Goal: Task Accomplishment & Management: Use online tool/utility

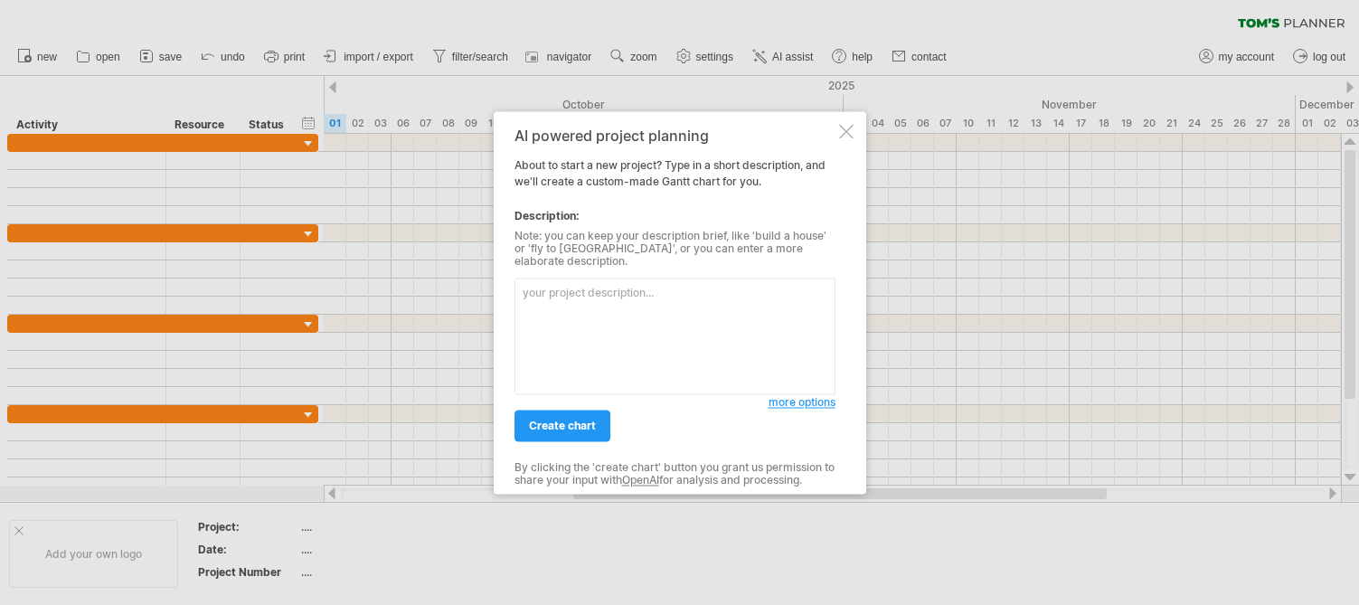
click at [637, 278] on textarea at bounding box center [674, 336] width 321 height 117
click at [637, 288] on textarea at bounding box center [674, 336] width 321 height 117
paste textarea "Design and simulation of a self-sensing piezoelectric readout circuit using IIC…"
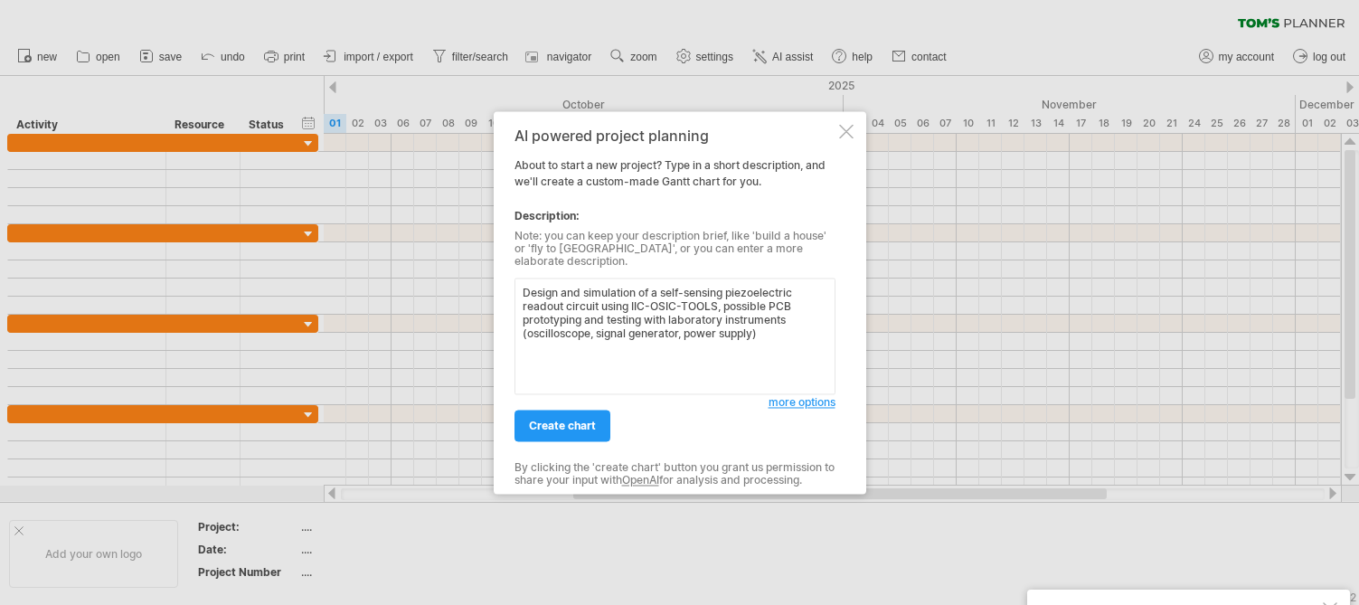
type textarea "Design and simulation of a self-sensing piezoelectric readout circuit using IIC…"
click at [794, 397] on span "more options" at bounding box center [802, 402] width 67 height 14
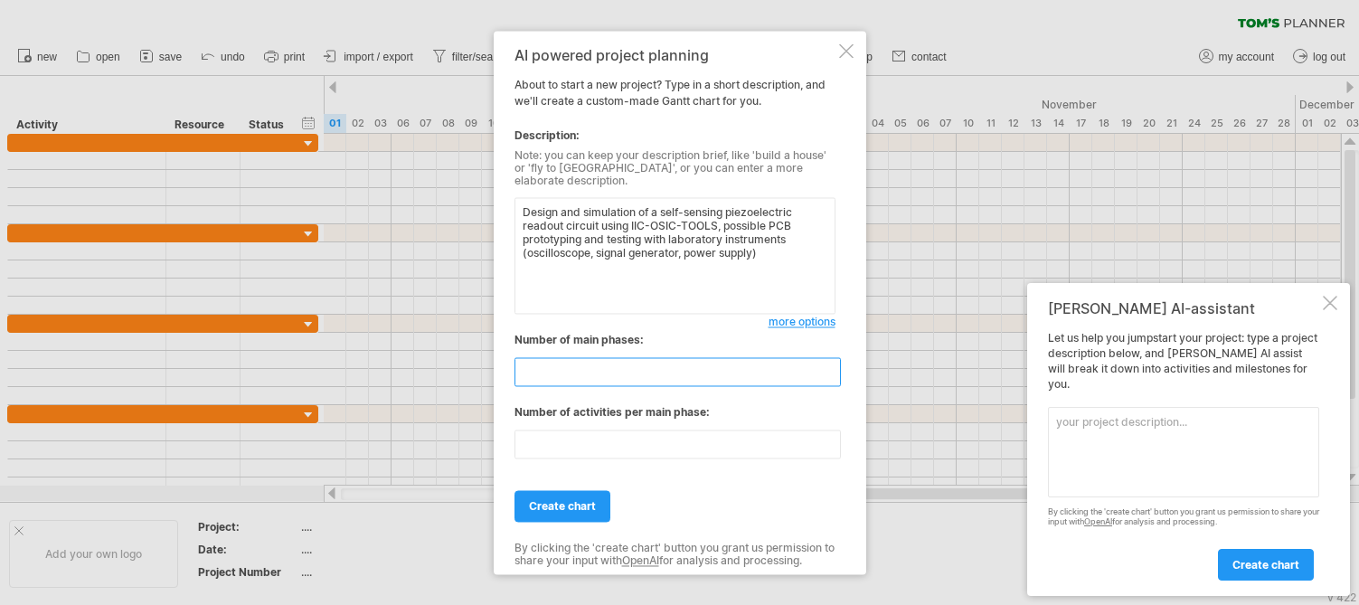
click at [727, 370] on input "**" at bounding box center [677, 371] width 326 height 29
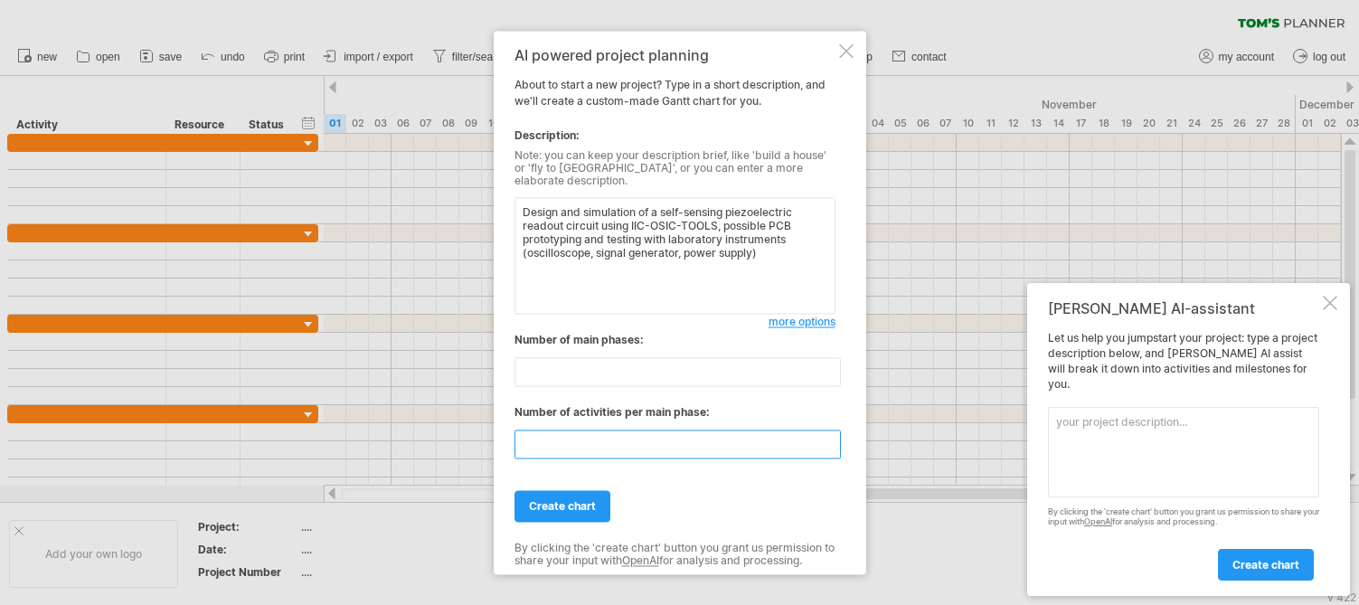
click at [808, 440] on input "**" at bounding box center [677, 443] width 326 height 29
click at [830, 436] on input "**" at bounding box center [677, 443] width 326 height 29
click at [832, 443] on input "**" at bounding box center [677, 443] width 326 height 29
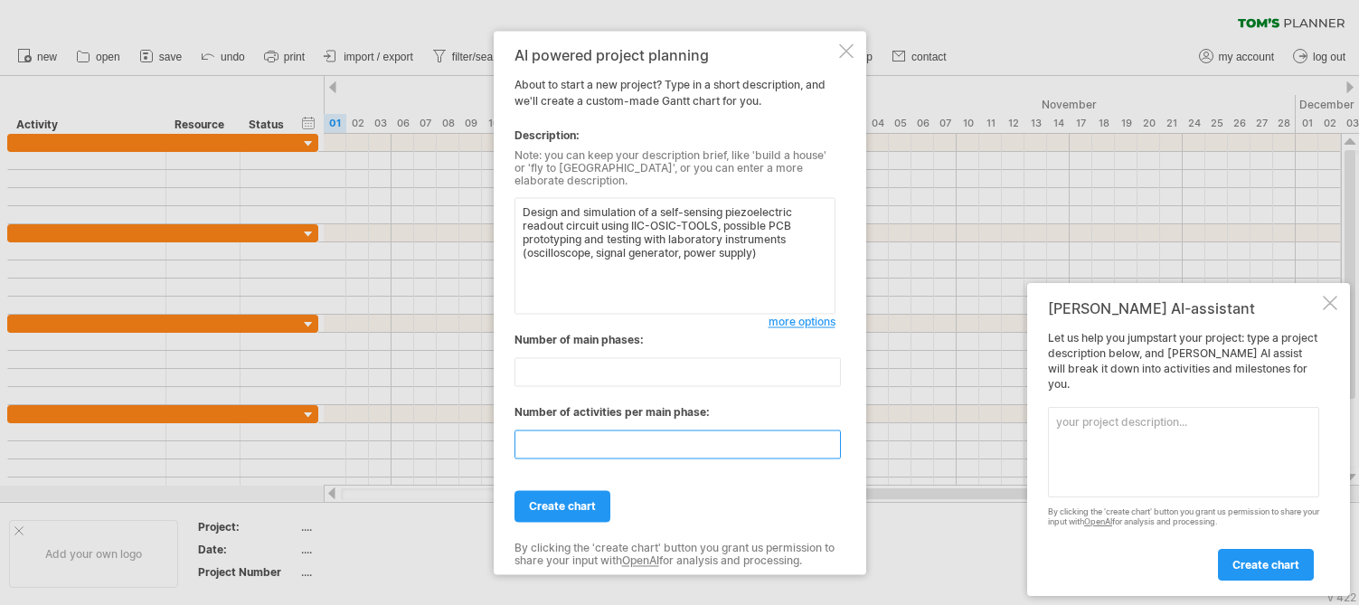
click at [832, 443] on input "**" at bounding box center [677, 443] width 326 height 29
click at [832, 443] on input "*" at bounding box center [677, 443] width 326 height 29
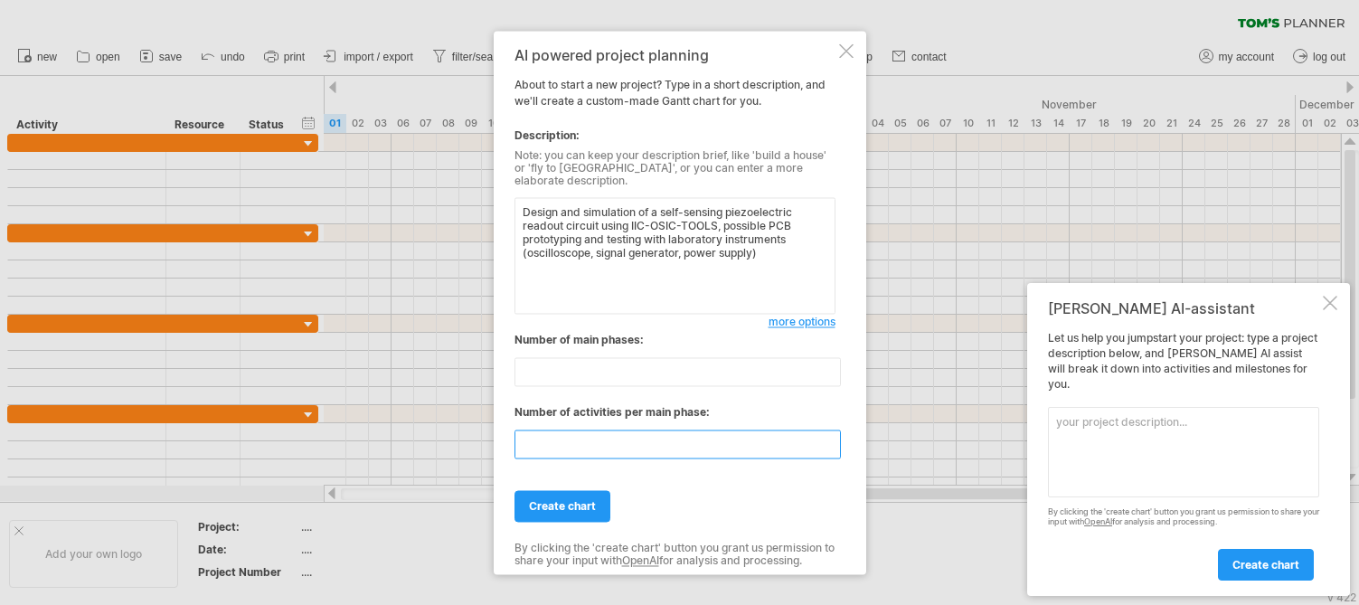
click at [832, 443] on input "*" at bounding box center [677, 443] width 326 height 29
type input "*"
click at [832, 443] on input "*" at bounding box center [677, 443] width 326 height 29
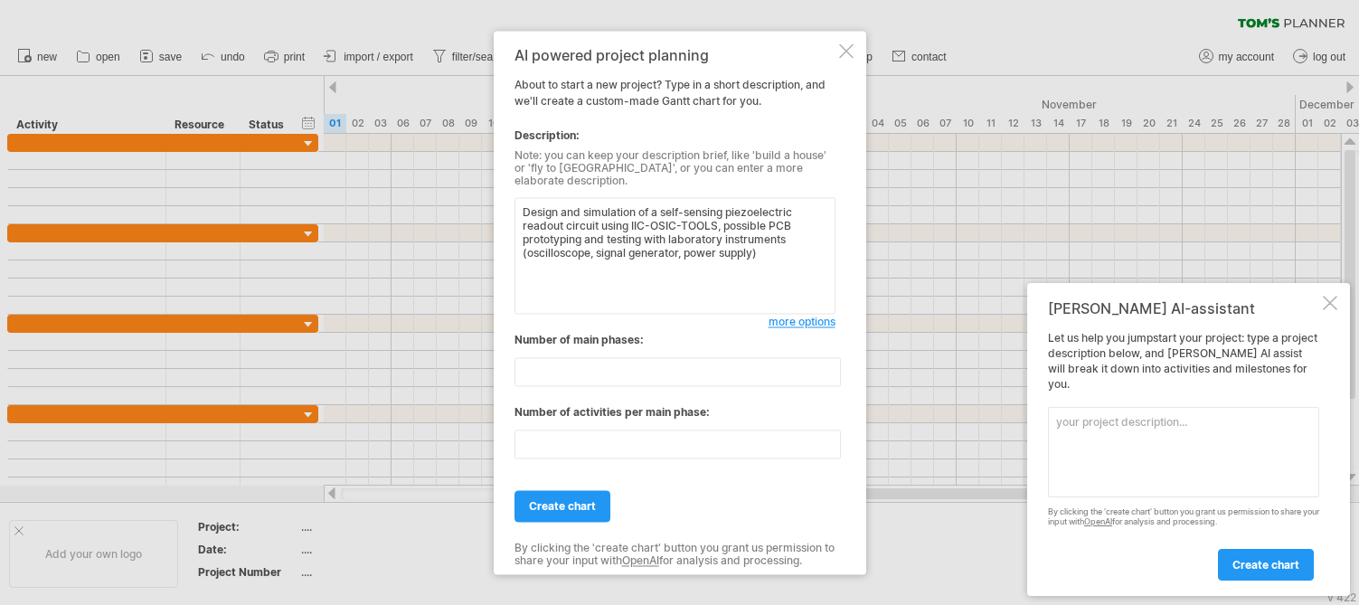
click at [837, 395] on div "AI powered project planning About to start a new project? Type in a short descr…" at bounding box center [680, 302] width 373 height 543
click at [1331, 310] on div at bounding box center [1330, 303] width 14 height 14
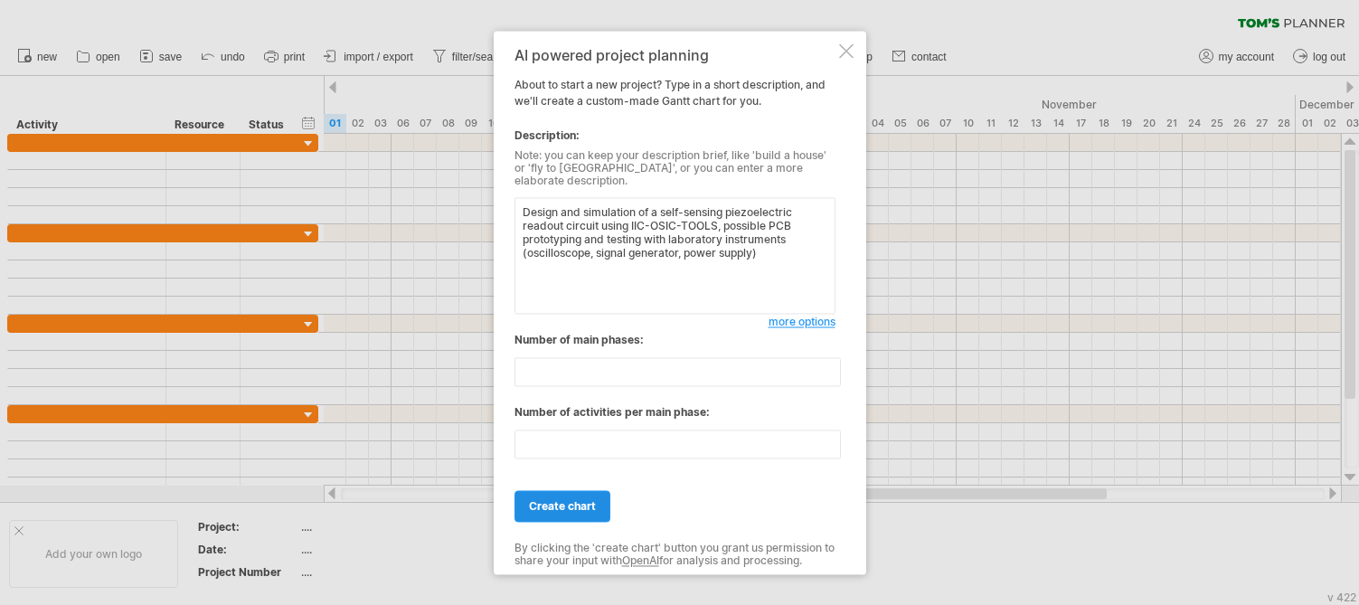
click at [580, 507] on link "create chart" at bounding box center [562, 506] width 96 height 32
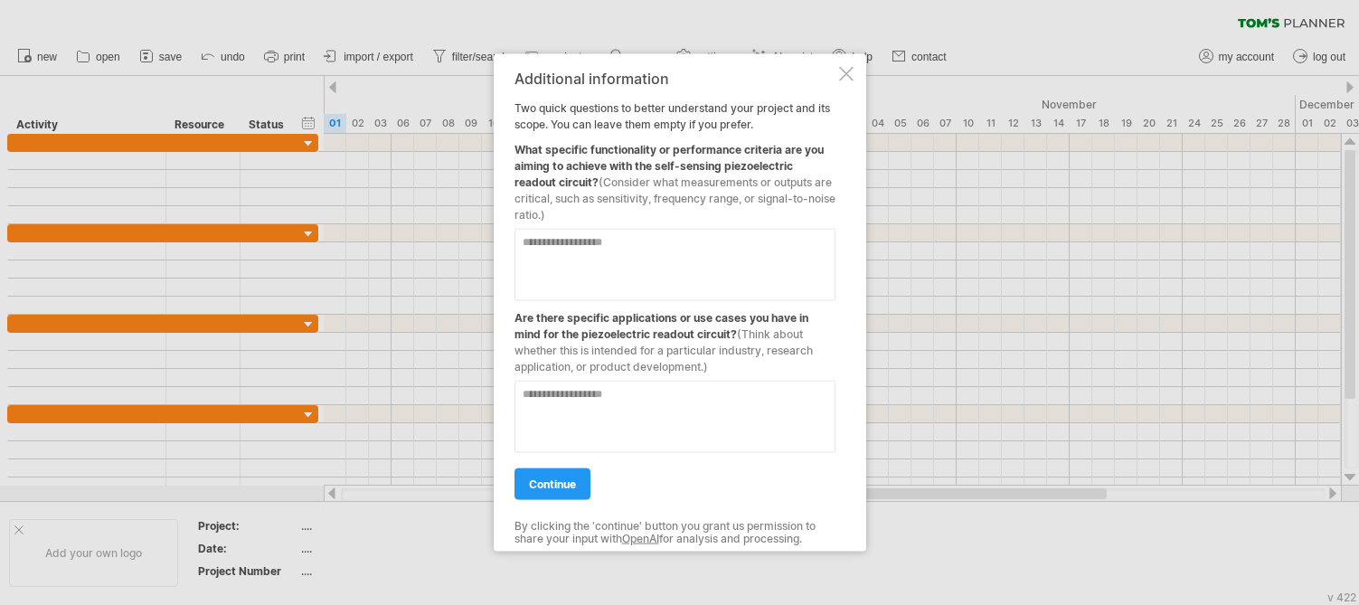
drag, startPoint x: 590, startPoint y: 218, endPoint x: 509, endPoint y: 119, distance: 127.8
click at [511, 121] on div "Additional information Two quick questions to better understand your project an…" at bounding box center [680, 302] width 373 height 498
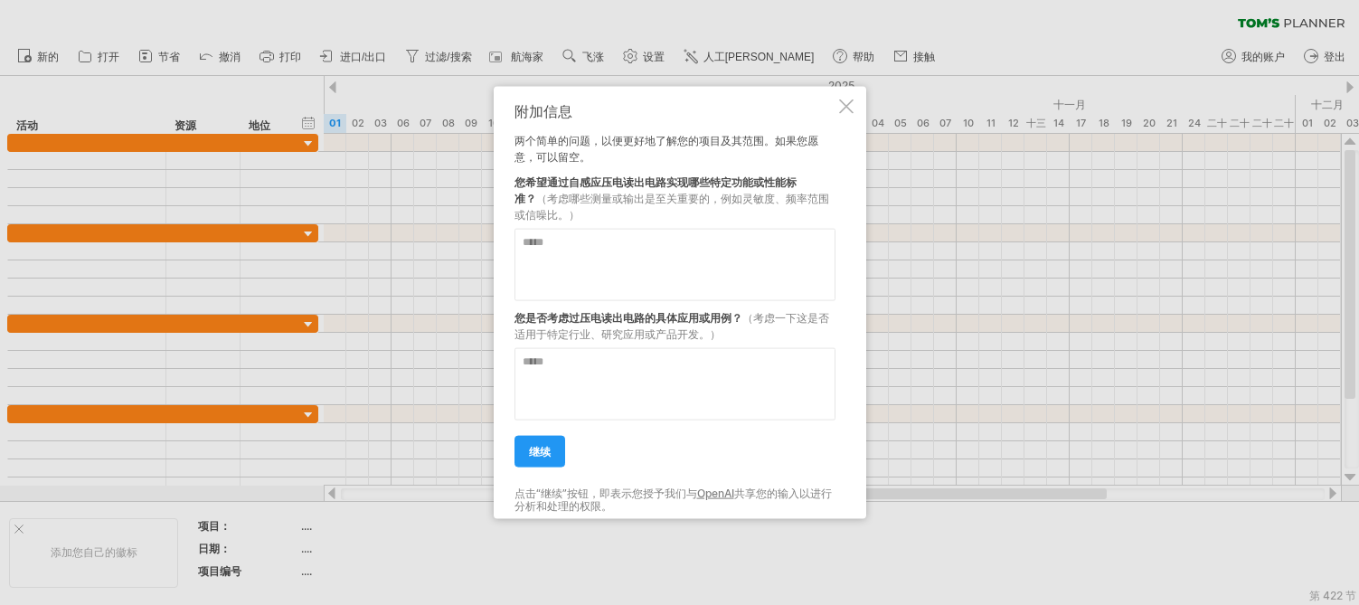
click at [710, 241] on textarea at bounding box center [674, 264] width 321 height 72
click at [671, 367] on textarea at bounding box center [674, 383] width 321 height 72
click at [650, 264] on textarea at bounding box center [674, 264] width 321 height 72
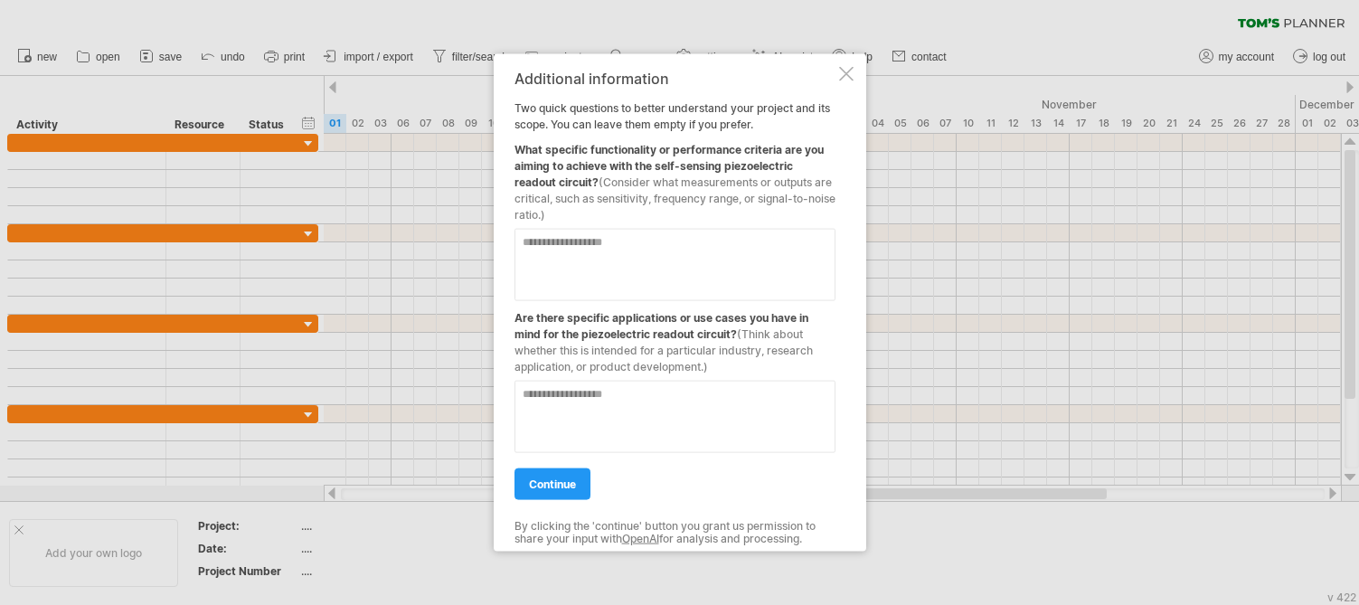
click at [600, 235] on textarea at bounding box center [674, 264] width 321 height 72
paste textarea "**********"
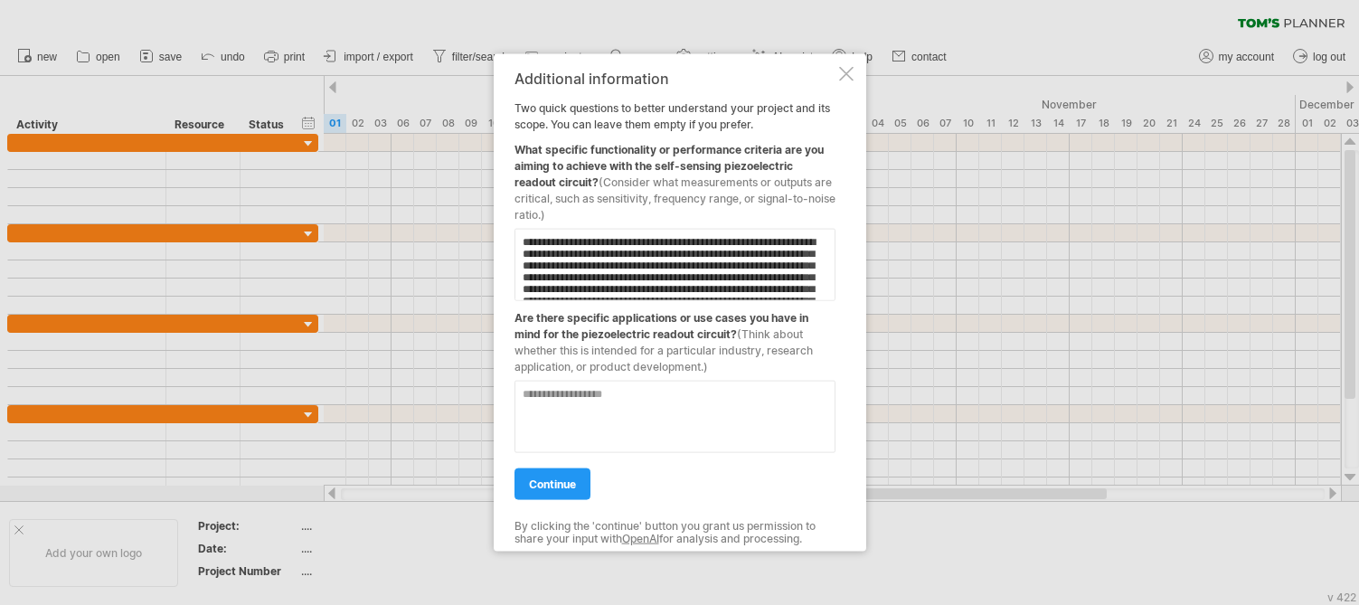
scroll to position [46, 0]
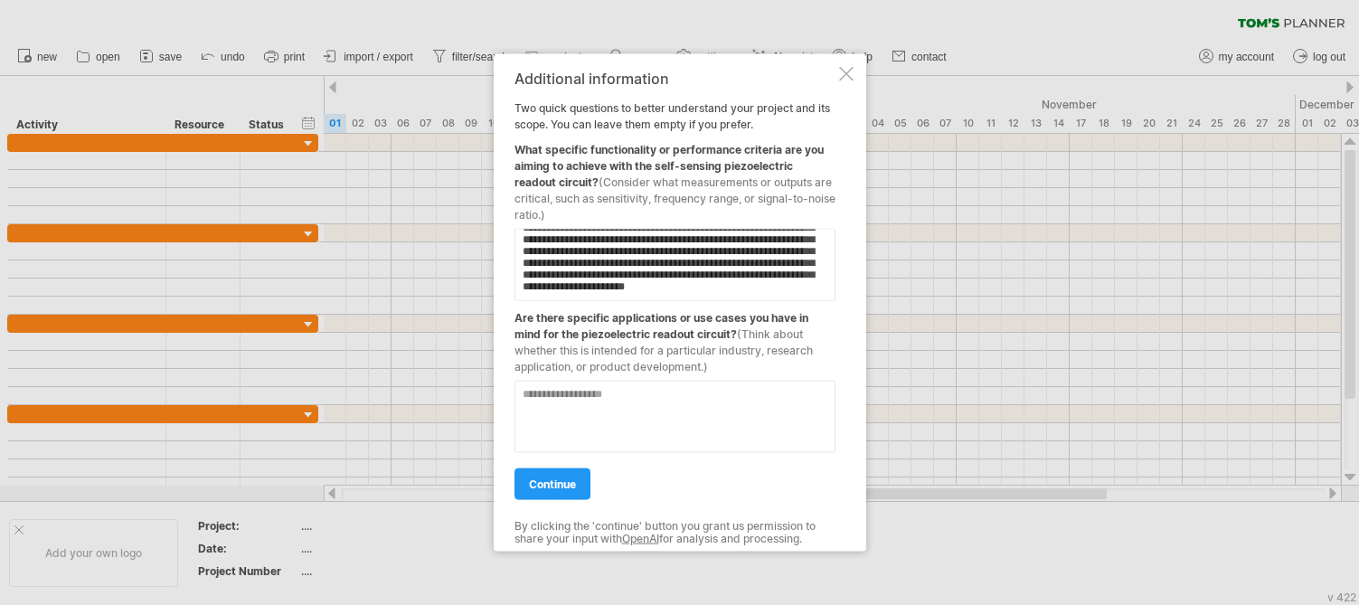
type textarea "**********"
click at [634, 425] on textarea at bounding box center [674, 416] width 321 height 72
paste textarea "**********"
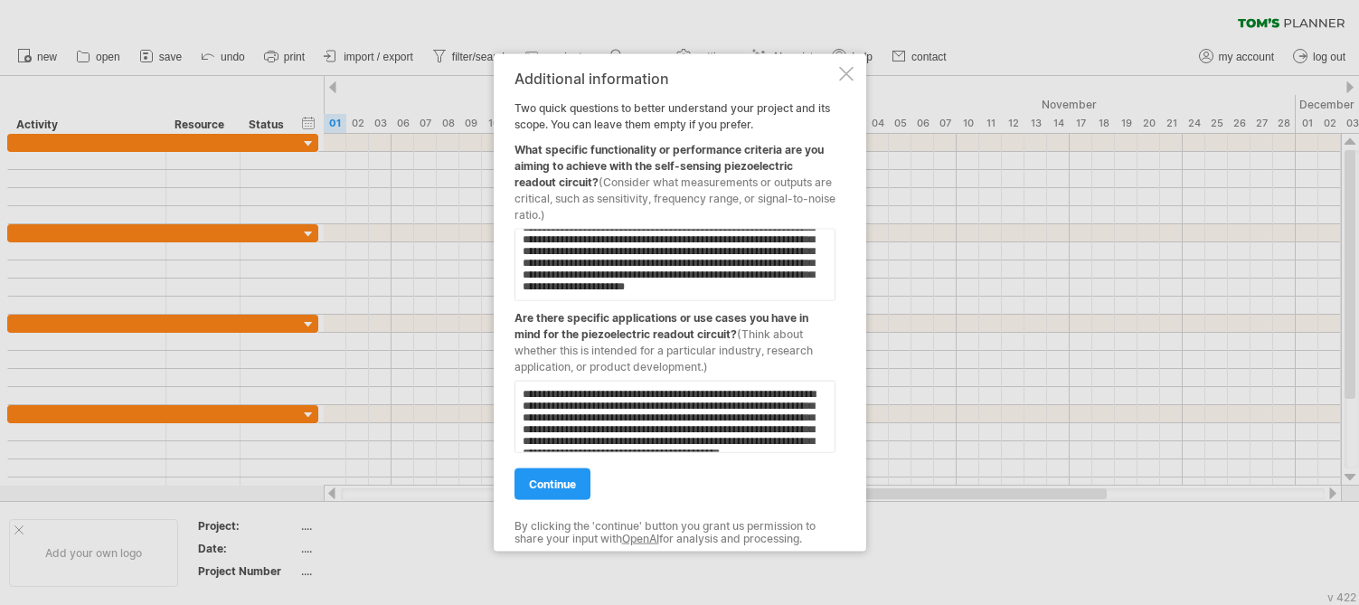
scroll to position [33, 0]
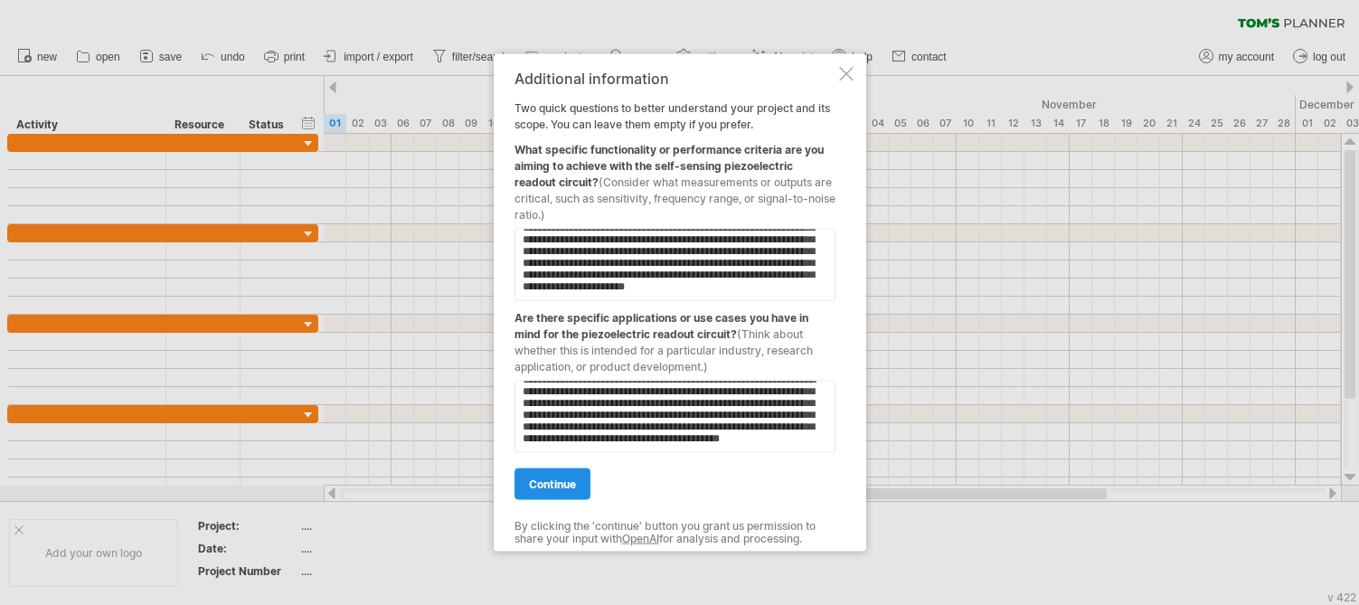
type textarea "**********"
click at [562, 482] on span "continue" at bounding box center [552, 484] width 47 height 14
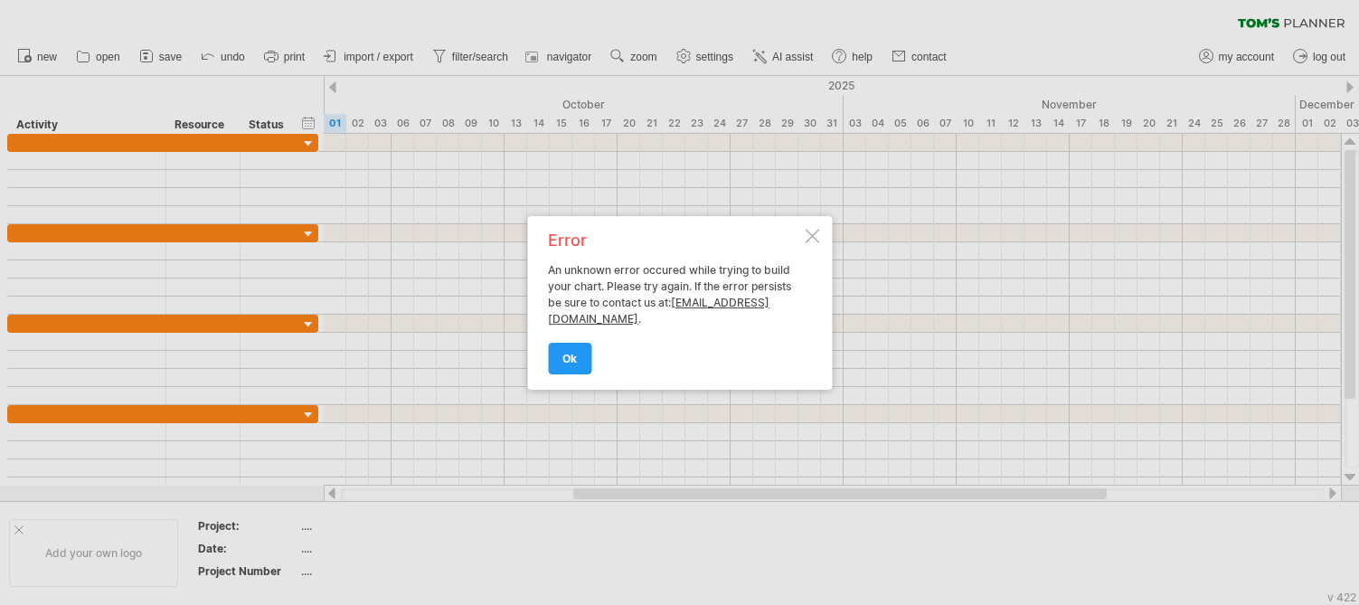
drag, startPoint x: 677, startPoint y: 304, endPoint x: 573, endPoint y: 287, distance: 105.4
click at [590, 295] on div "Error An unknown error occured while trying to build your chart. Please try aga…" at bounding box center [674, 302] width 253 height 141
drag, startPoint x: 552, startPoint y: 270, endPoint x: 694, endPoint y: 280, distance: 142.3
click at [673, 279] on div "Error An unknown error occured while trying to build your chart. Please try aga…" at bounding box center [674, 302] width 253 height 141
click at [569, 360] on span "ok" at bounding box center [569, 359] width 14 height 14
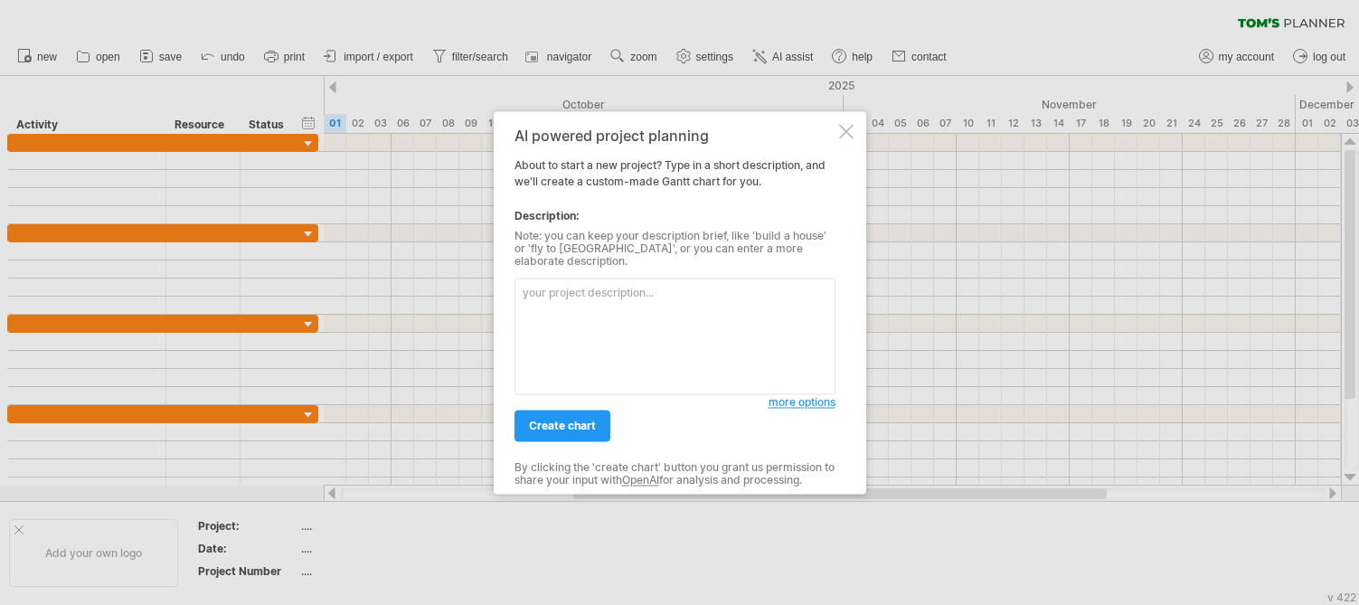
click at [626, 319] on textarea at bounding box center [674, 336] width 321 height 117
click at [593, 313] on textarea at bounding box center [674, 336] width 321 height 117
paste textarea "Design and implementation of a self-sensing piezoelectric readout circuit for M…"
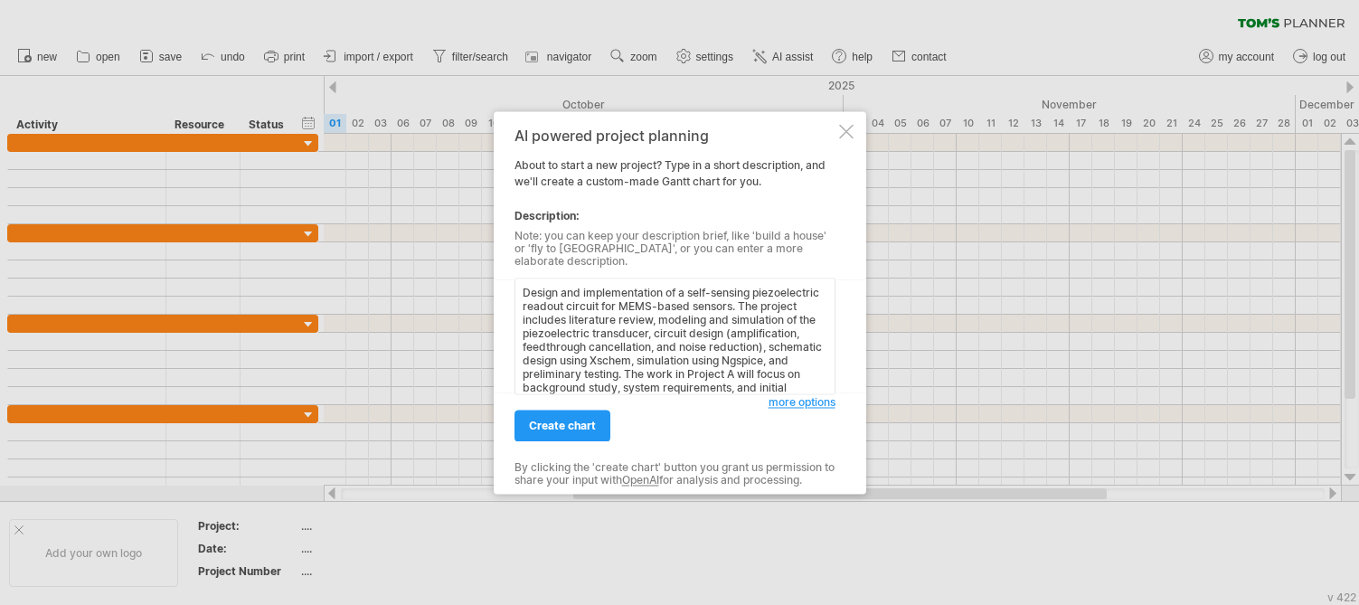
scroll to position [96, 0]
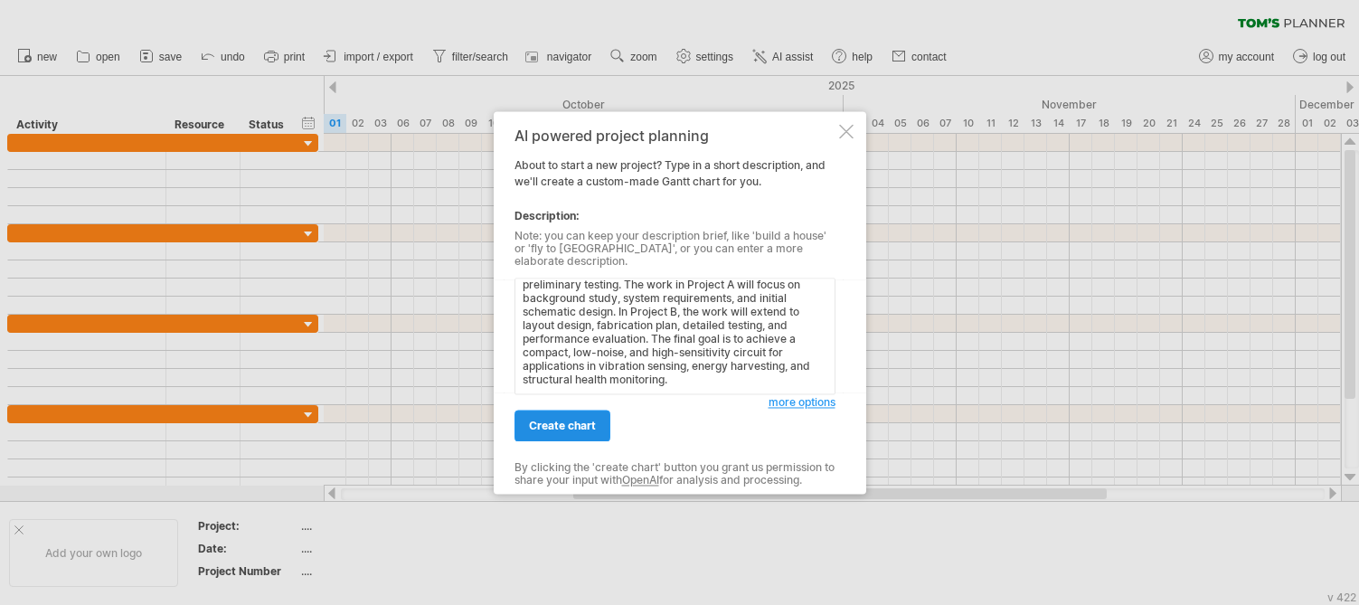
type textarea "Design and implementation of a self-sensing piezoelectric readout circuit for M…"
click at [574, 422] on span "create chart" at bounding box center [562, 426] width 67 height 14
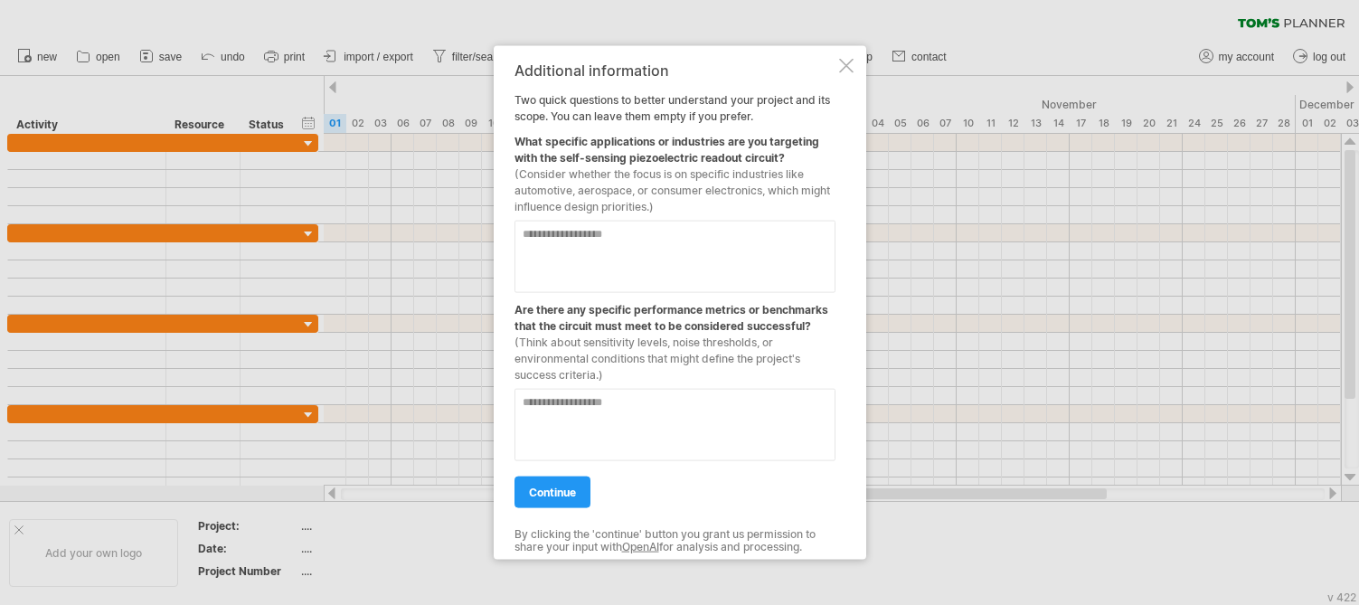
click at [595, 238] on textarea at bounding box center [674, 256] width 321 height 72
paste textarea "**********"
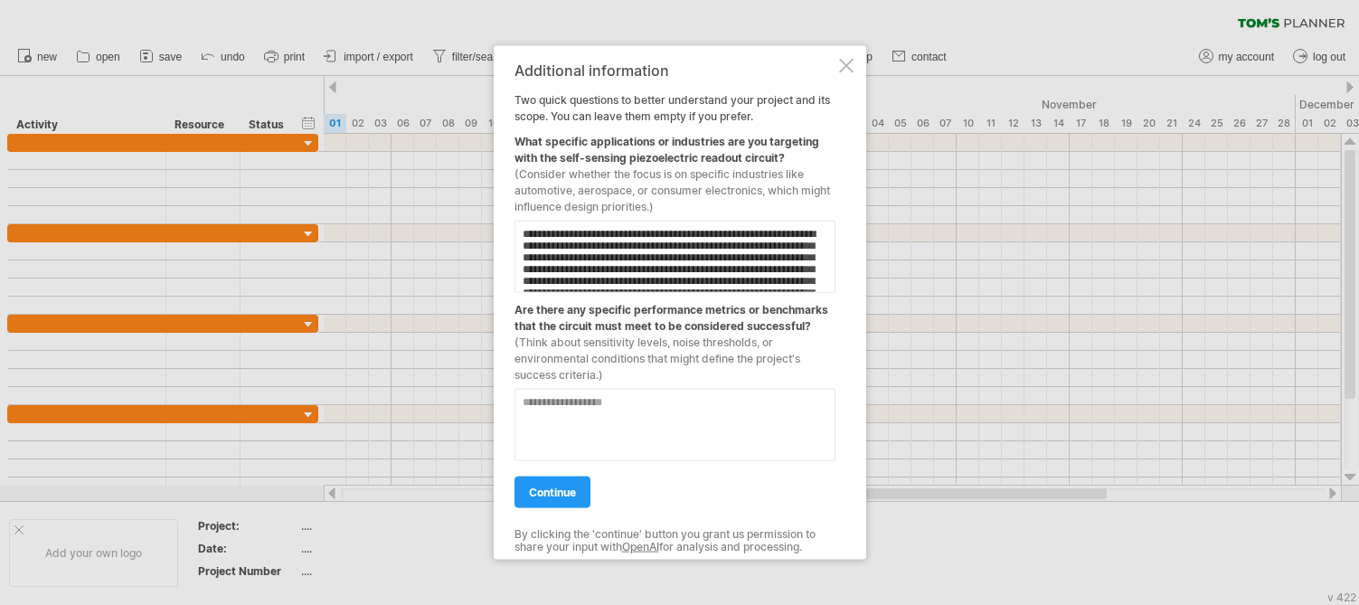
scroll to position [46, 0]
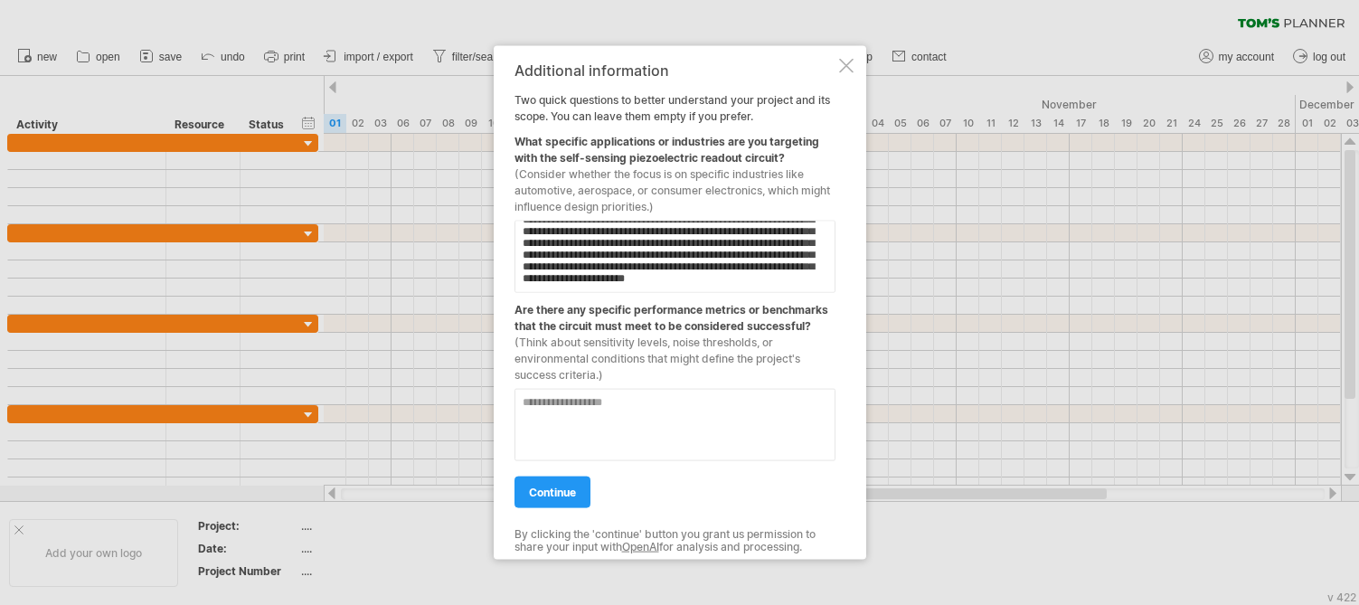
type textarea "**********"
click at [593, 413] on textarea at bounding box center [674, 424] width 321 height 72
paste textarea "**********"
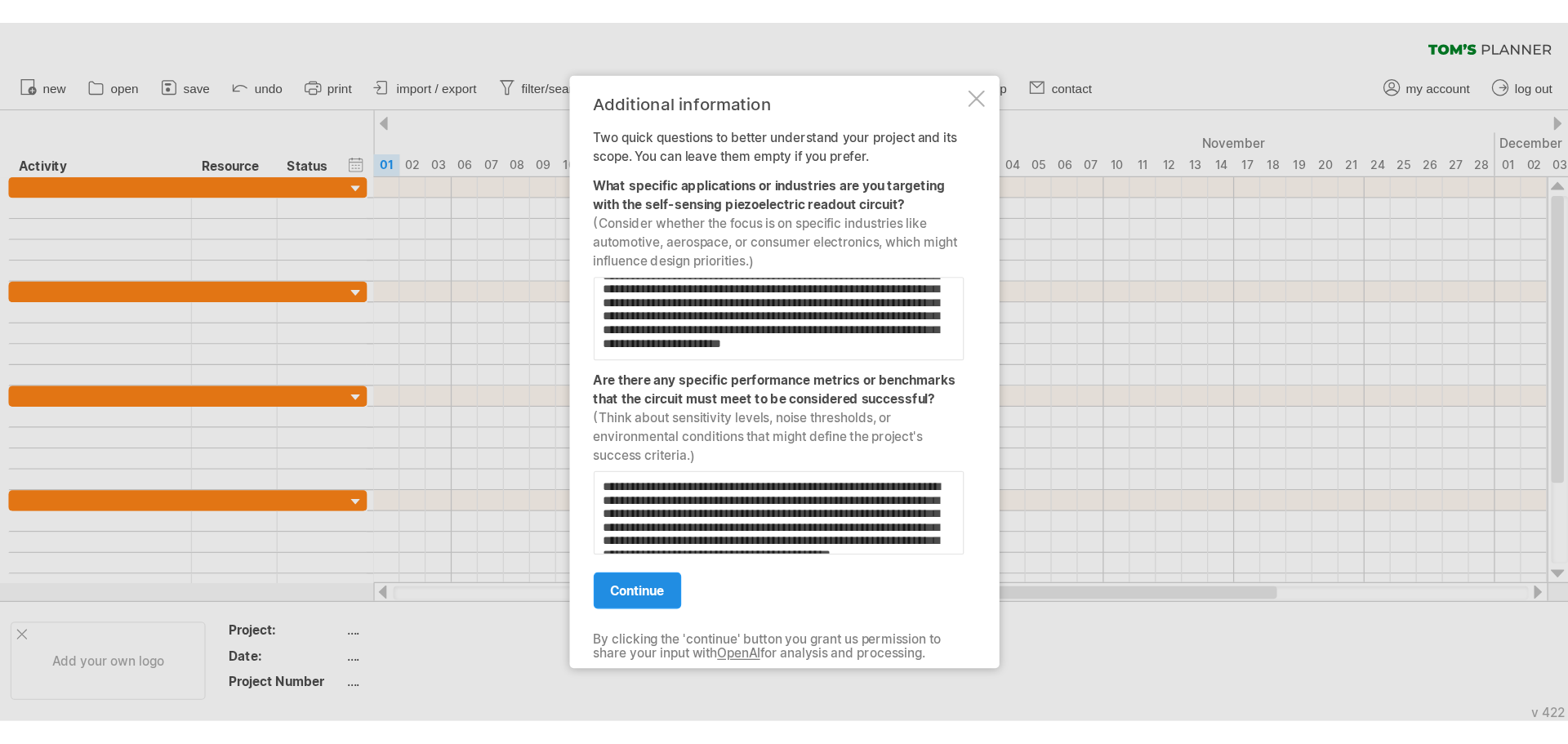
scroll to position [30, 0]
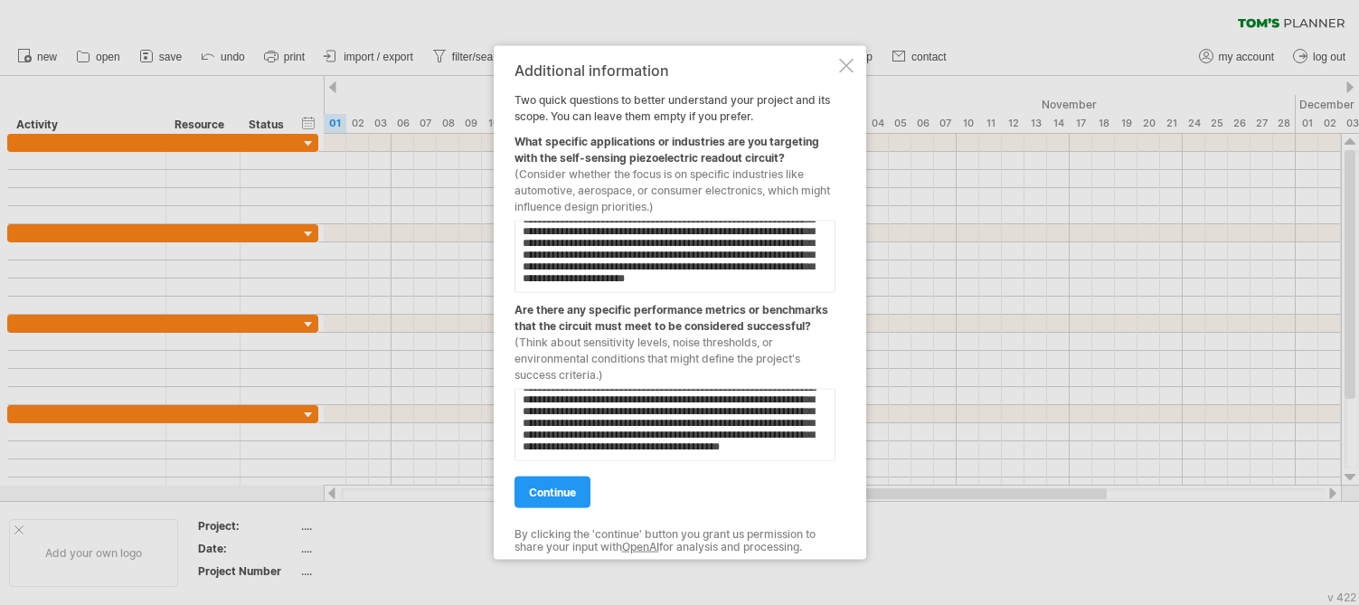
type textarea "**********"
click at [544, 489] on span "continue" at bounding box center [552, 492] width 47 height 14
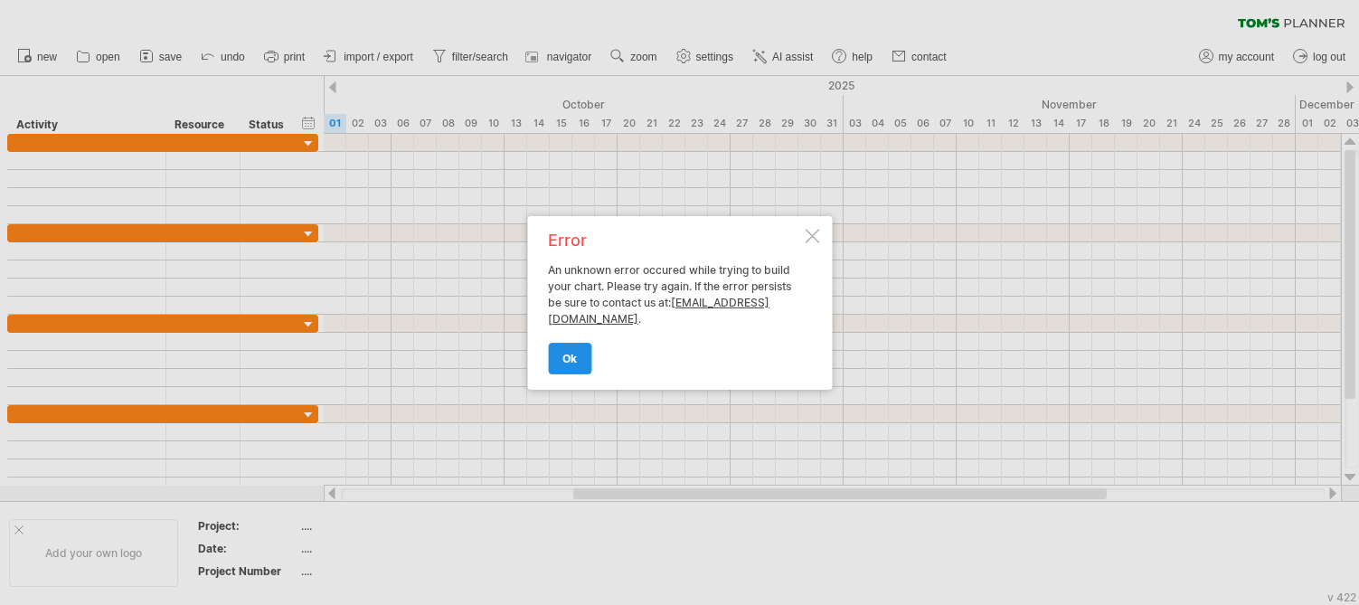
click at [576, 356] on span "ok" at bounding box center [569, 359] width 14 height 14
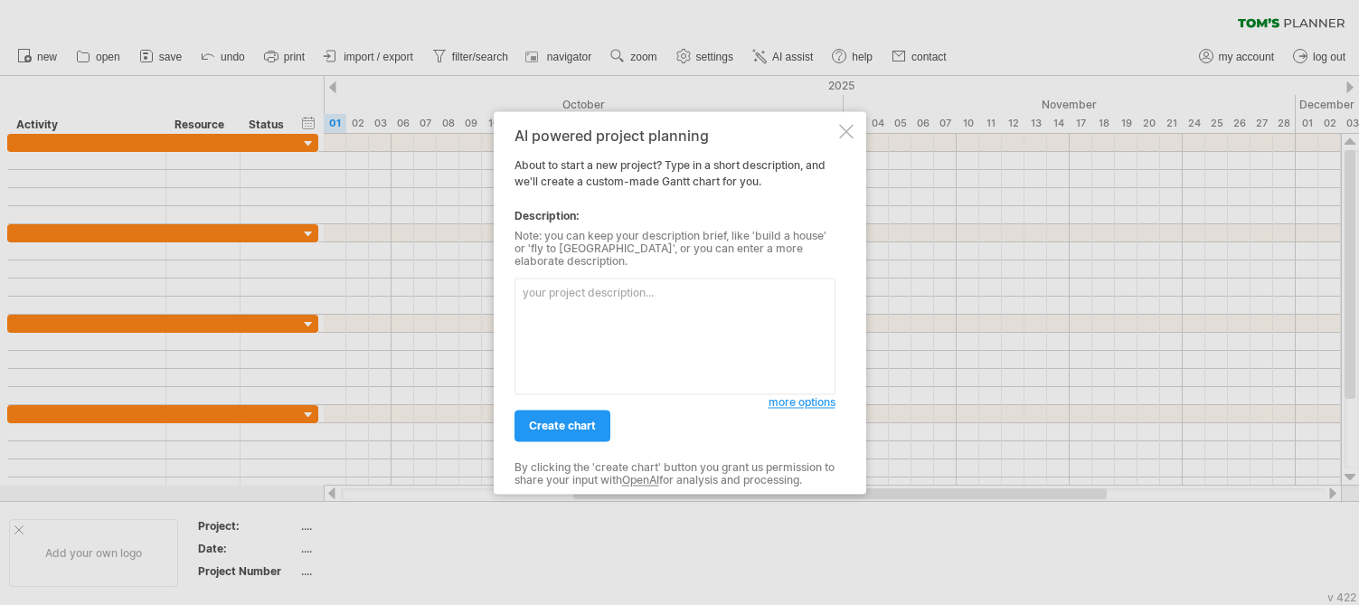
click at [587, 319] on textarea at bounding box center [674, 336] width 321 height 117
type textarea "d"
type textarea "压电自感读出电路，刚开始读论文 ，然后 模拟，然后 做出电路"
click at [572, 419] on span "create chart" at bounding box center [562, 426] width 67 height 14
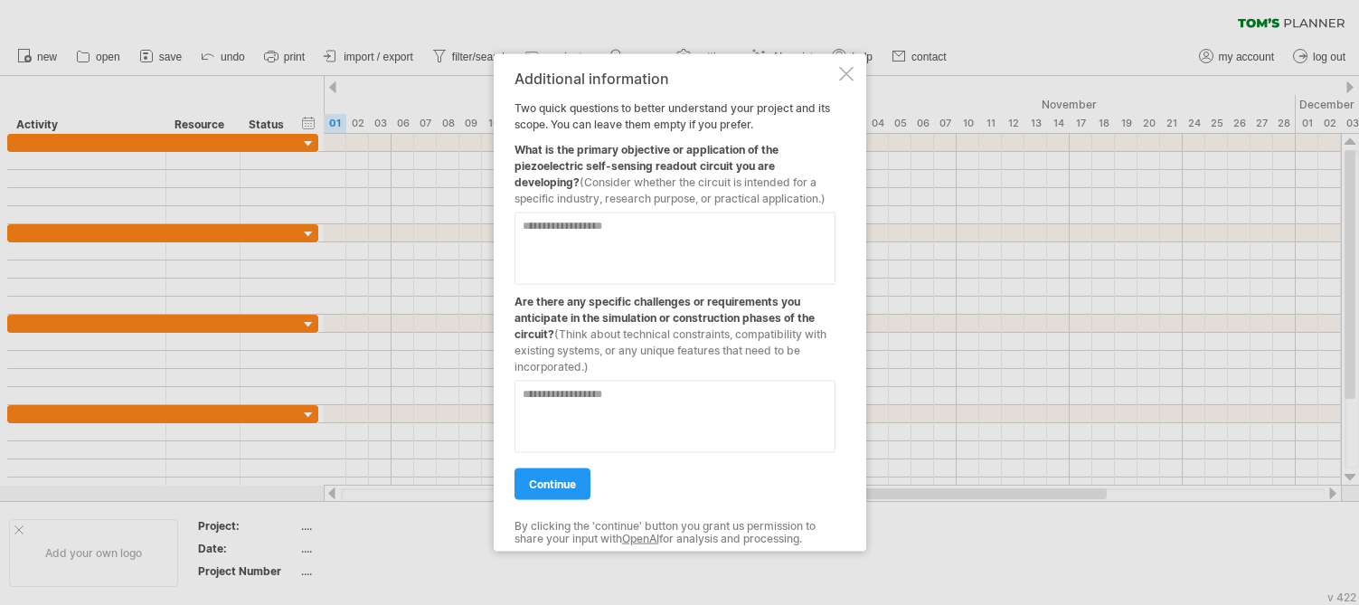
click at [626, 248] on textarea at bounding box center [674, 248] width 321 height 72
click at [569, 241] on textarea at bounding box center [674, 248] width 321 height 72
type textarea "***"
click at [647, 406] on textarea at bounding box center [674, 416] width 321 height 72
type textarea "*******"
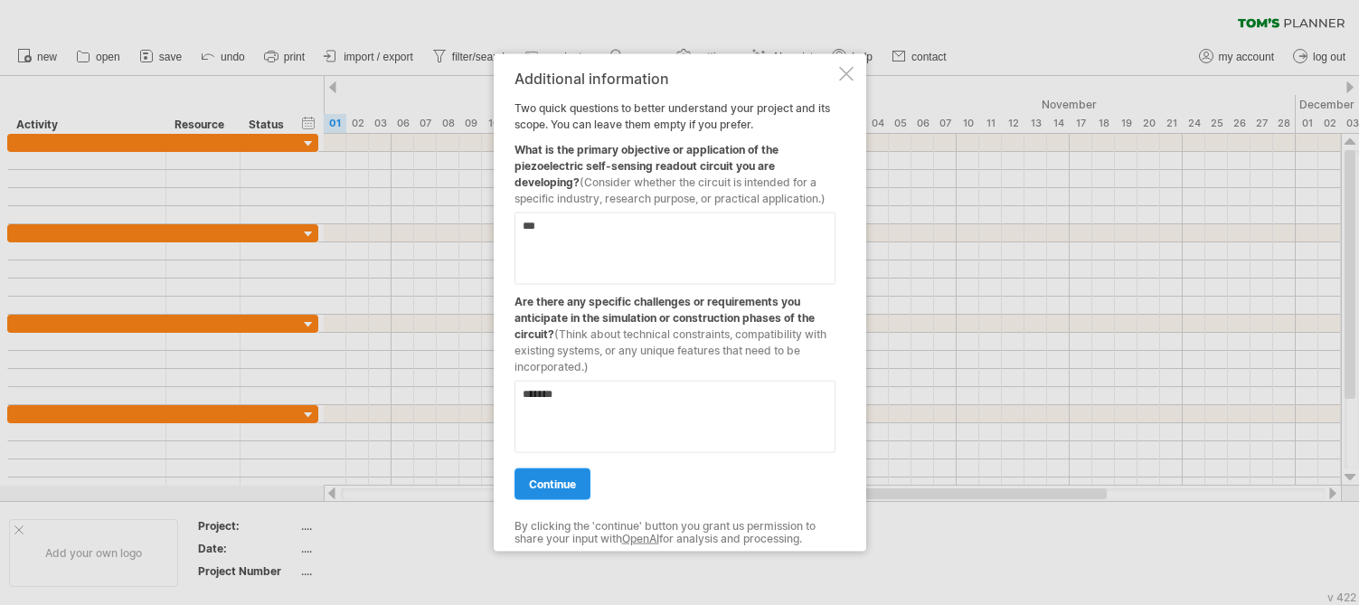
click at [560, 483] on span "continue" at bounding box center [552, 484] width 47 height 14
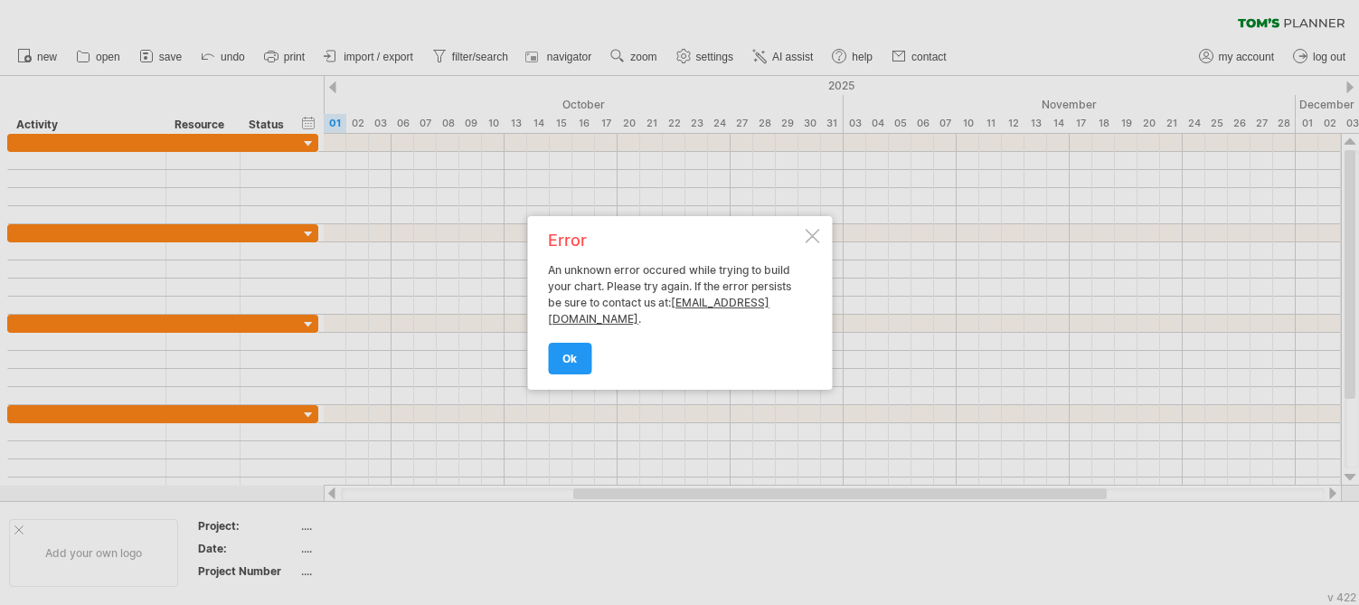
click at [810, 229] on div at bounding box center [812, 236] width 14 height 14
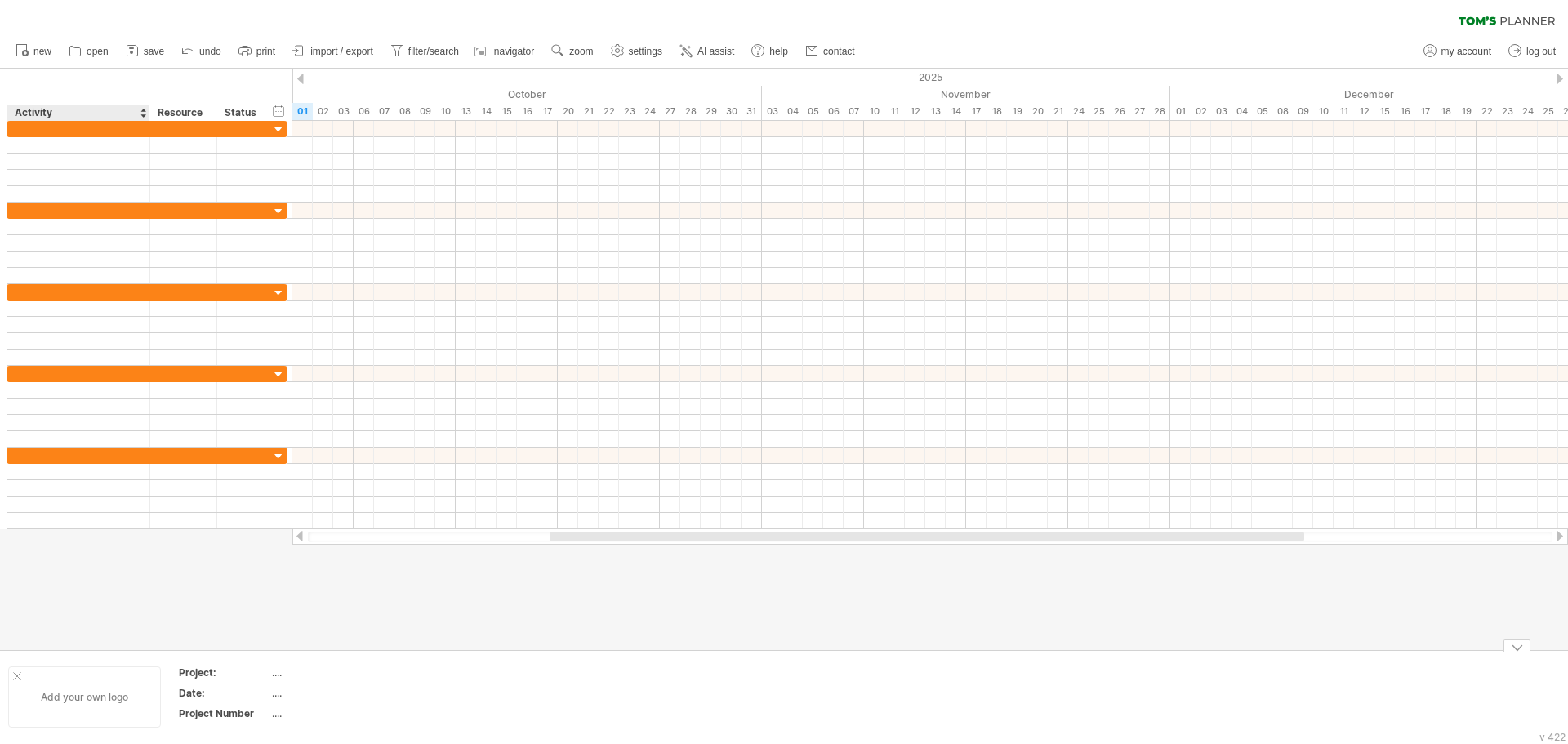
click at [89, 703] on div "Add your own logo" at bounding box center [84, 697] width 153 height 61
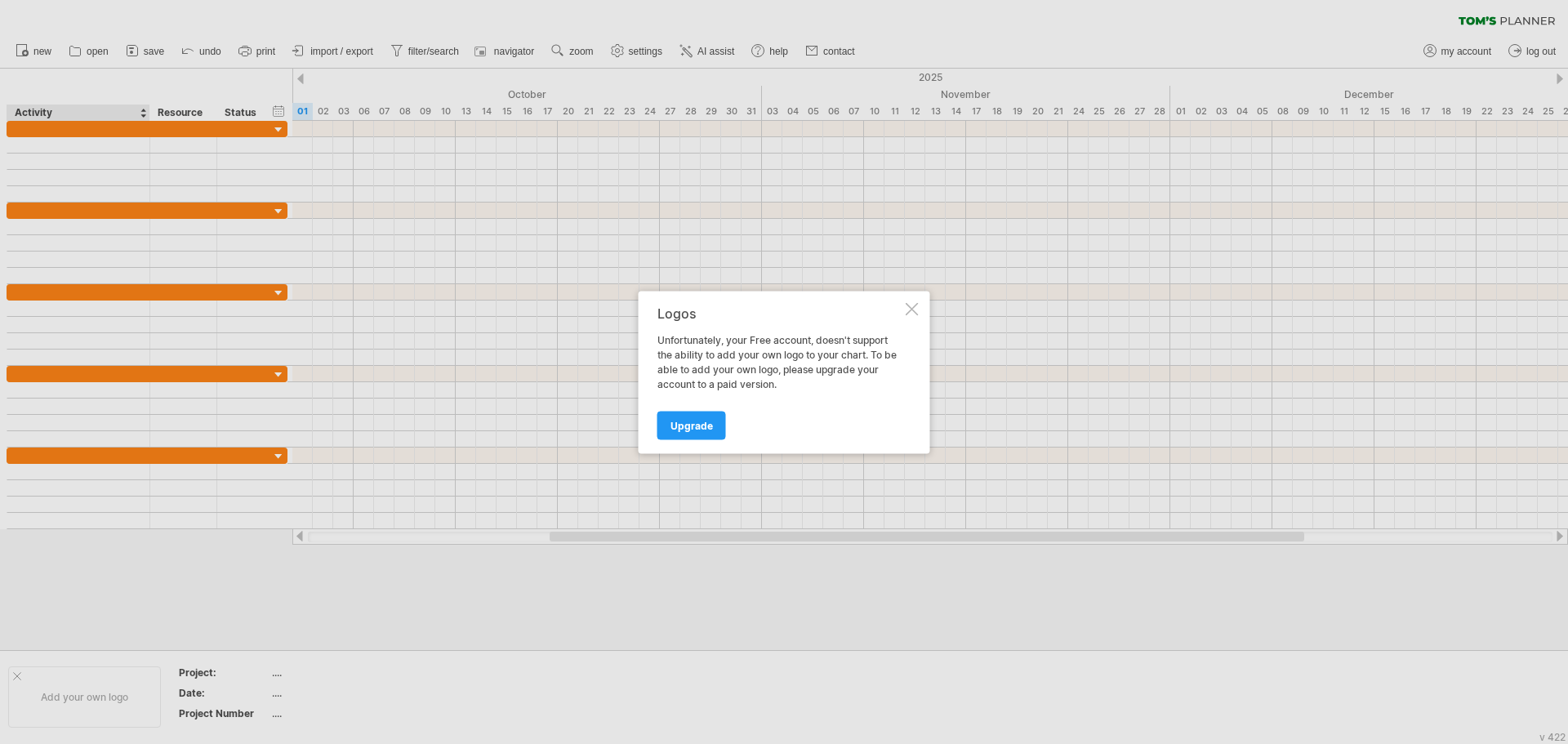
click at [917, 312] on div at bounding box center [912, 309] width 13 height 13
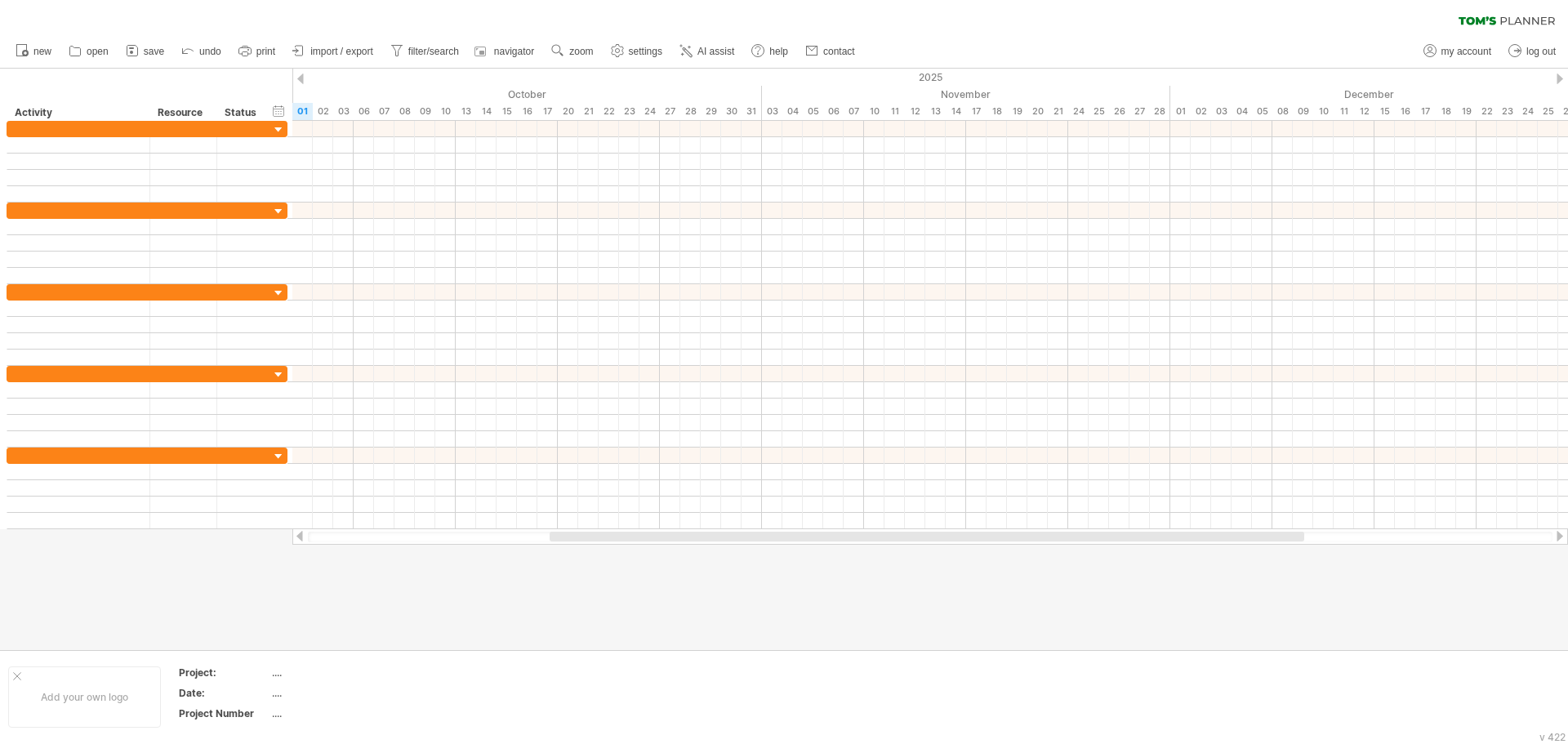
click at [341, 592] on div at bounding box center [784, 359] width 1568 height 581
click at [733, 53] on span "AI assist" at bounding box center [715, 51] width 37 height 12
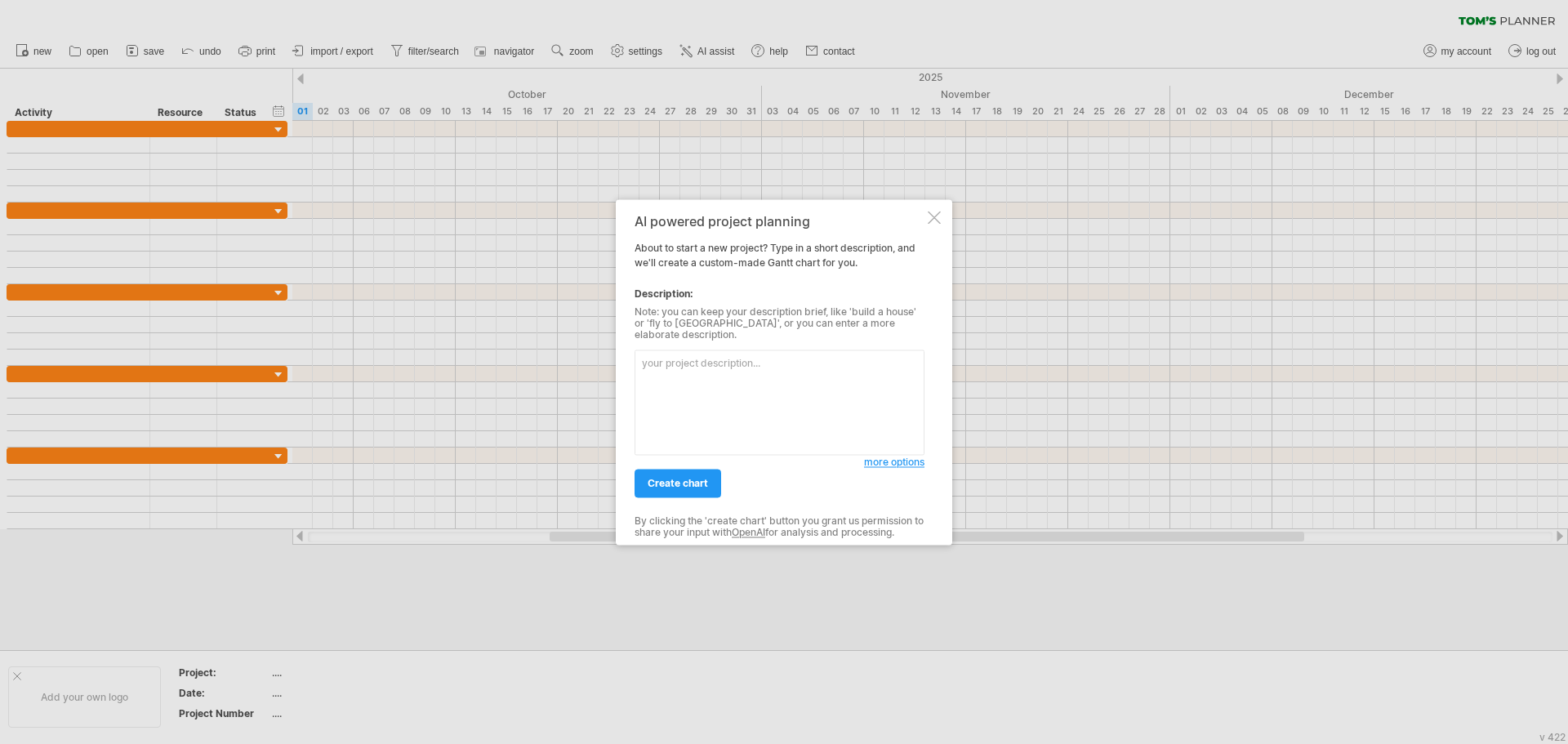
click at [701, 368] on textarea at bounding box center [779, 402] width 290 height 106
type textarea "我要做一个跳瘙市场 就是 二手买卖市场"
click at [683, 482] on span "create chart" at bounding box center [677, 483] width 61 height 13
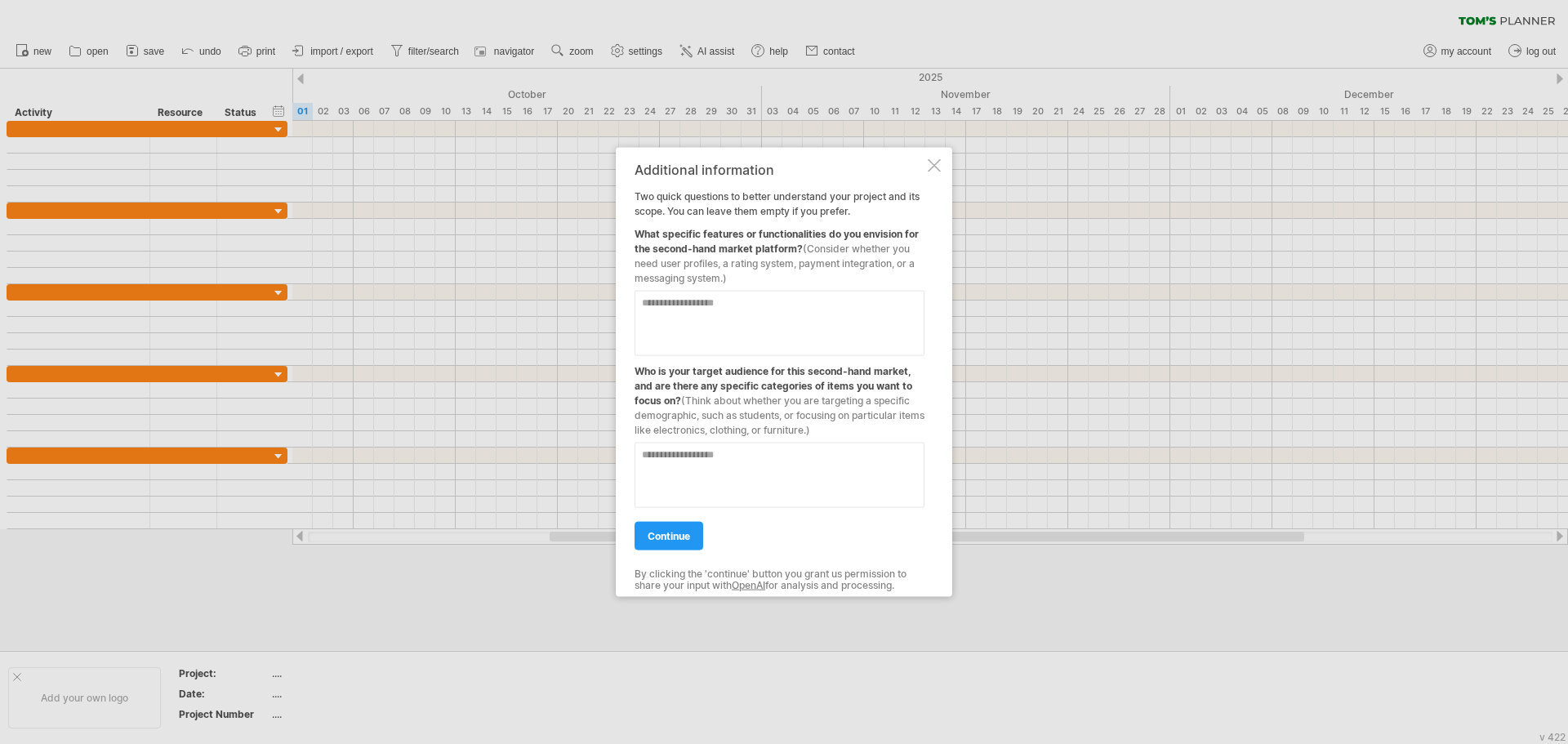
drag, startPoint x: 734, startPoint y: 268, endPoint x: 721, endPoint y: 277, distance: 15.8
click at [729, 269] on div "What specific features or functionalities do you envision for the second-hand m…" at bounding box center [779, 251] width 290 height 67
drag, startPoint x: 743, startPoint y: 281, endPoint x: 673, endPoint y: 256, distance: 74.3
click at [673, 256] on div "Additional information Two quick questions to better understand your project an…" at bounding box center [779, 372] width 290 height 421
click at [820, 289] on div at bounding box center [779, 316] width 290 height 79
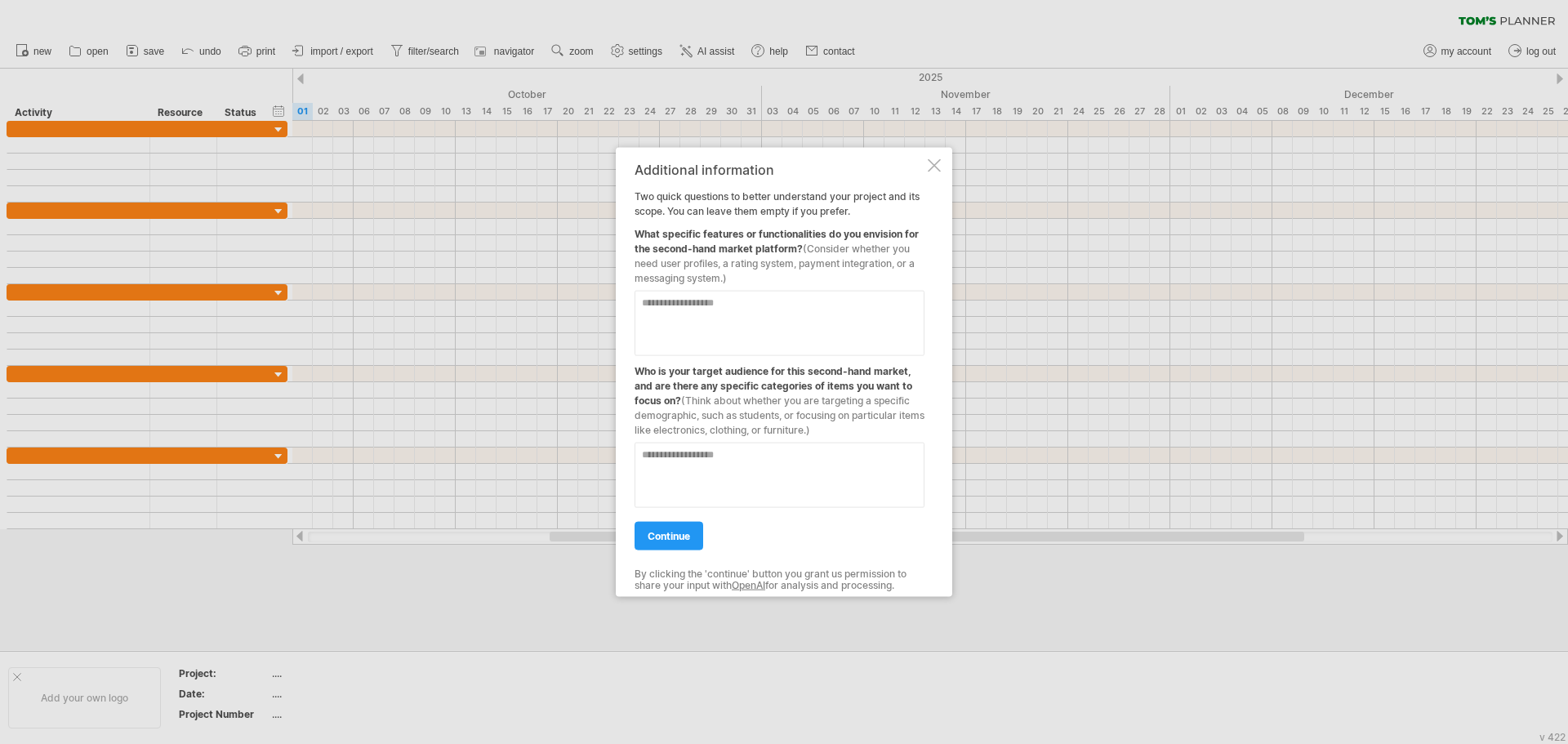
click at [804, 310] on textarea at bounding box center [779, 322] width 290 height 65
type textarea "*"
click at [757, 467] on textarea at bounding box center [779, 474] width 290 height 65
type textarea "*"
click at [669, 544] on link "continue" at bounding box center [669, 535] width 69 height 29
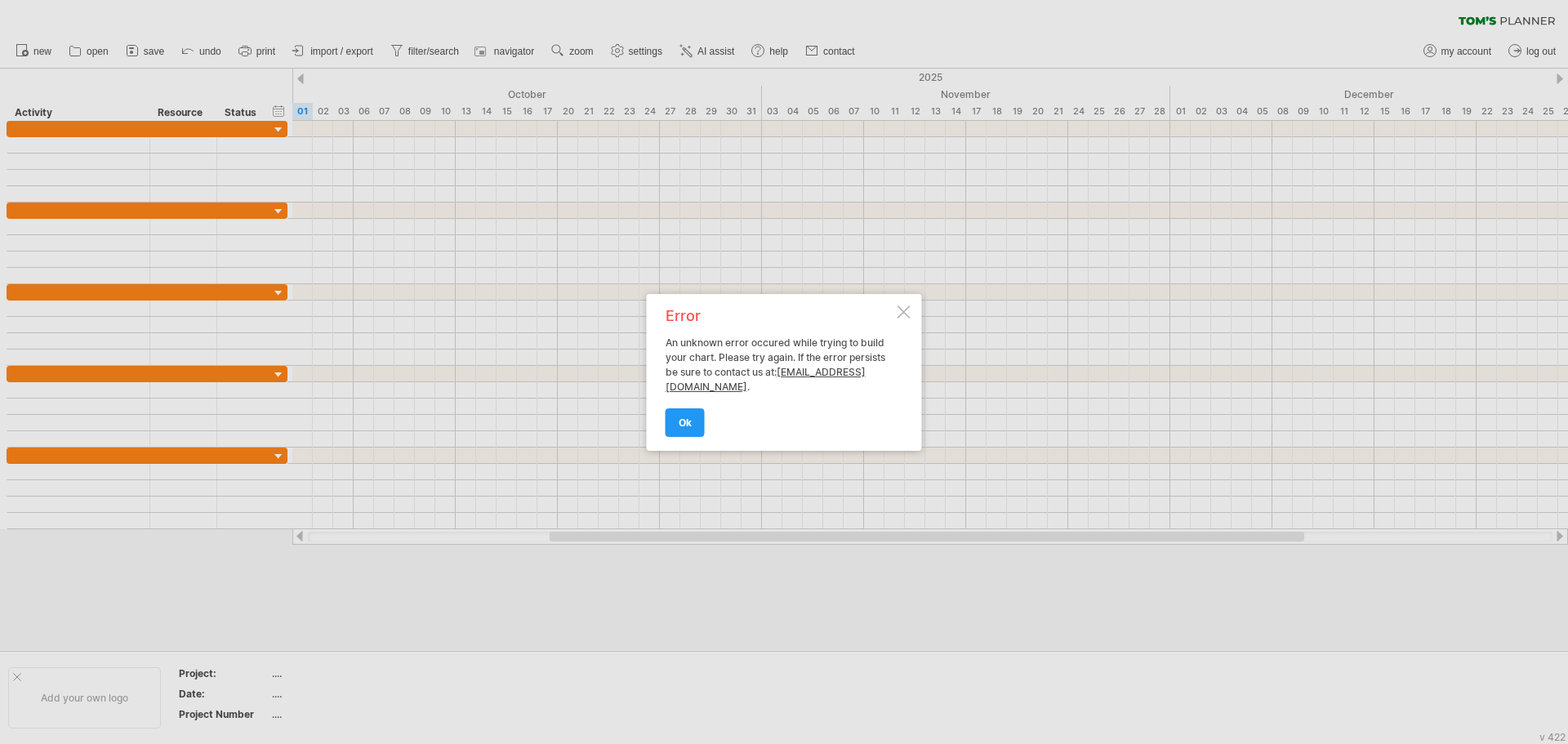
click at [485, 362] on div at bounding box center [784, 372] width 1568 height 744
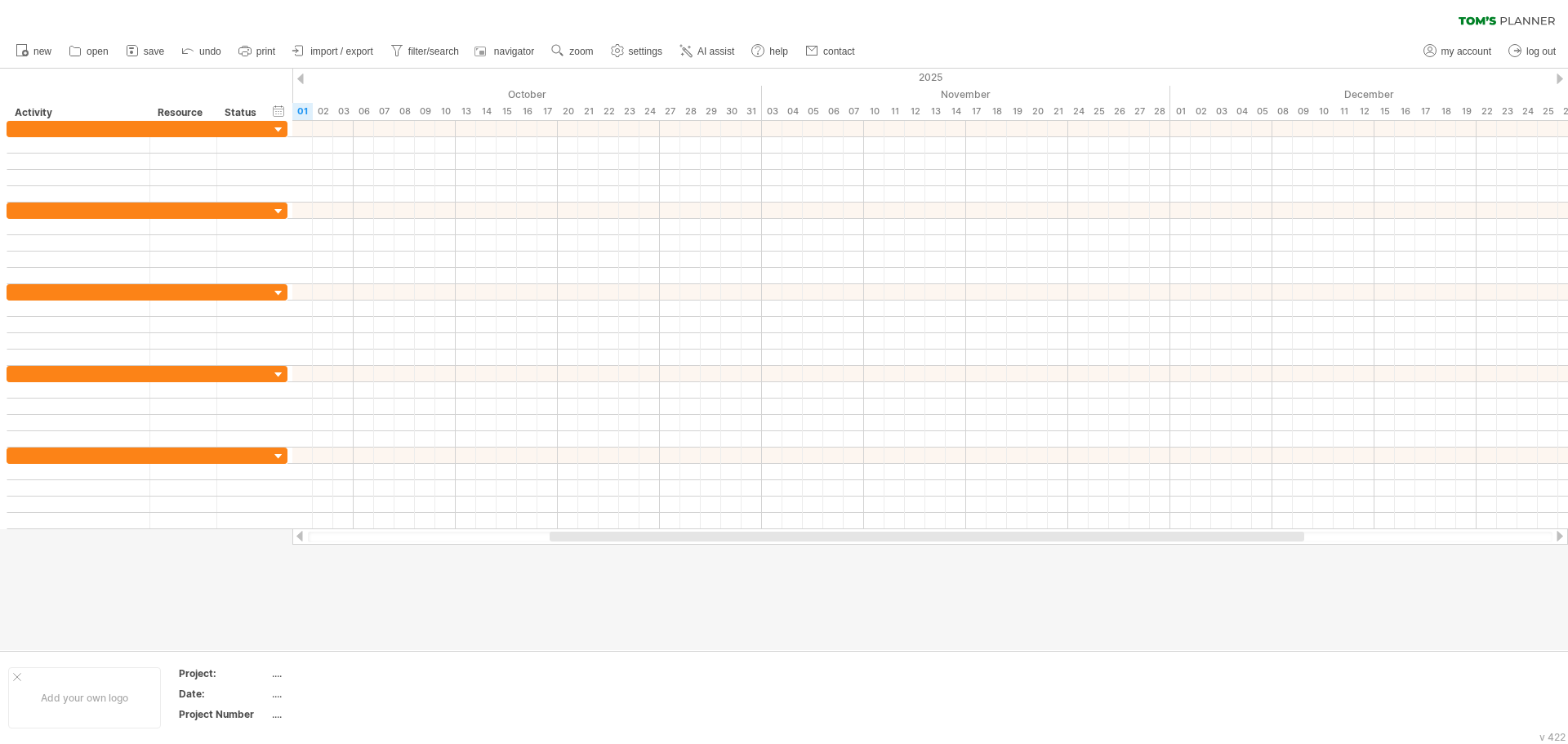
click at [489, 238] on div at bounding box center [930, 243] width 1275 height 16
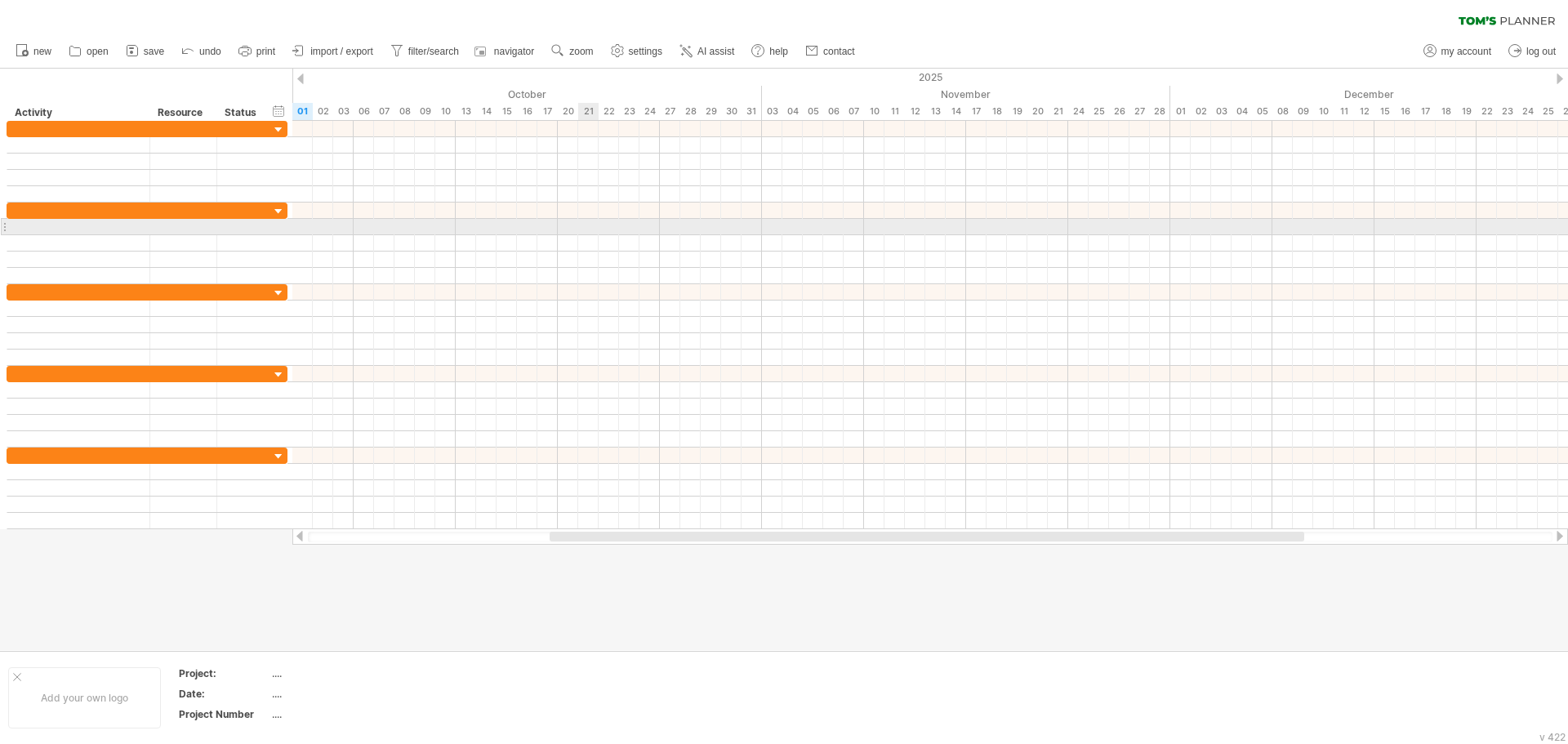
click at [585, 228] on div at bounding box center [930, 227] width 1275 height 16
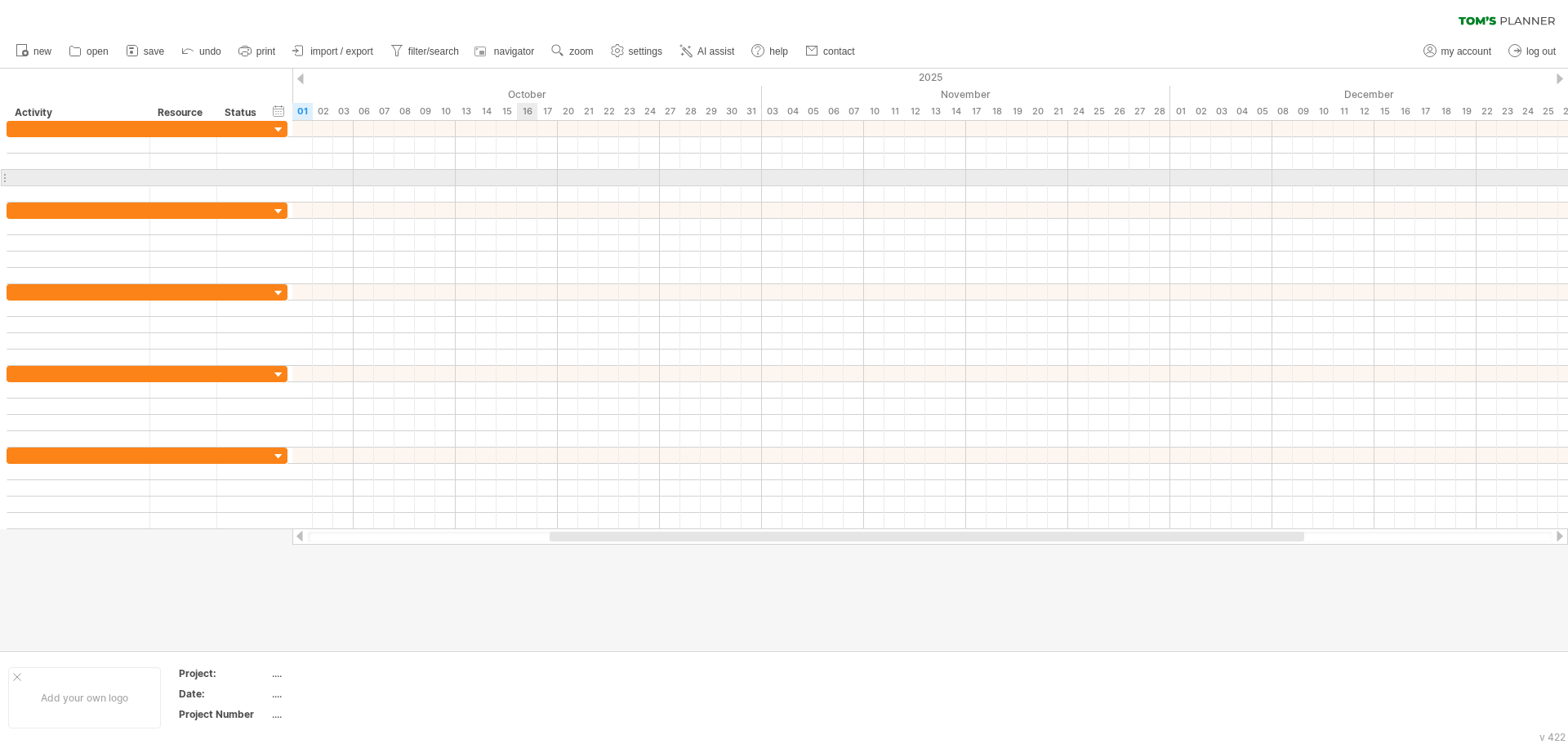
click at [524, 171] on div at bounding box center [930, 178] width 1275 height 16
click at [705, 173] on div at bounding box center [930, 178] width 1275 height 16
click at [808, 194] on div at bounding box center [930, 194] width 1275 height 16
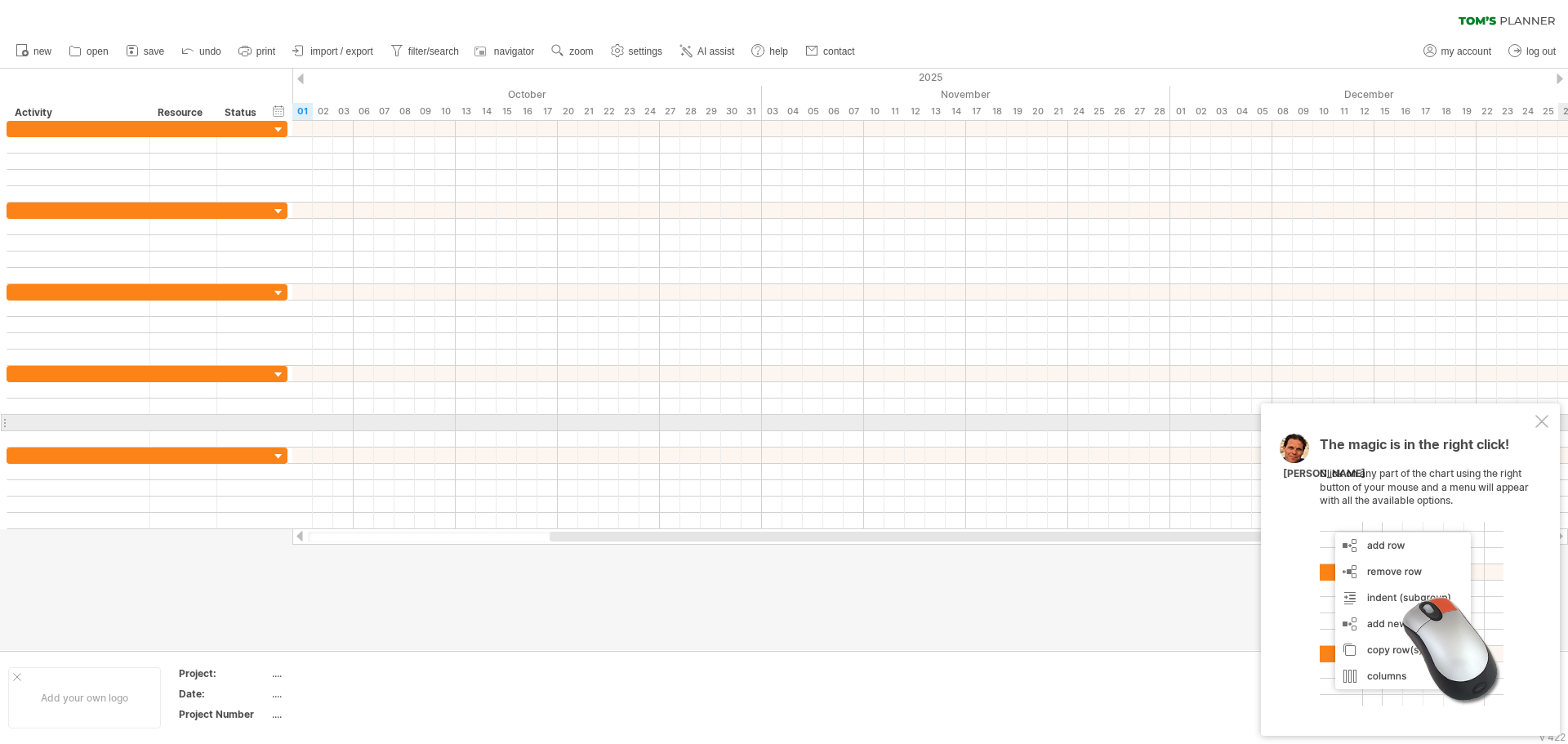
click at [1545, 422] on div at bounding box center [1542, 421] width 13 height 13
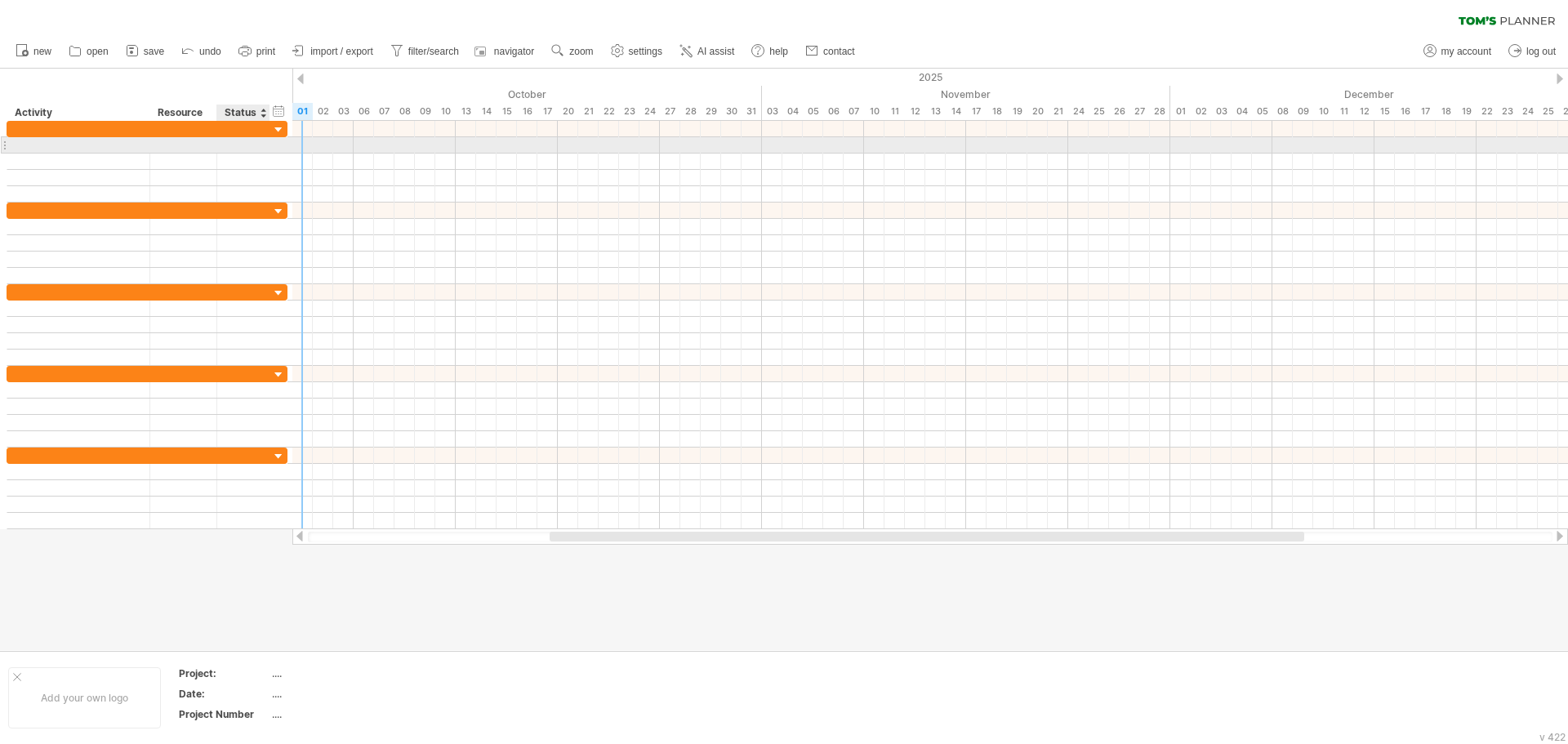
click at [259, 137] on div at bounding box center [244, 144] width 36 height 15
drag, startPoint x: 66, startPoint y: 139, endPoint x: 49, endPoint y: 160, distance: 27.0
click at [65, 140] on div at bounding box center [78, 144] width 126 height 15
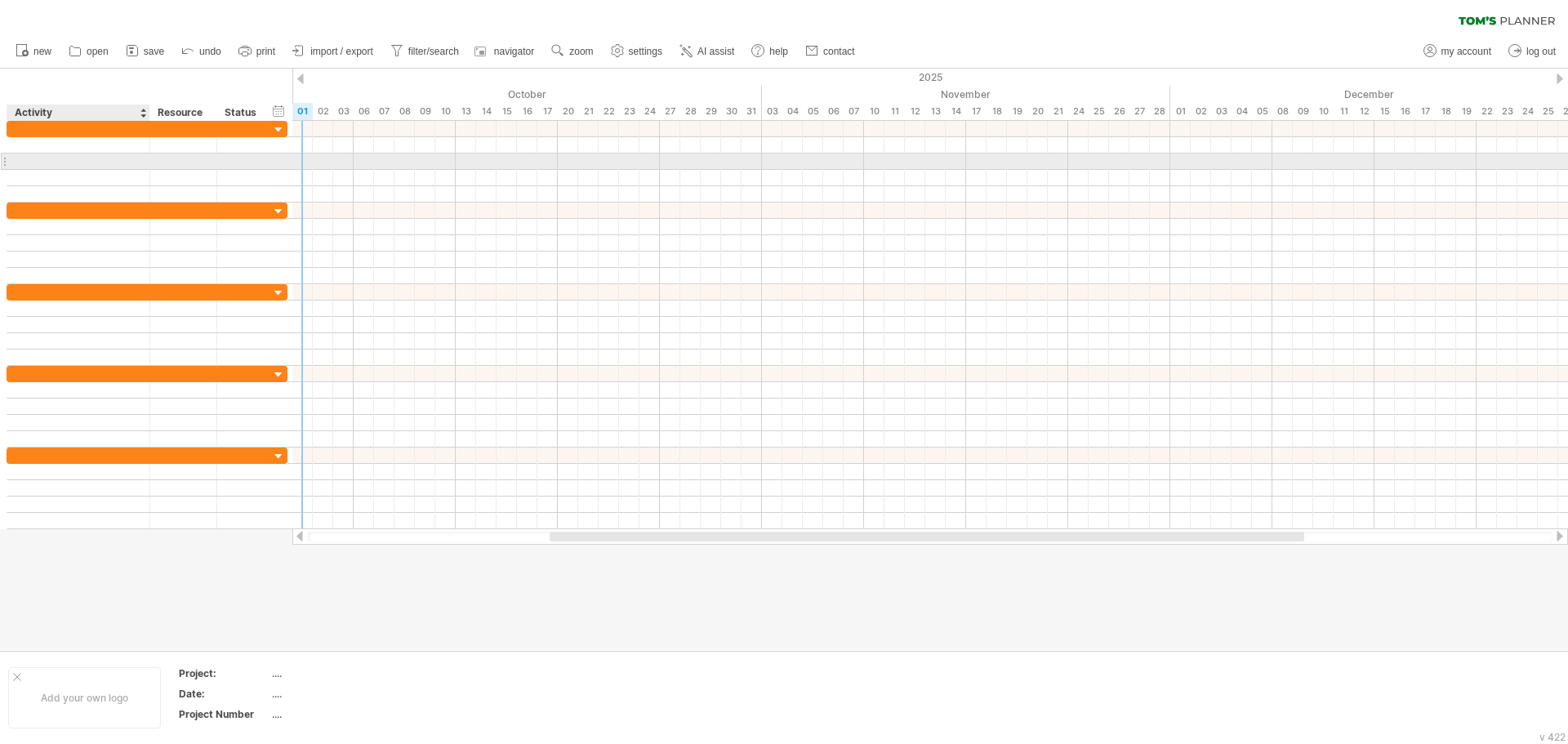
click at [48, 161] on div at bounding box center [78, 161] width 126 height 15
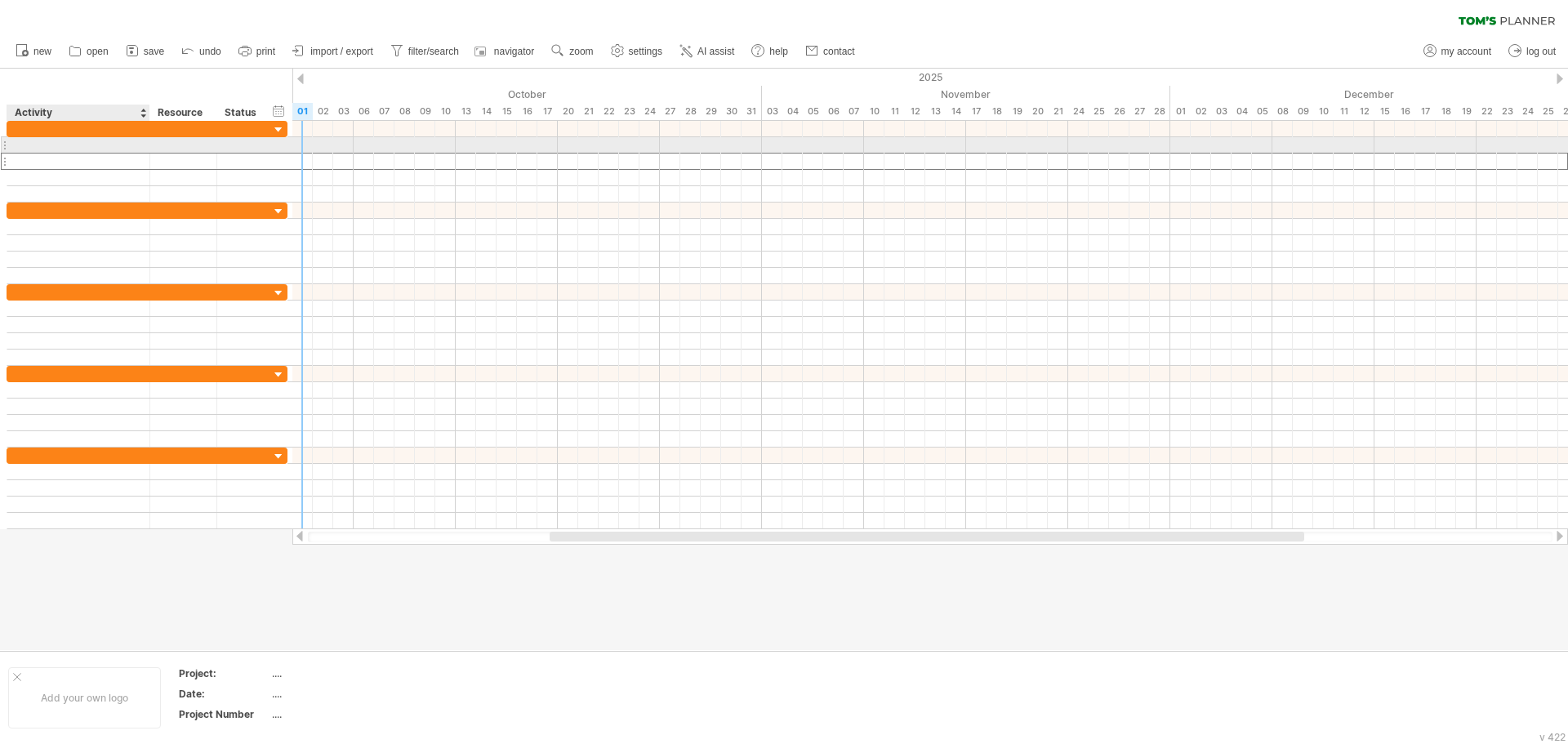
click at [52, 137] on div at bounding box center [78, 144] width 126 height 15
click at [79, 116] on div "Activity" at bounding box center [77, 113] width 126 height 16
click at [55, 138] on div at bounding box center [78, 144] width 126 height 15
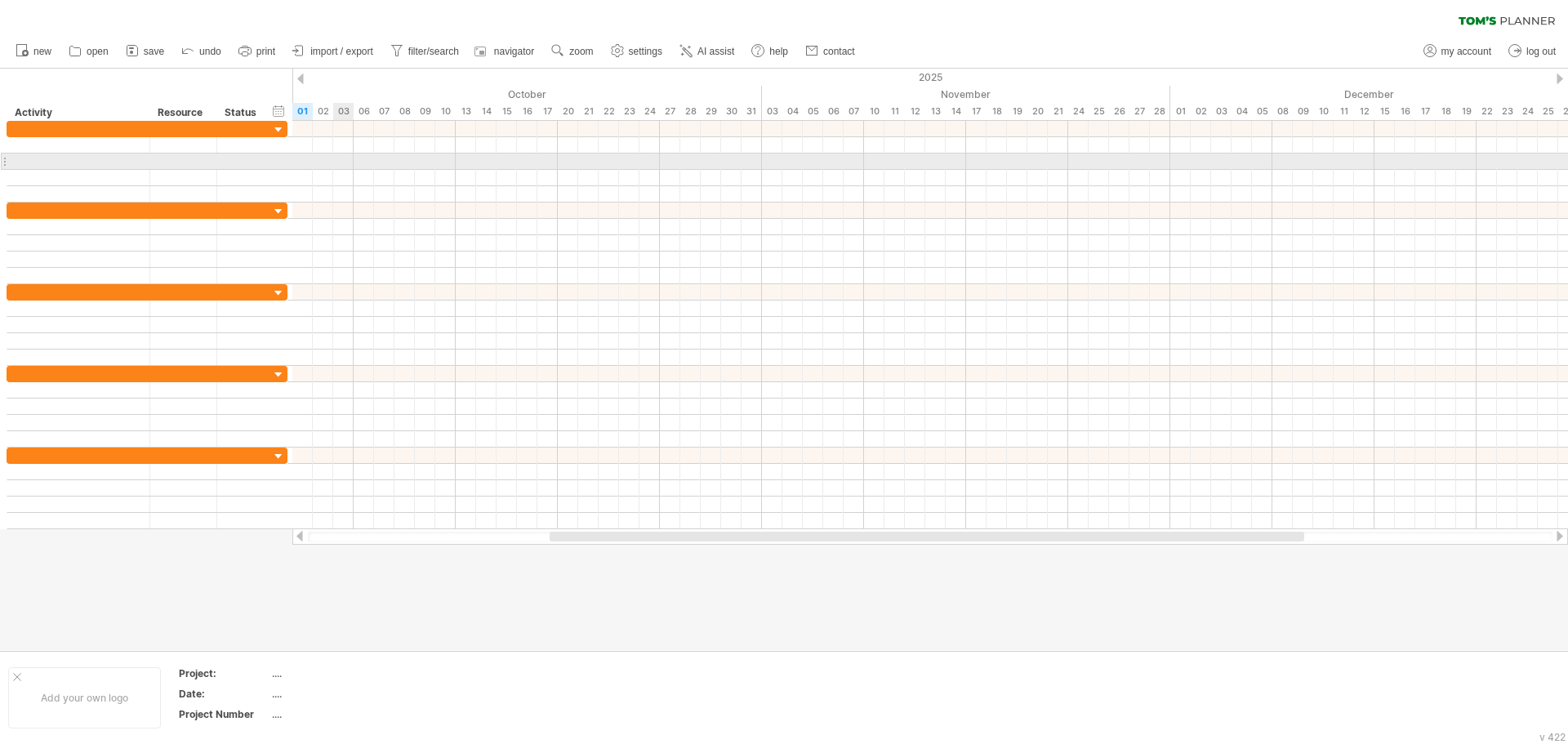
click at [348, 155] on div at bounding box center [930, 162] width 1275 height 16
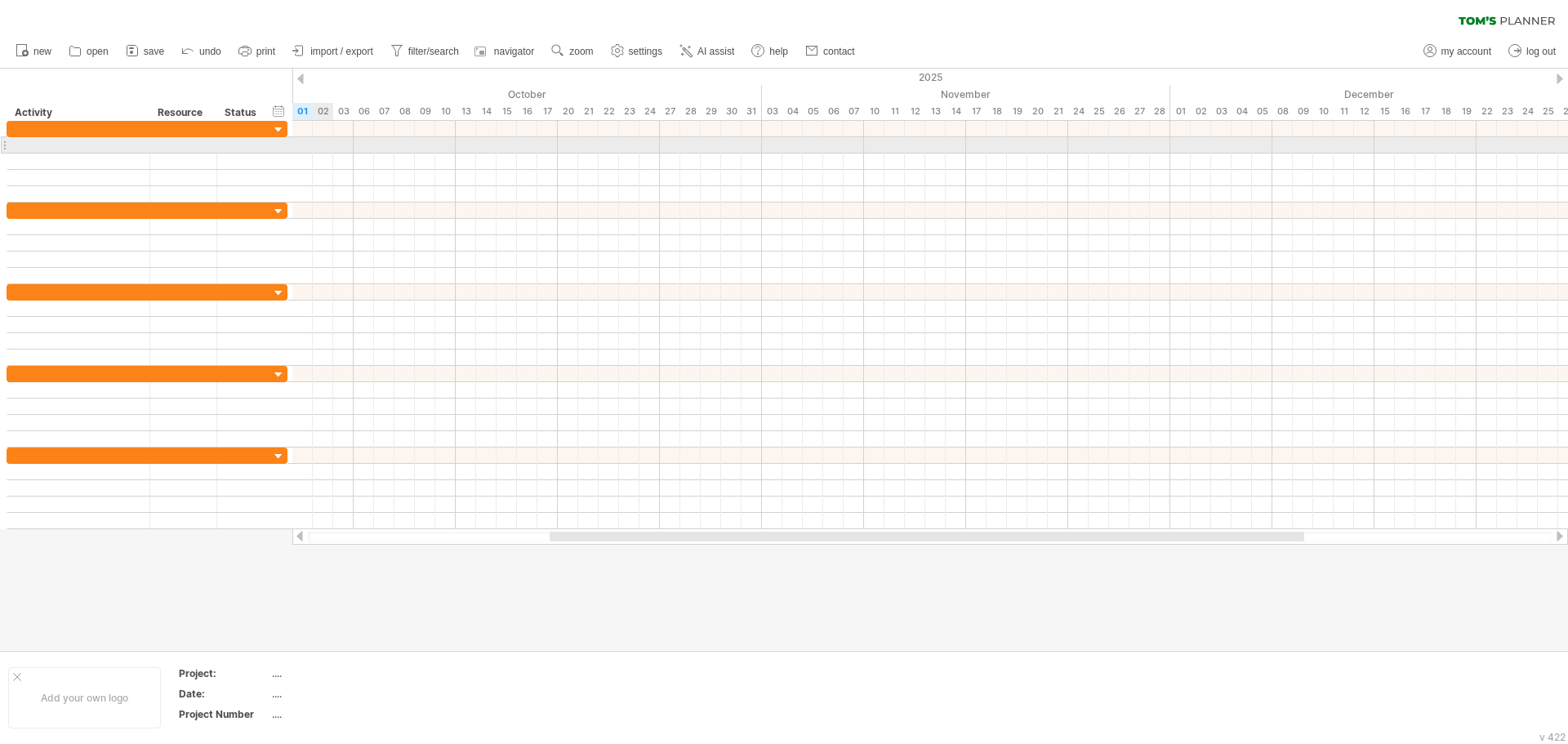
click at [320, 144] on div at bounding box center [930, 145] width 1275 height 16
click at [310, 147] on div at bounding box center [930, 145] width 1275 height 16
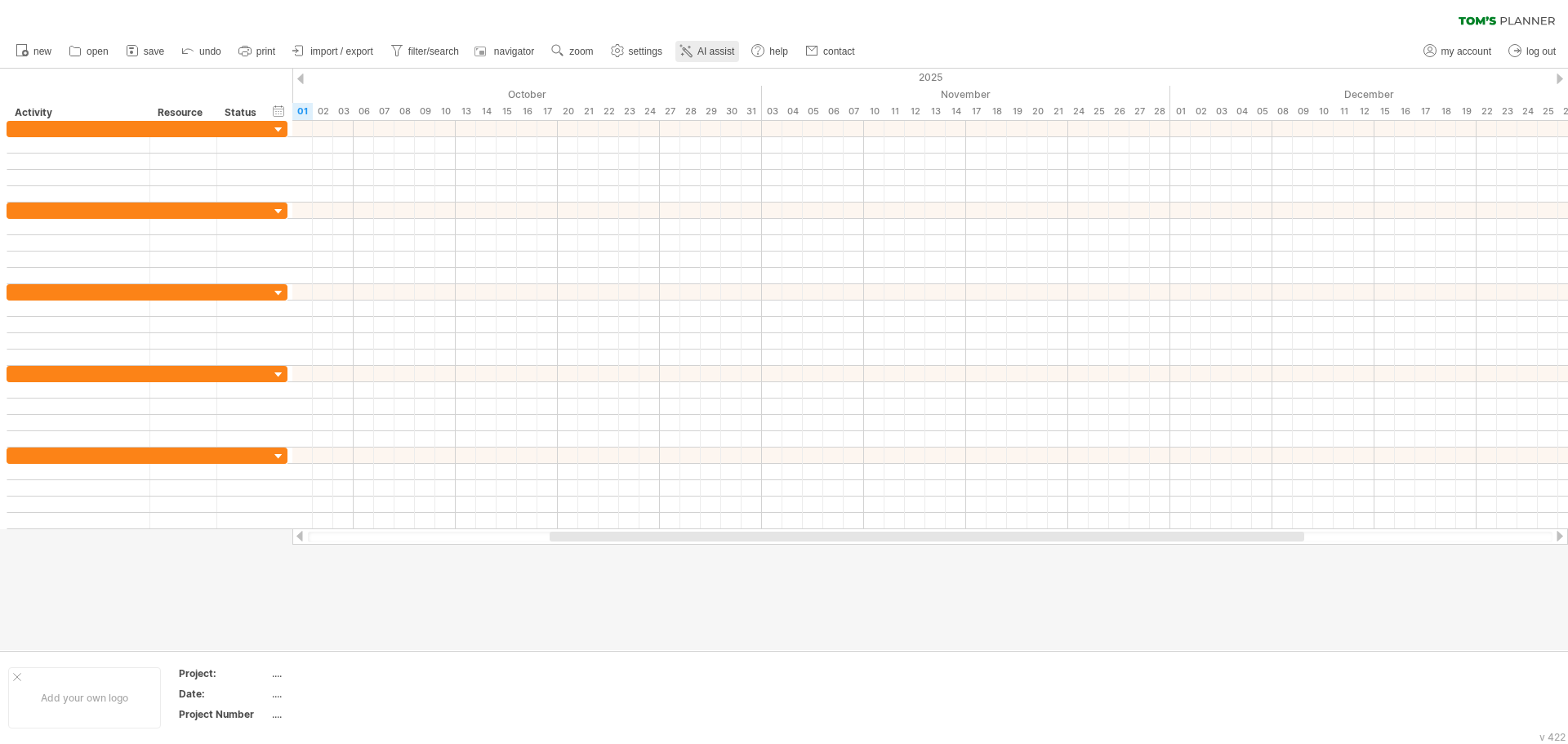
click at [731, 45] on link "AI assist" at bounding box center [707, 51] width 64 height 22
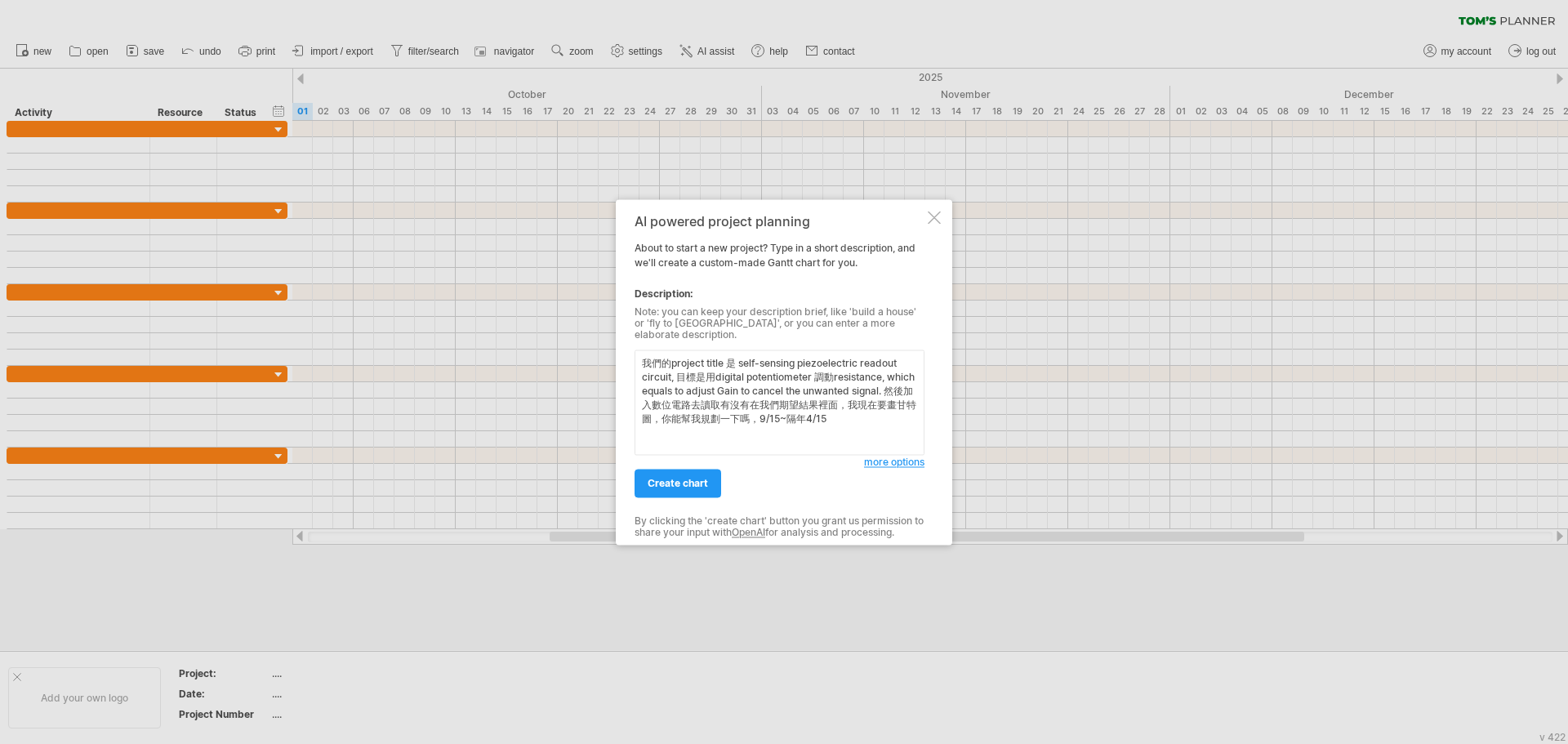
type textarea "我們的project title 是 self-sensing piezoelectric readout circuit, 目標是用digital pote…"
click at [698, 493] on div "AI powered project planning About to start a new project? Type in a short descr…" at bounding box center [779, 372] width 290 height 316
click at [677, 482] on span "create chart" at bounding box center [677, 483] width 61 height 13
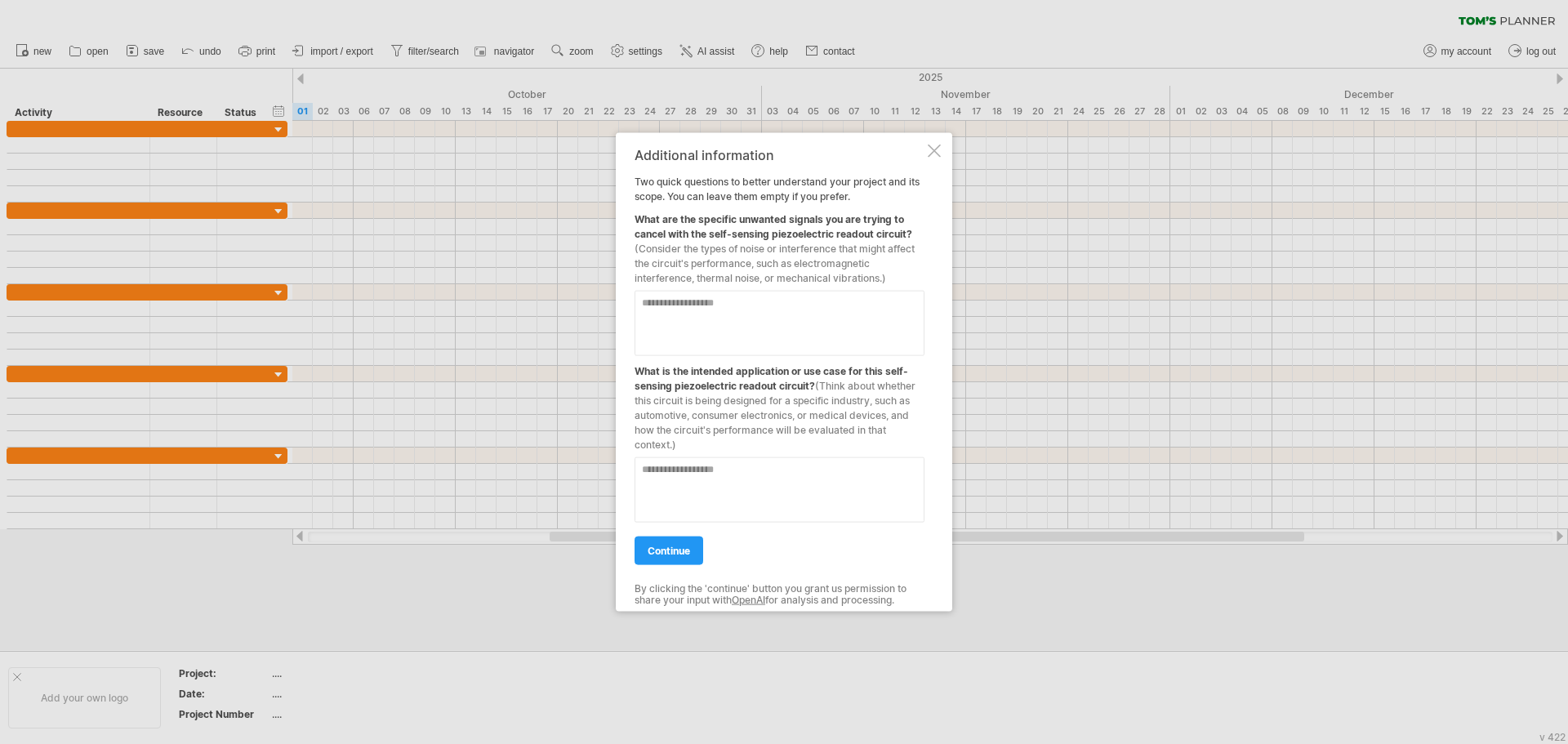
click at [739, 314] on textarea at bounding box center [779, 322] width 290 height 65
click at [742, 321] on textarea at bounding box center [779, 322] width 290 height 65
click at [744, 268] on span "(Consider the types of noise or interference that might affect the circuit's pe…" at bounding box center [775, 263] width 280 height 42
click at [707, 318] on textarea at bounding box center [779, 322] width 290 height 65
click at [747, 322] on textarea at bounding box center [779, 322] width 290 height 65
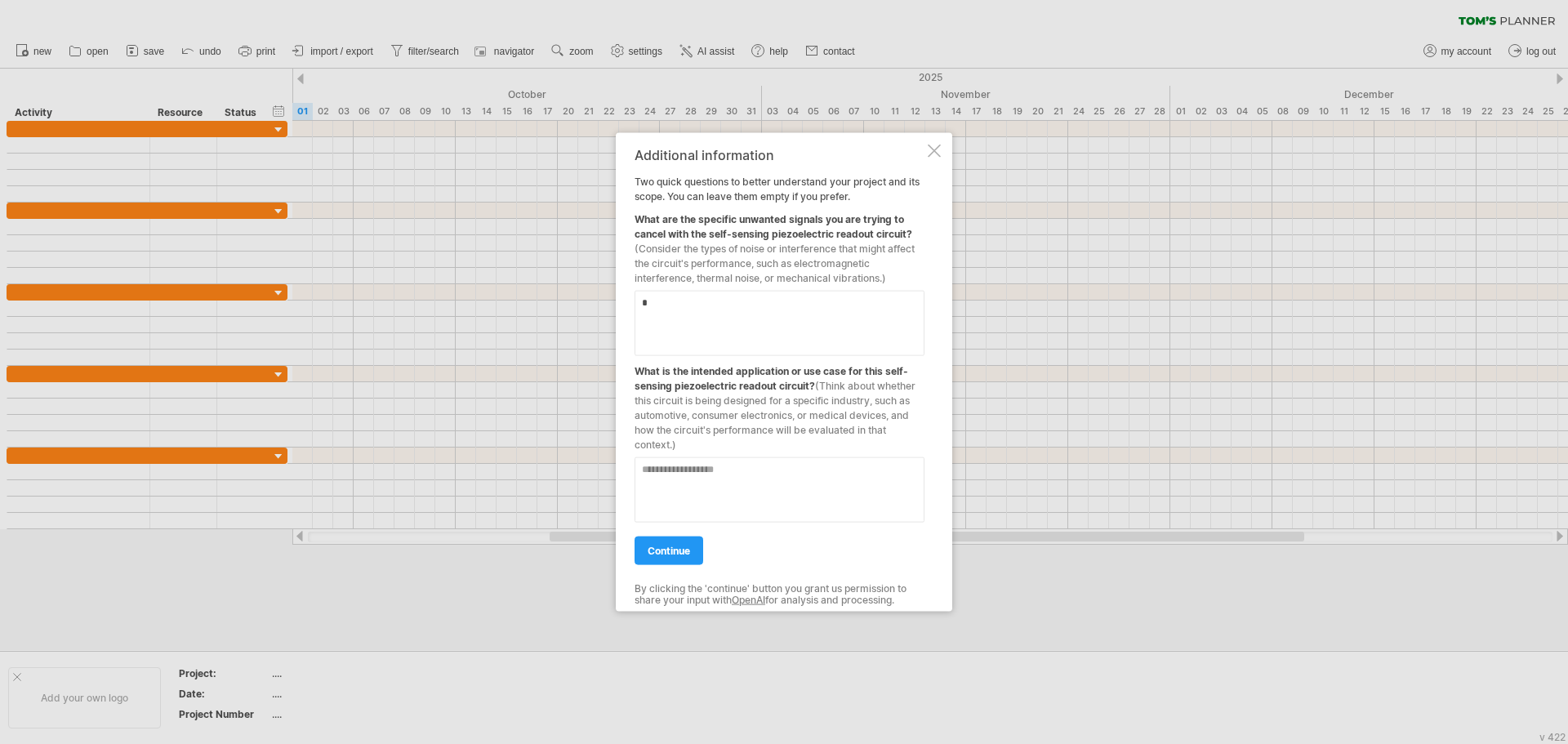
type textarea "*"
click at [741, 494] on textarea at bounding box center [779, 488] width 290 height 65
type textarea "*"
click at [690, 544] on span "continue" at bounding box center [668, 550] width 42 height 13
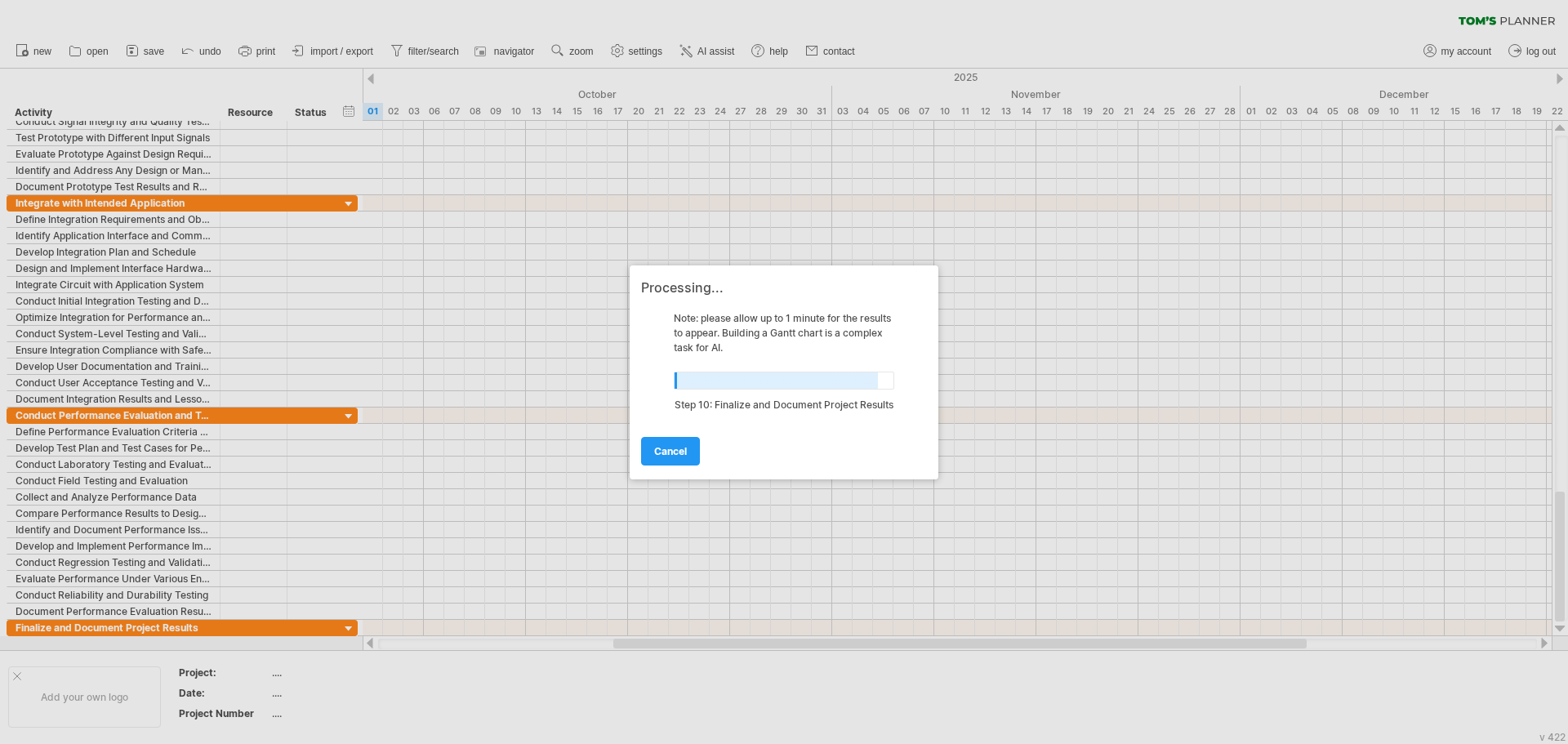
click at [129, 326] on div at bounding box center [784, 372] width 1568 height 744
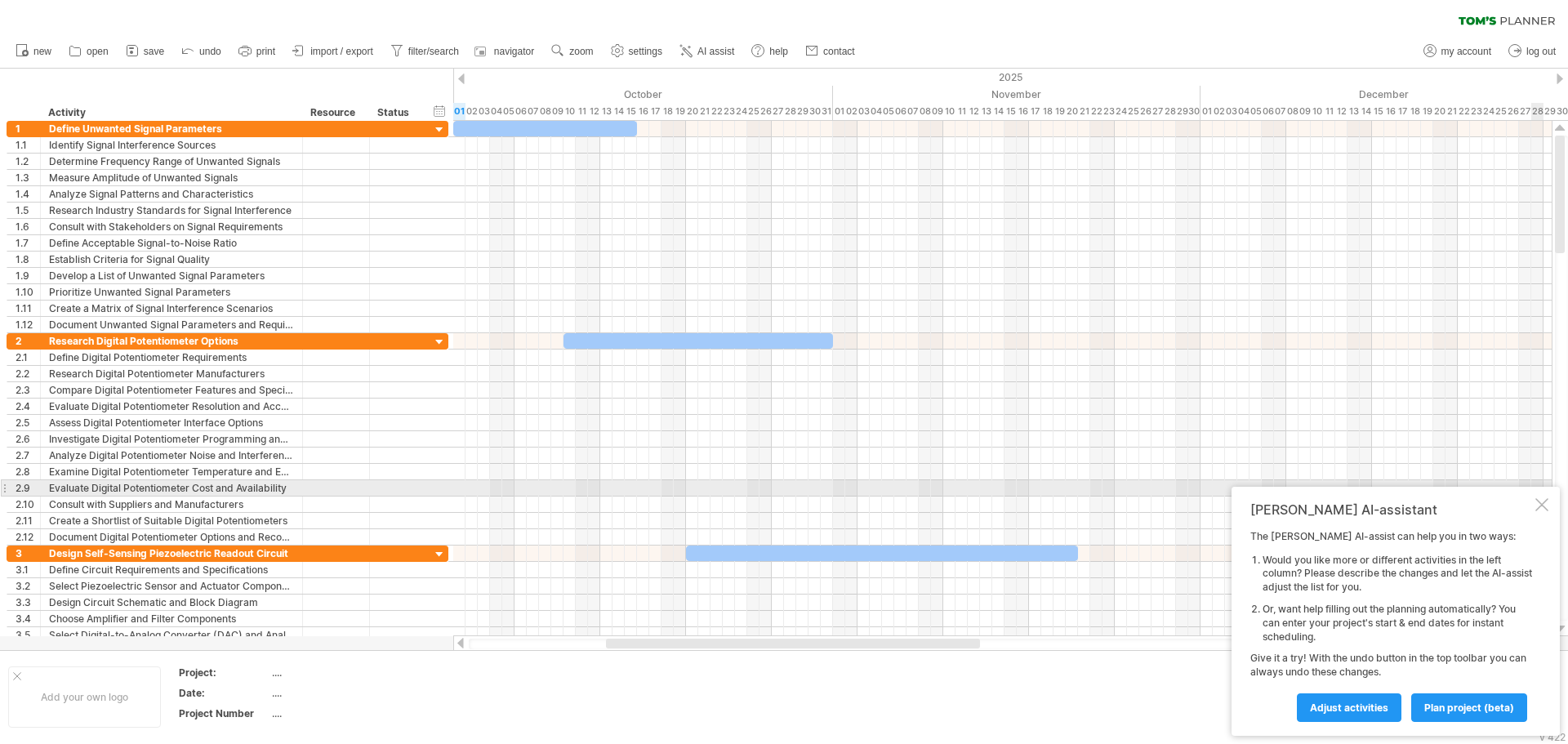
click at [1537, 503] on div at bounding box center [1542, 505] width 13 height 13
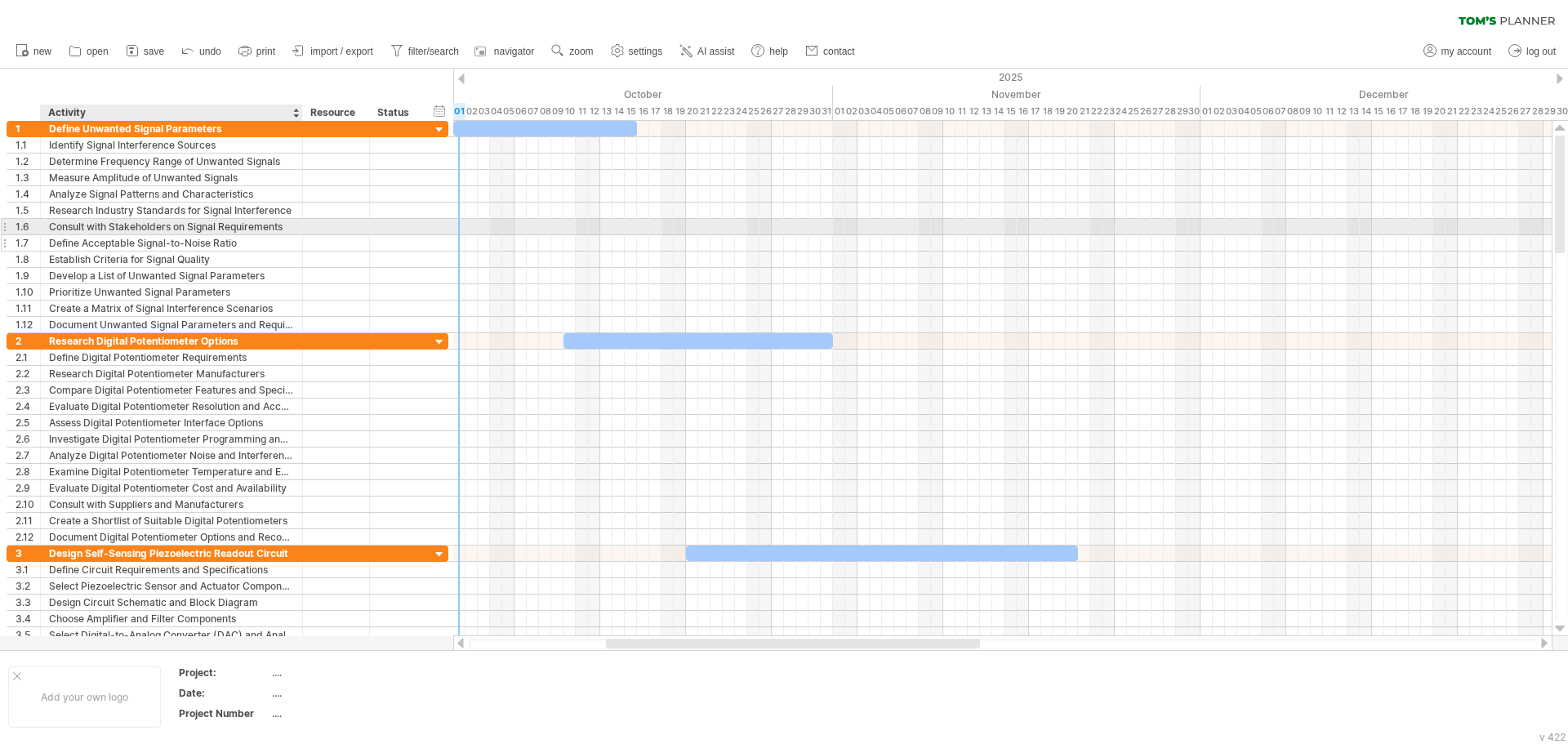
click at [130, 248] on div "Define Acceptable Signal-to-Noise Ratio" at bounding box center [171, 242] width 245 height 15
click at [217, 213] on div "Research Industry Standards for Signal Interference" at bounding box center [171, 209] width 245 height 15
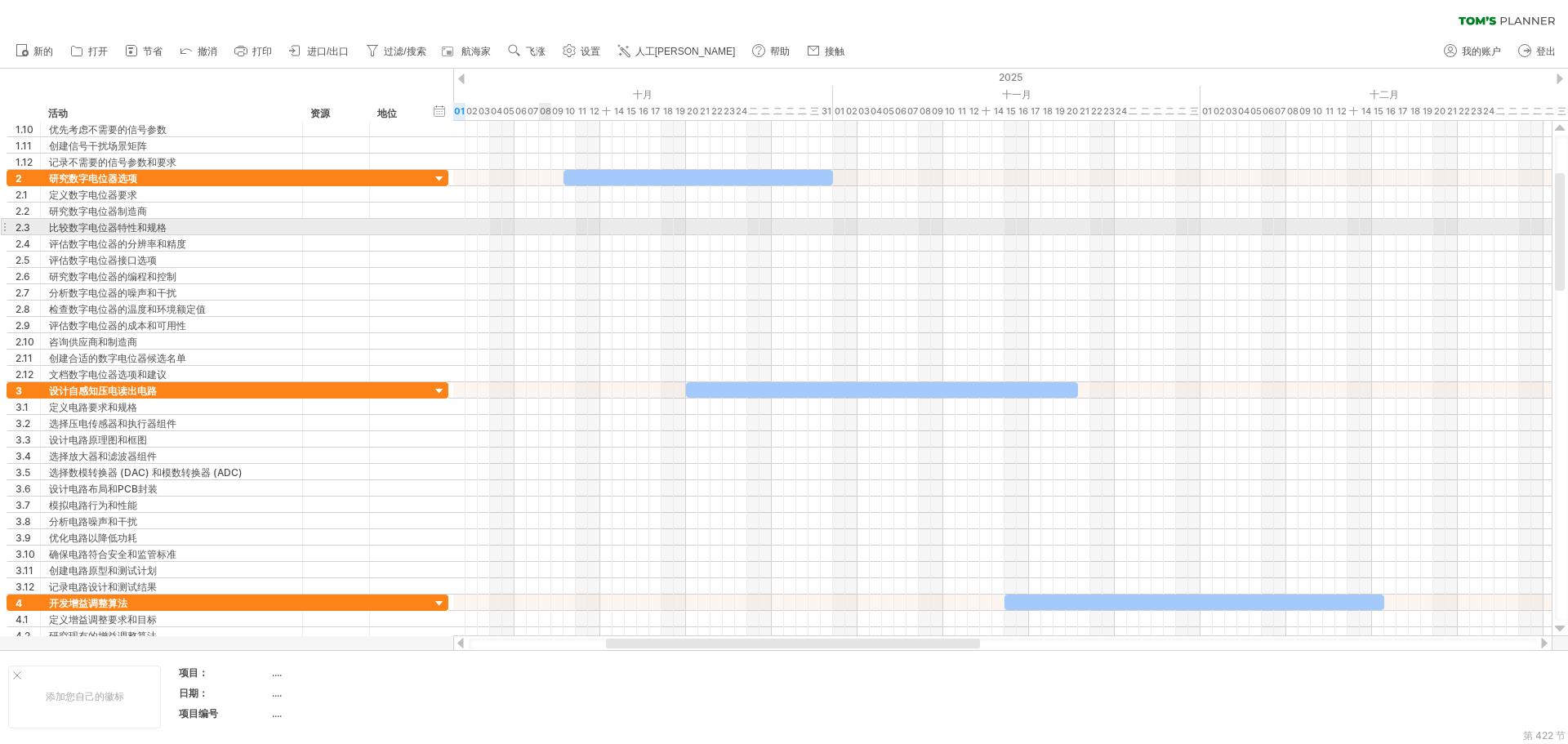
click at [540, 229] on div at bounding box center [1003, 227] width 1098 height 16
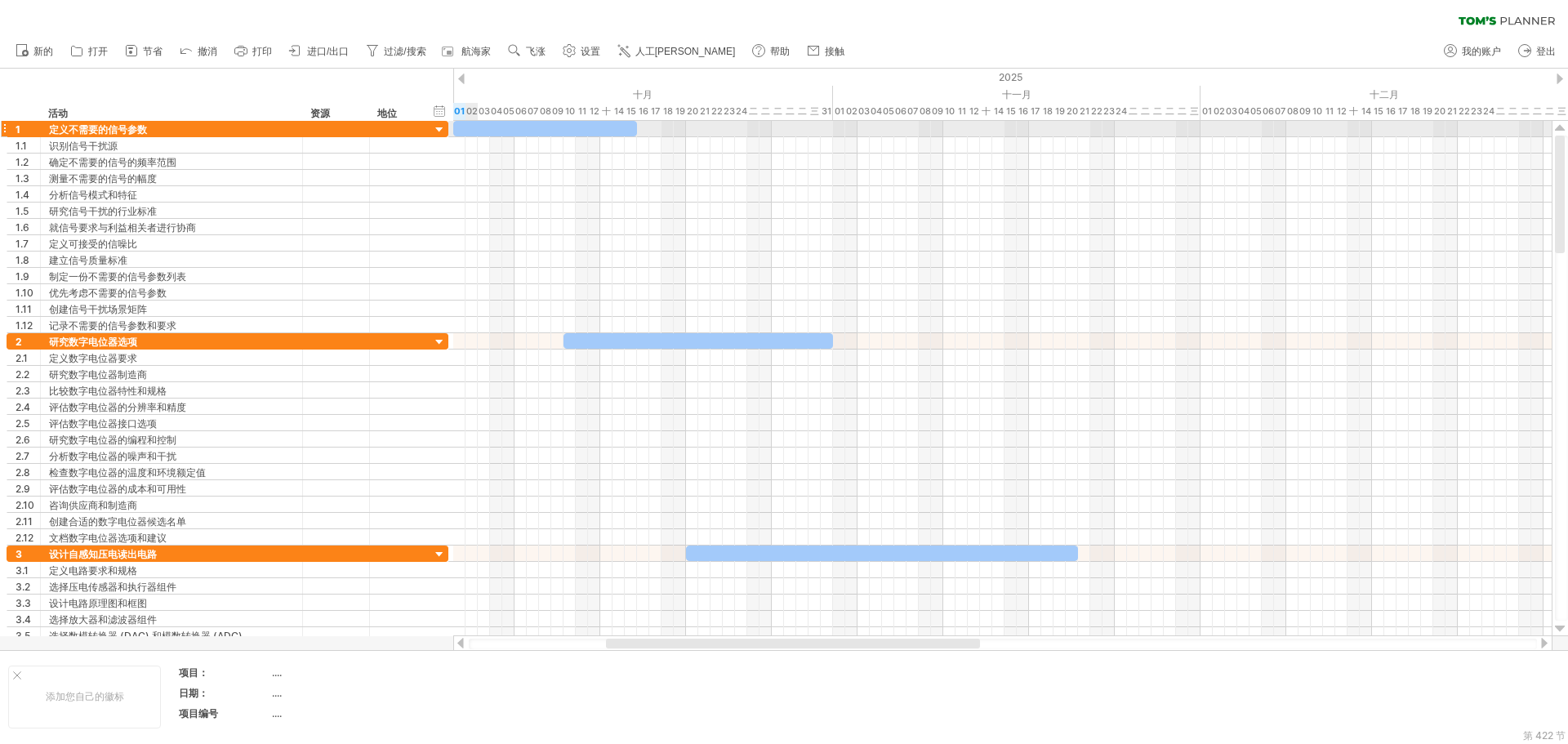
click at [434, 131] on div at bounding box center [439, 130] width 15 height 15
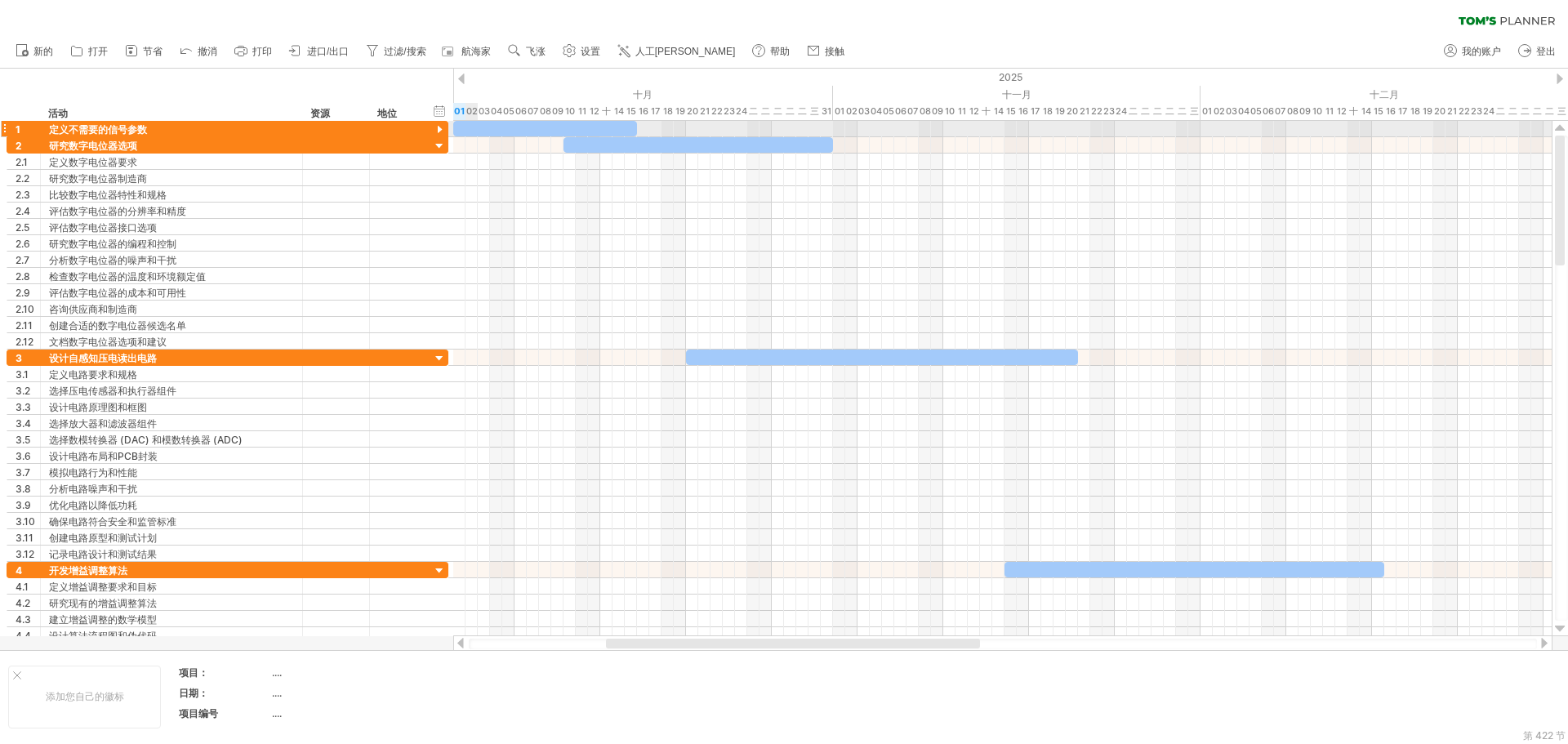
click at [435, 130] on div at bounding box center [439, 130] width 15 height 15
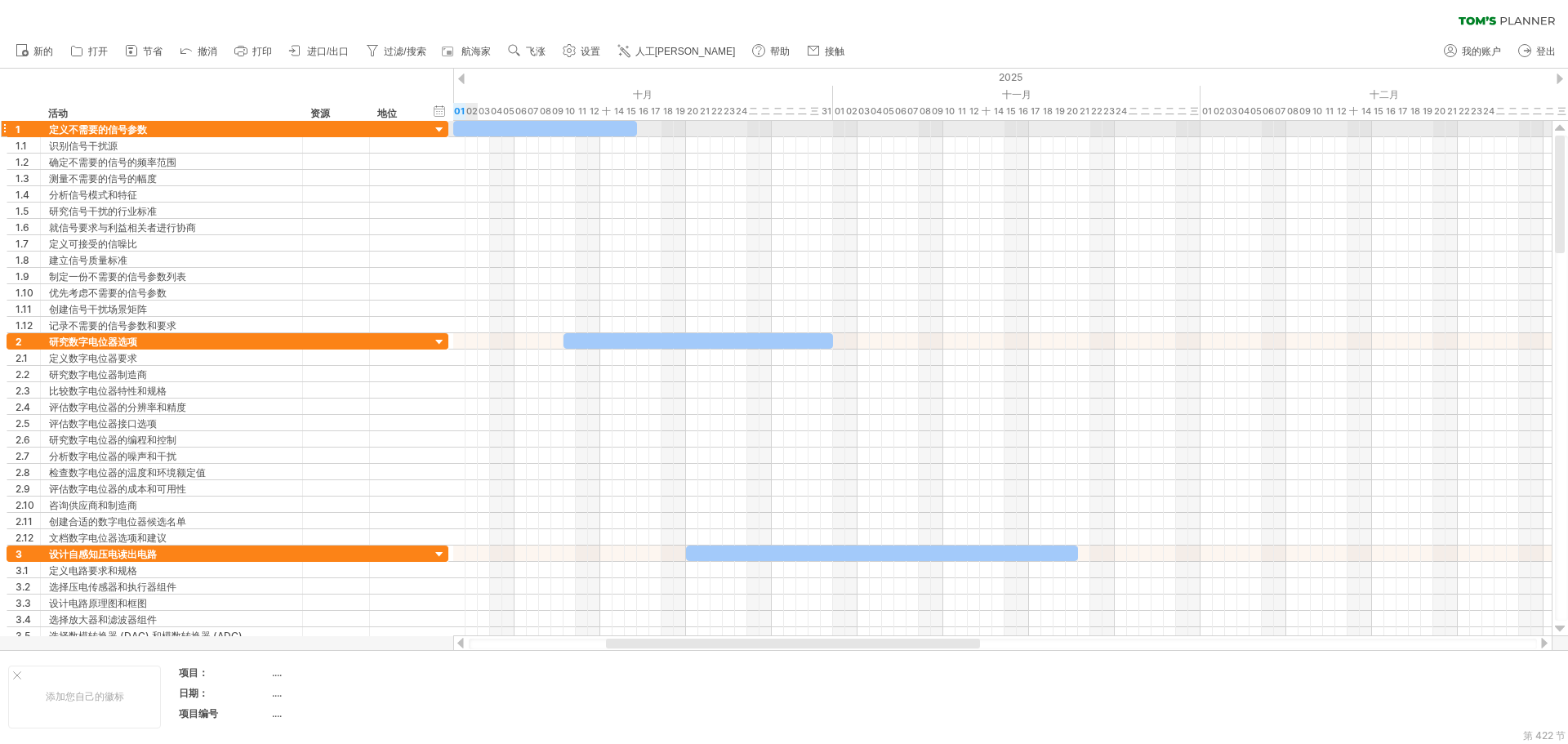
click at [435, 130] on div at bounding box center [439, 130] width 15 height 15
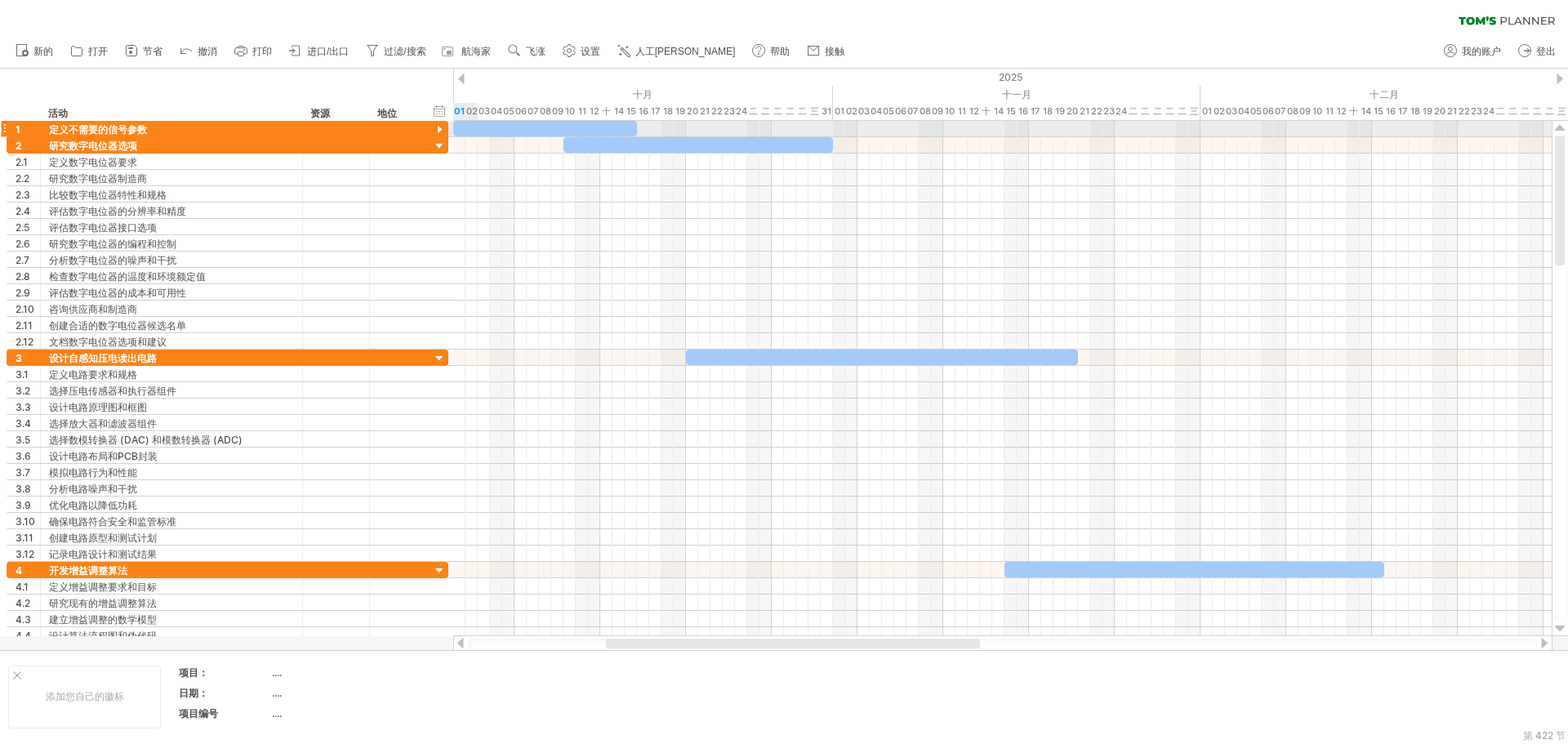
click at [435, 130] on div at bounding box center [439, 130] width 15 height 15
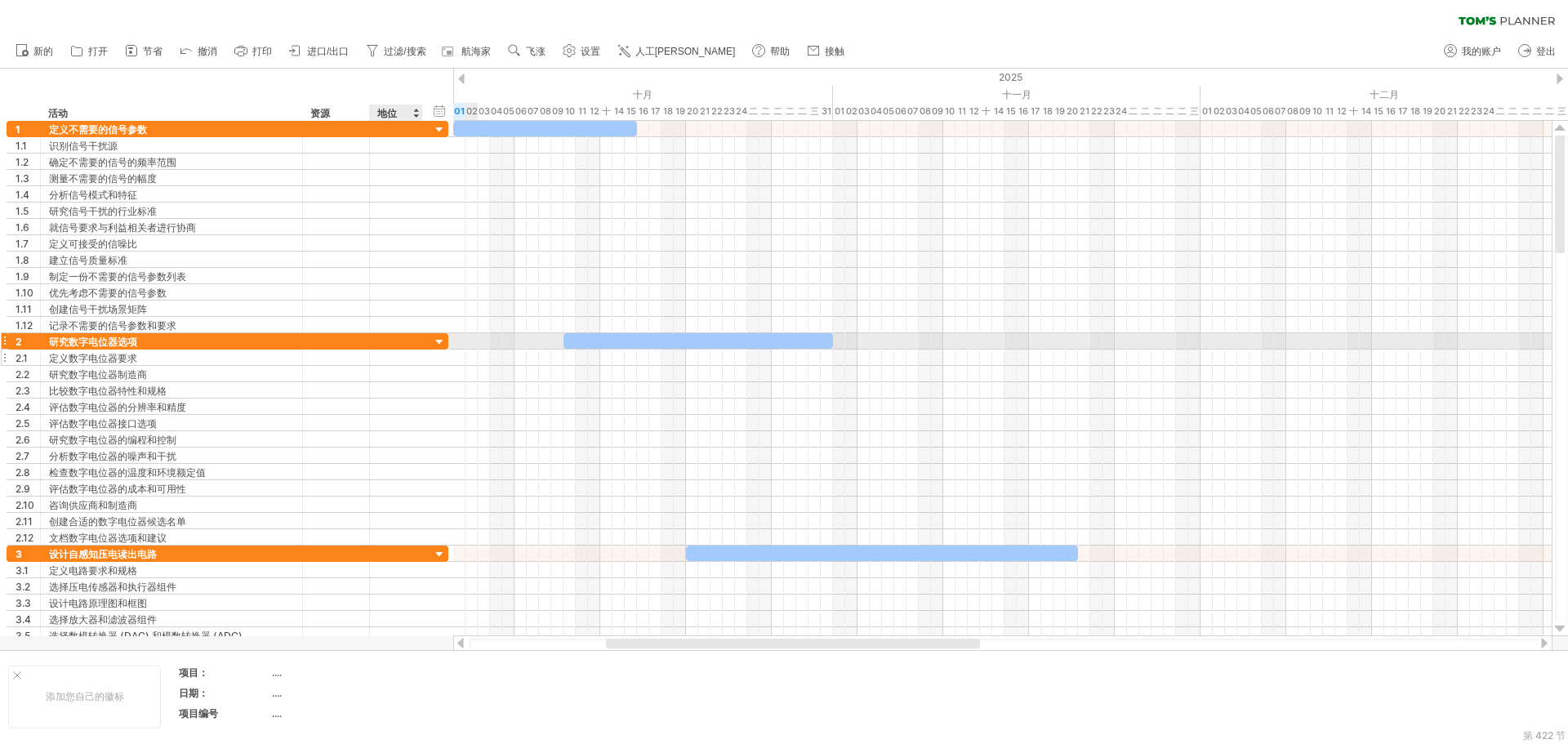
click at [425, 349] on div "**********" at bounding box center [227, 341] width 442 height 16
click at [443, 345] on div at bounding box center [439, 342] width 15 height 15
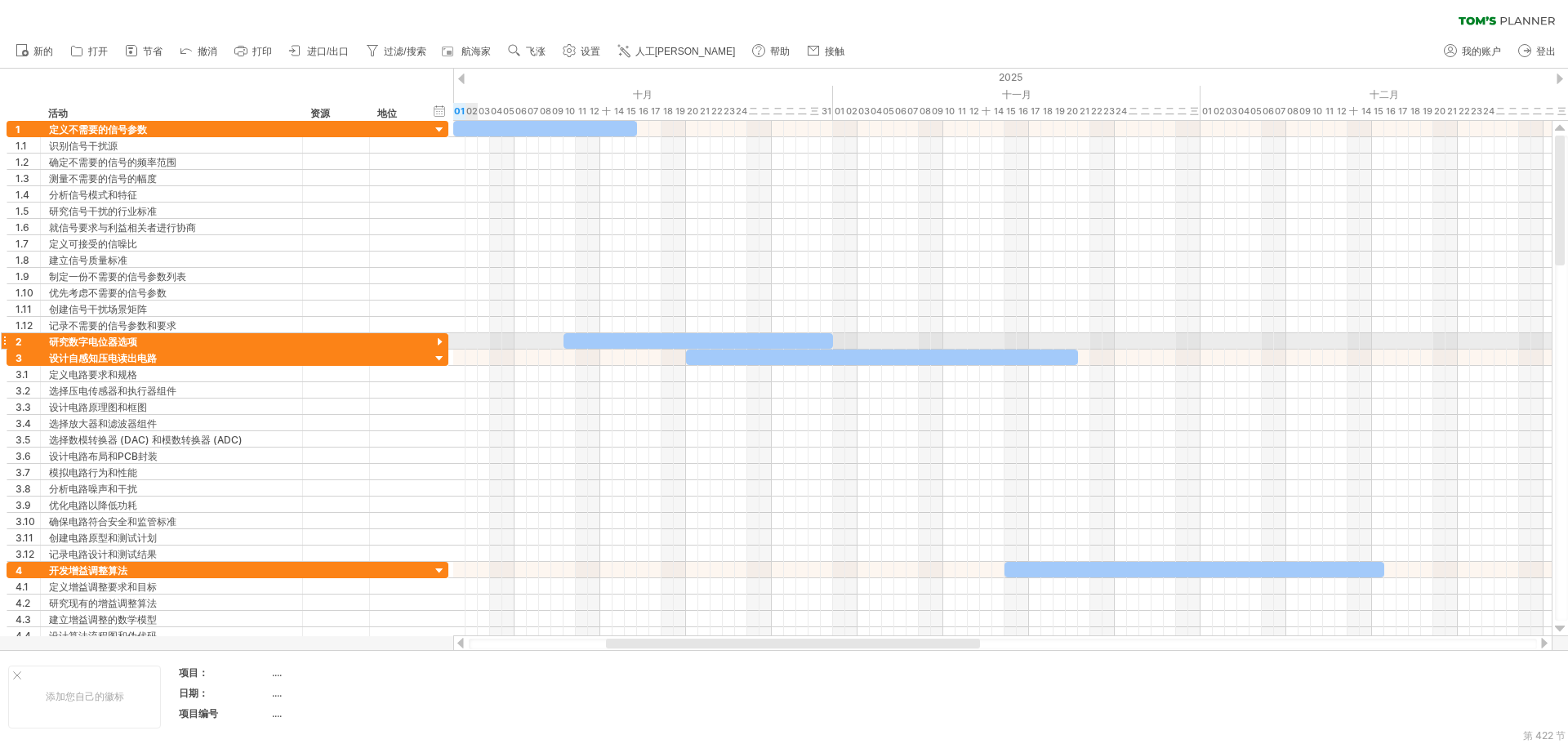
click at [441, 343] on div at bounding box center [439, 342] width 15 height 15
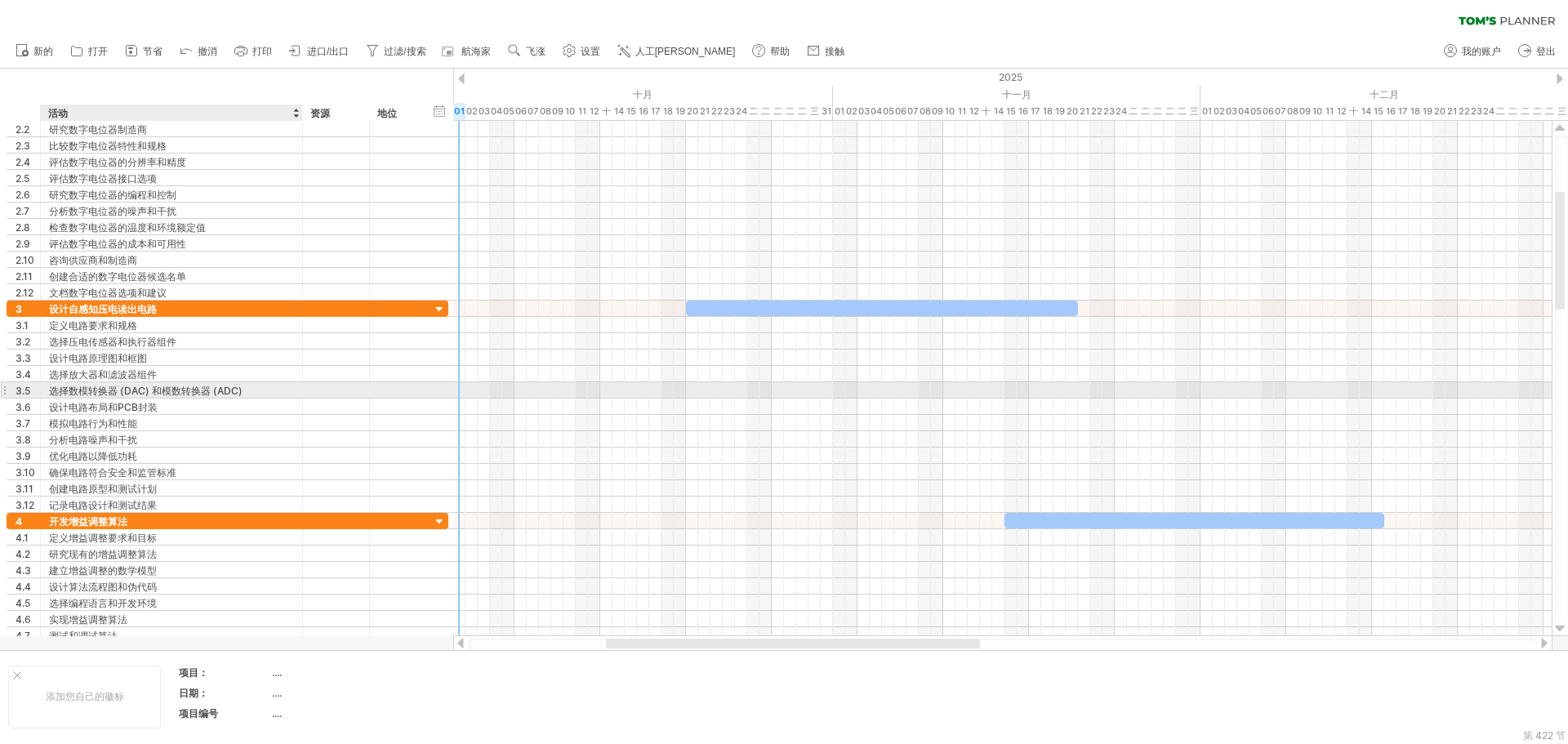
click at [189, 386] on font "选择数模转换器 (DAC) 和模数转换器 (ADC)" at bounding box center [145, 391] width 193 height 13
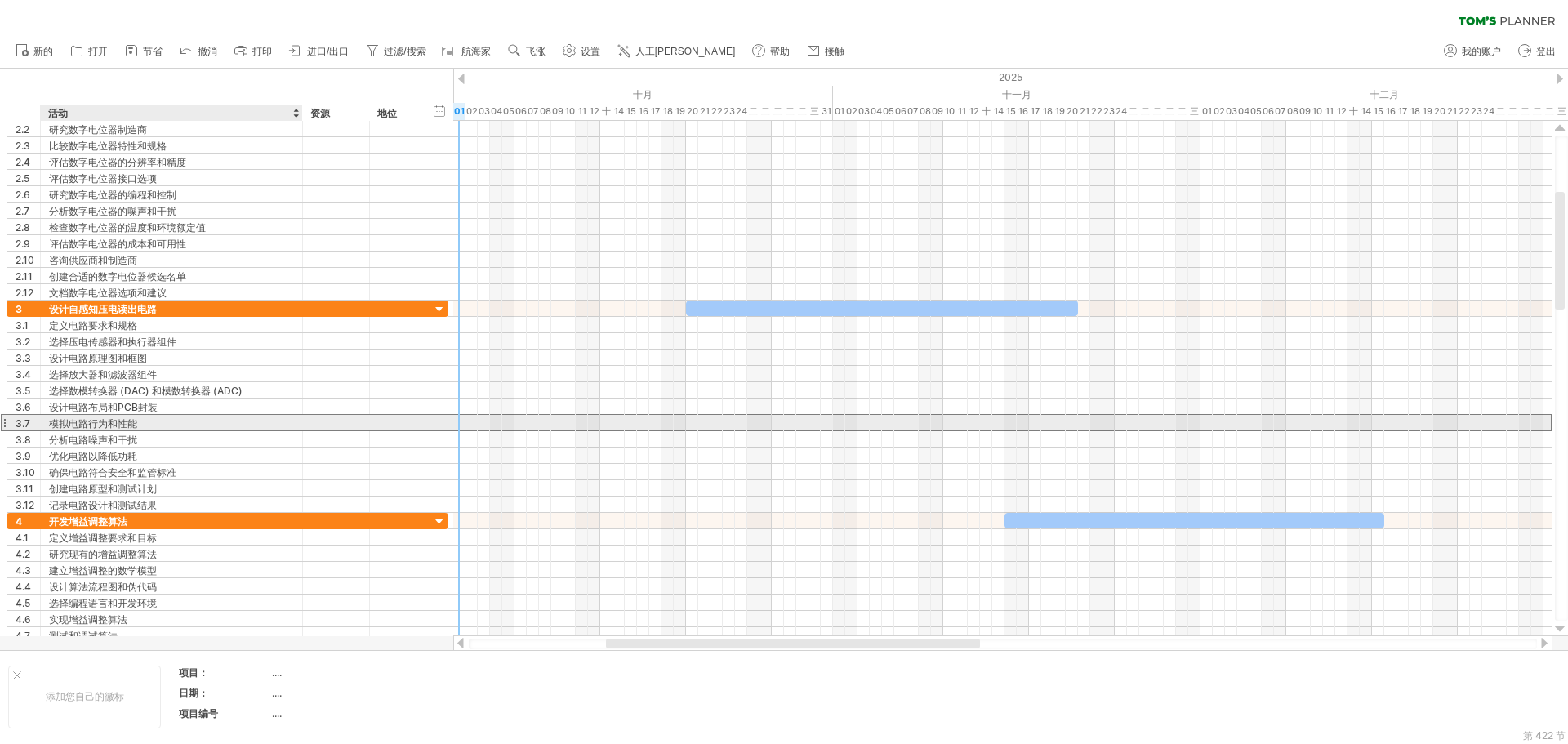
click at [174, 420] on div "模拟电路行为和性能" at bounding box center [171, 422] width 245 height 15
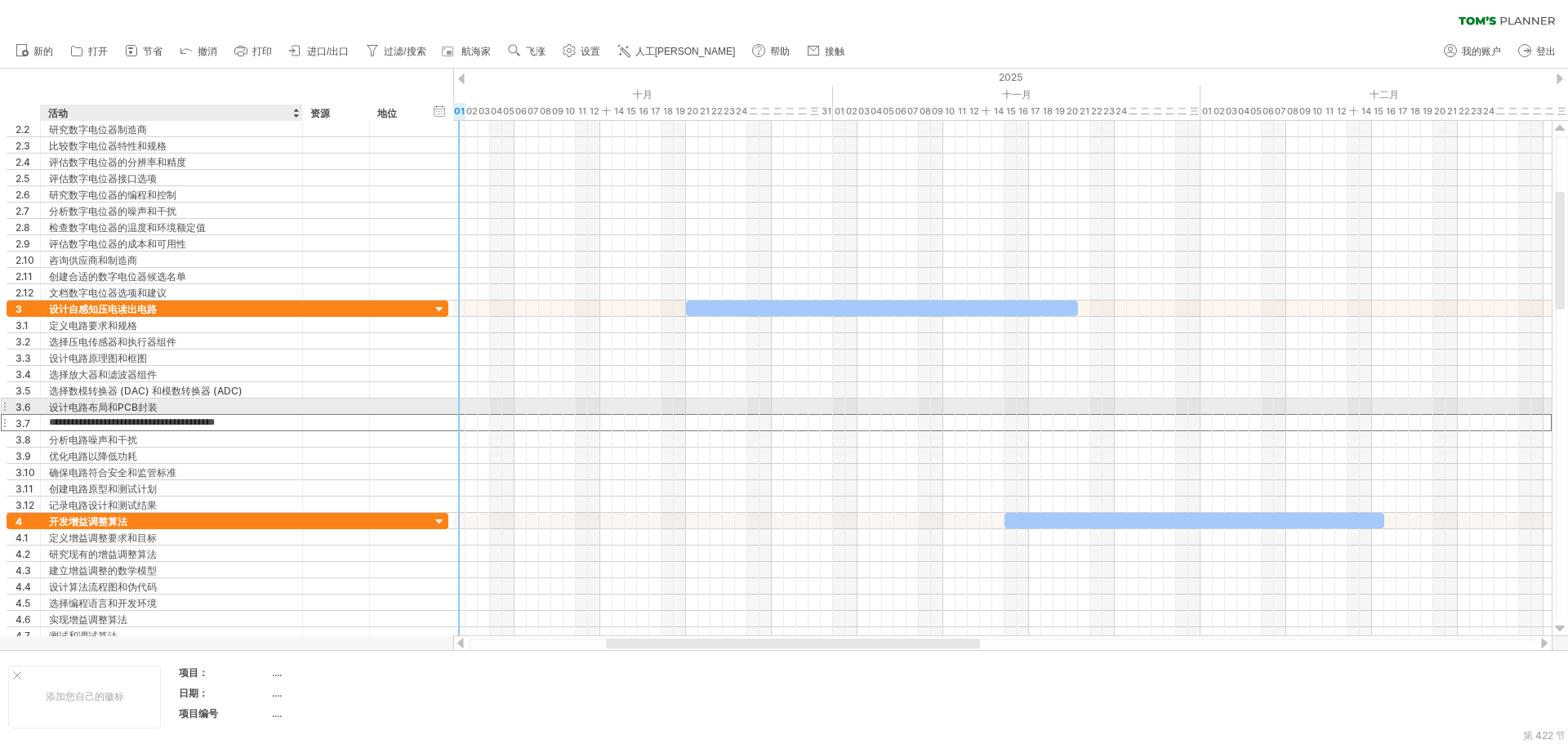
click at [201, 404] on div "设计电路布局和PCB封装" at bounding box center [171, 405] width 245 height 15
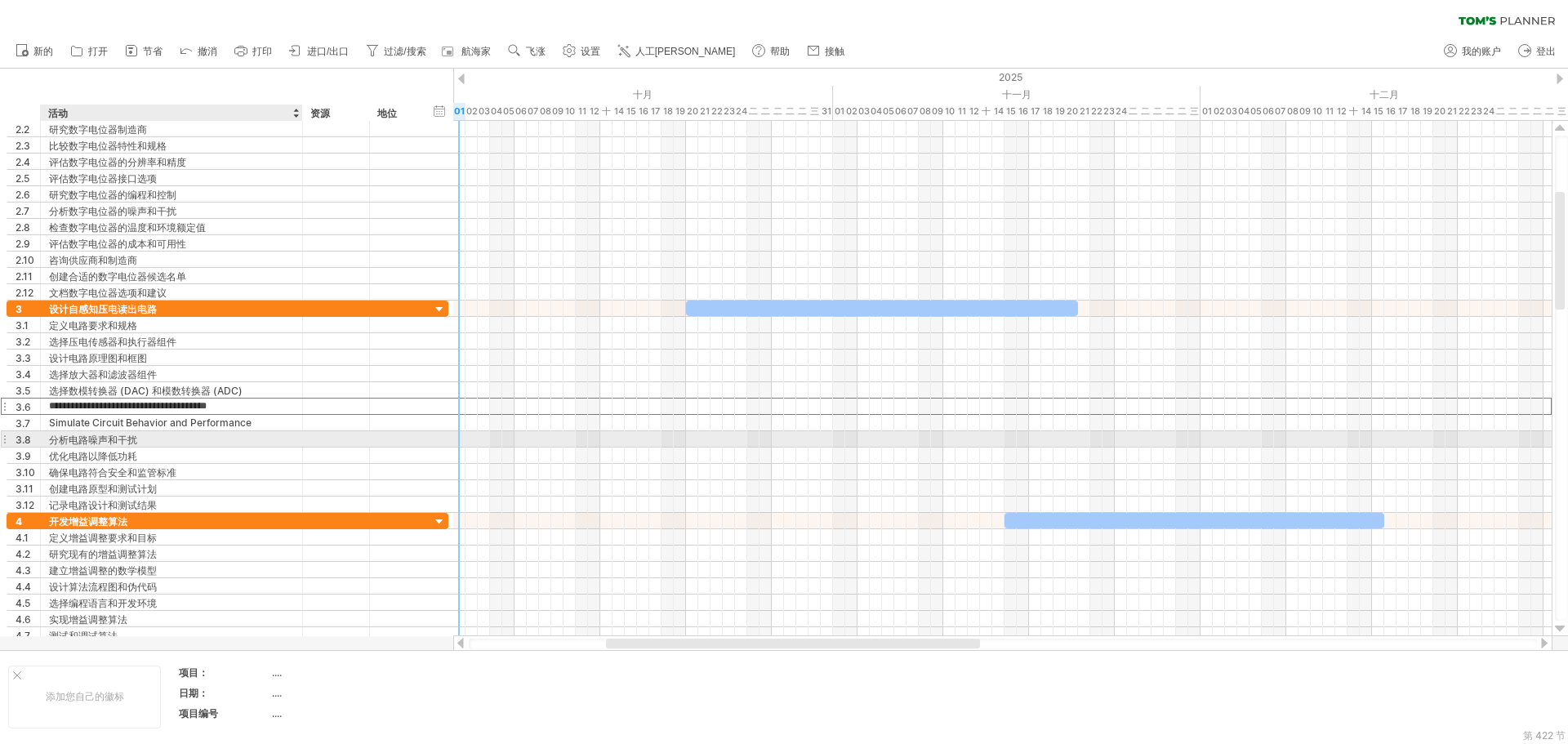
click at [184, 432] on div "分析电路噪声和干扰" at bounding box center [171, 438] width 245 height 15
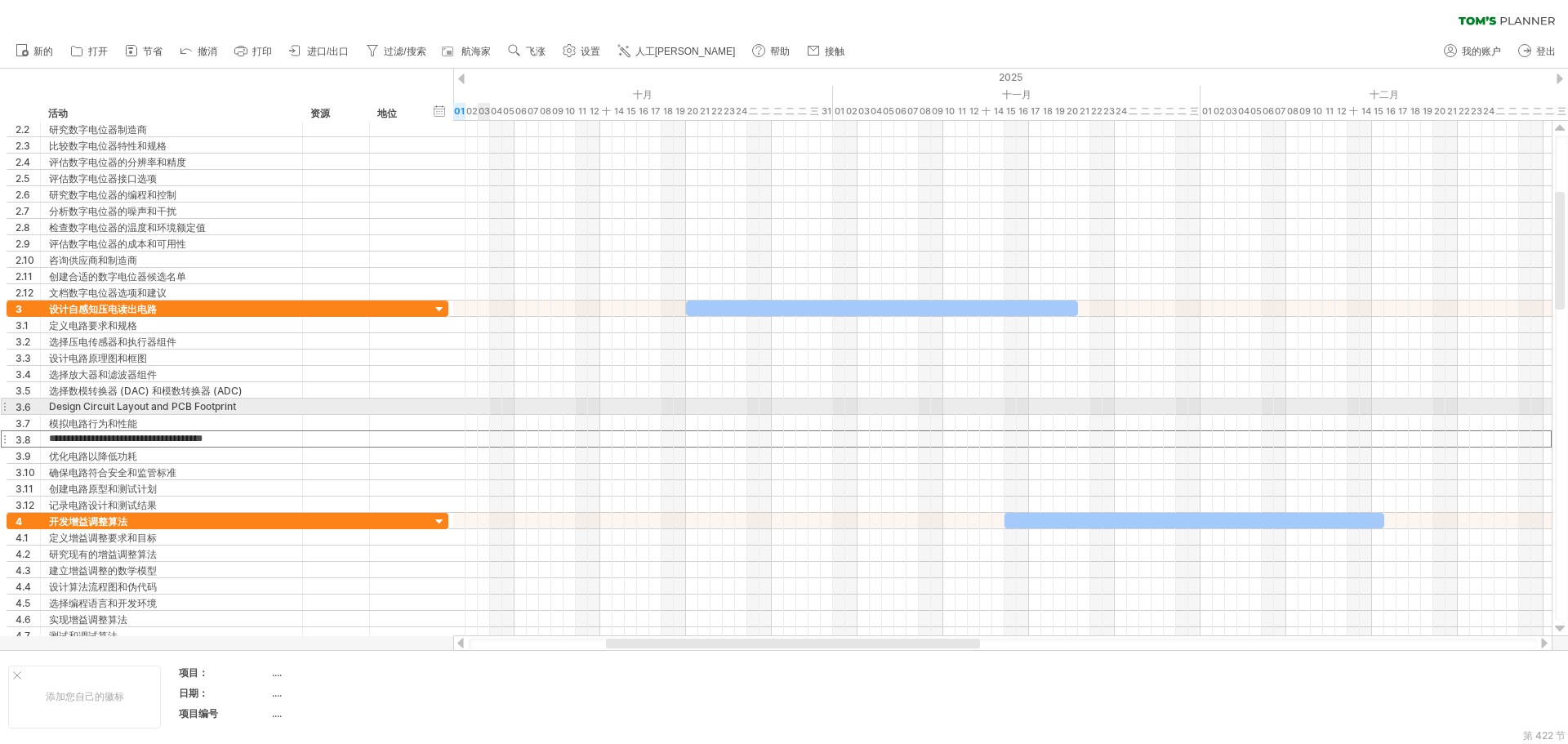
click at [583, 408] on div at bounding box center [1003, 406] width 1098 height 16
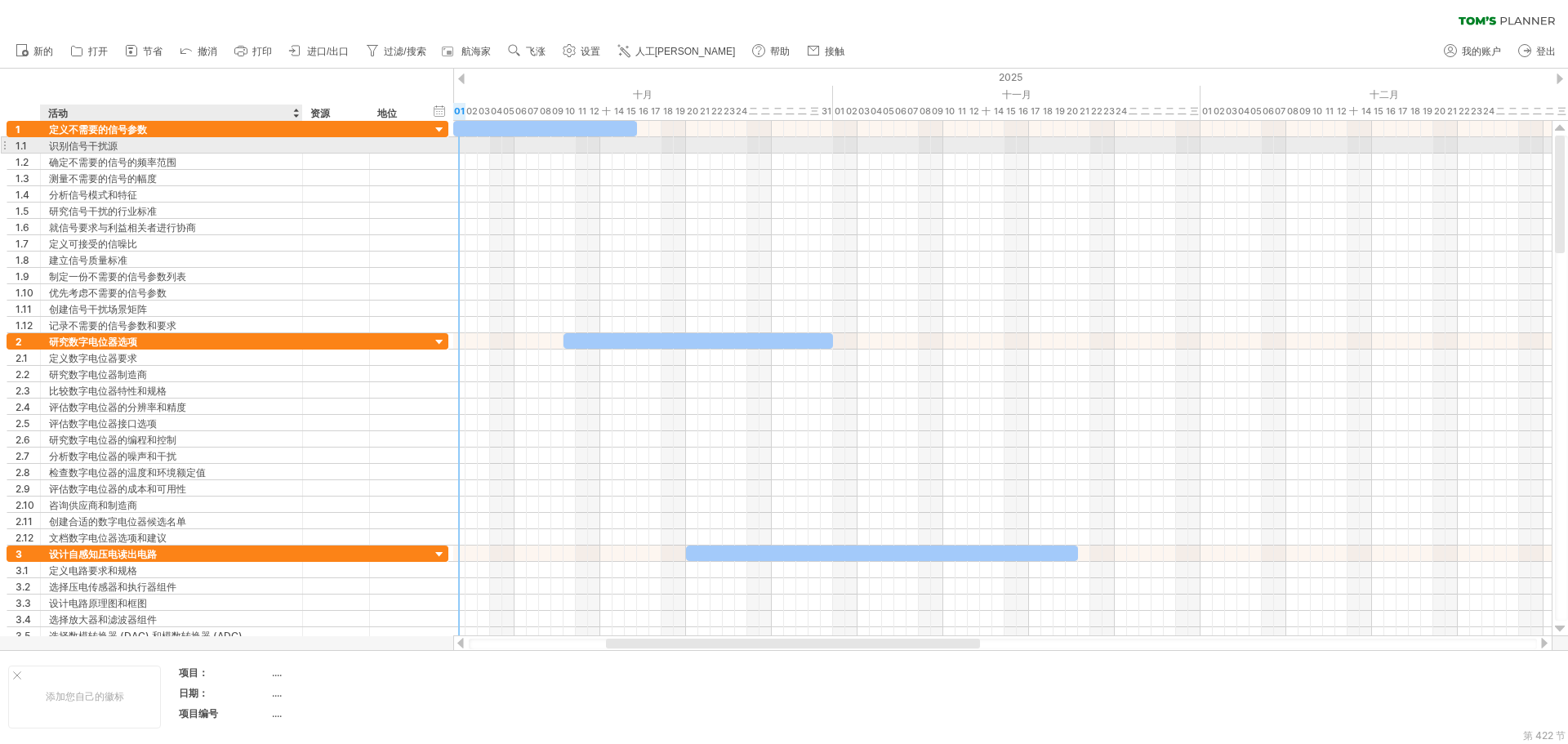
click at [223, 142] on div "识别信号干扰源" at bounding box center [171, 144] width 245 height 15
click at [217, 162] on div "确定不需要的信号的频率范围" at bounding box center [171, 161] width 245 height 15
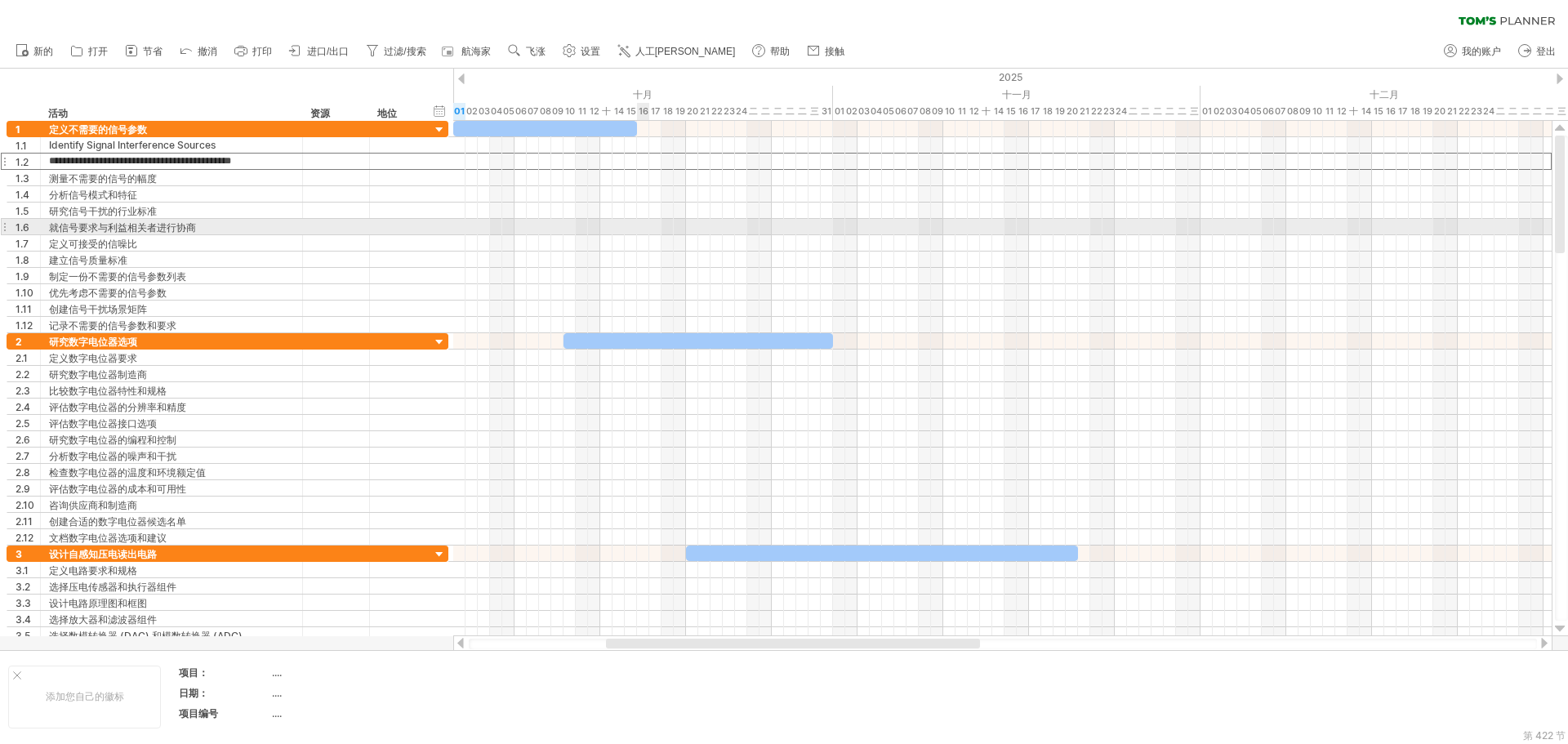
click at [661, 226] on div at bounding box center [1003, 227] width 1098 height 16
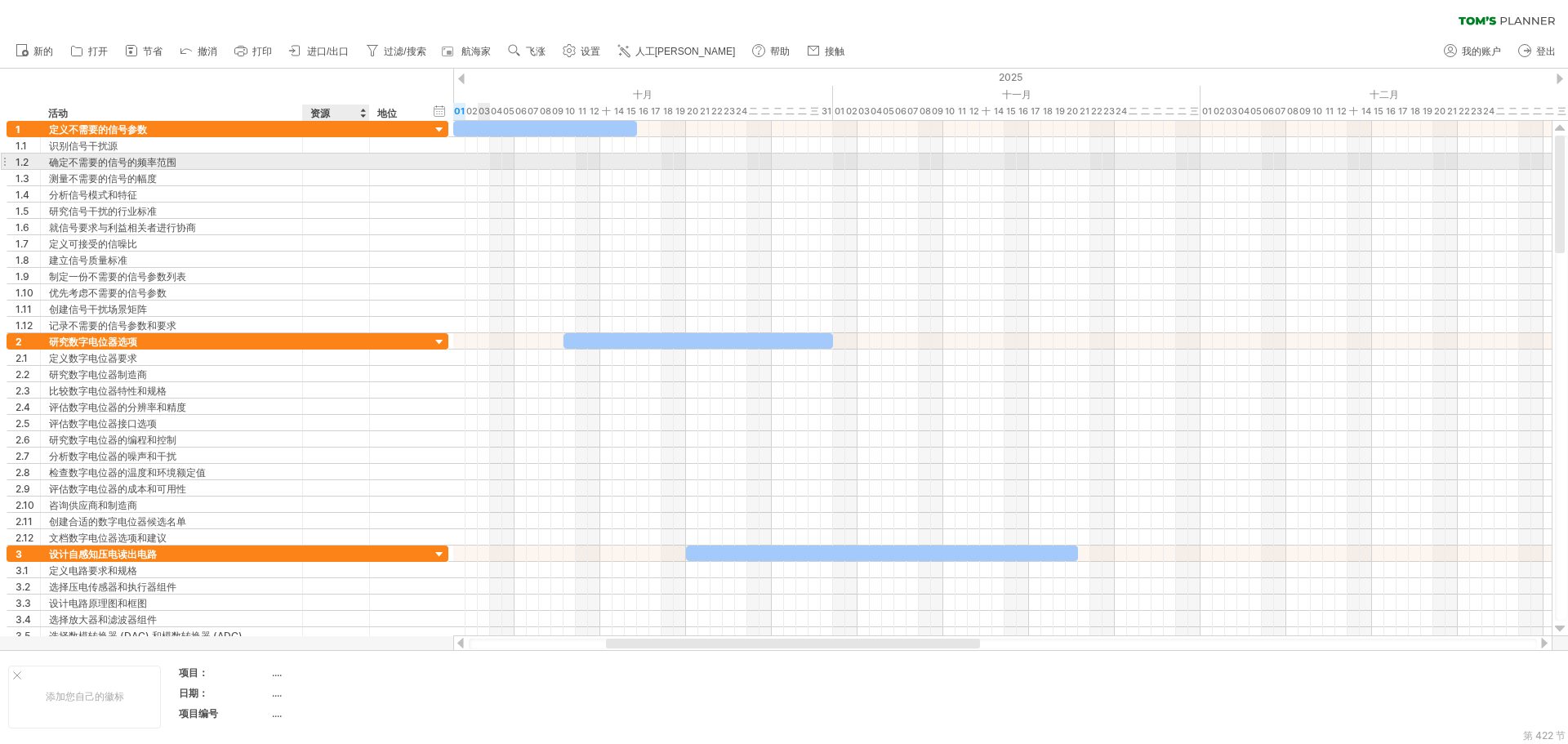
click at [322, 156] on div at bounding box center [336, 161] width 50 height 15
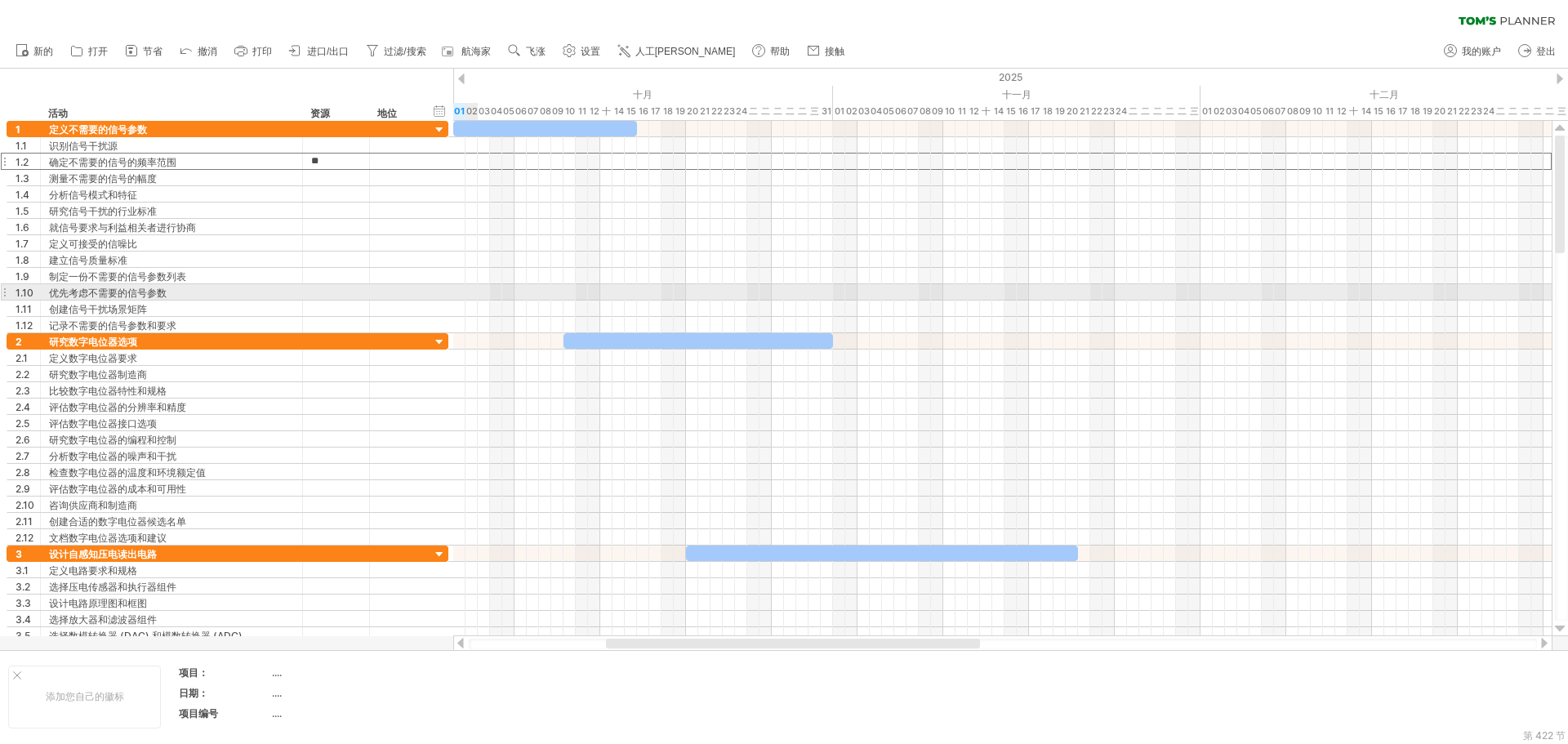
type input "*"
type input "**"
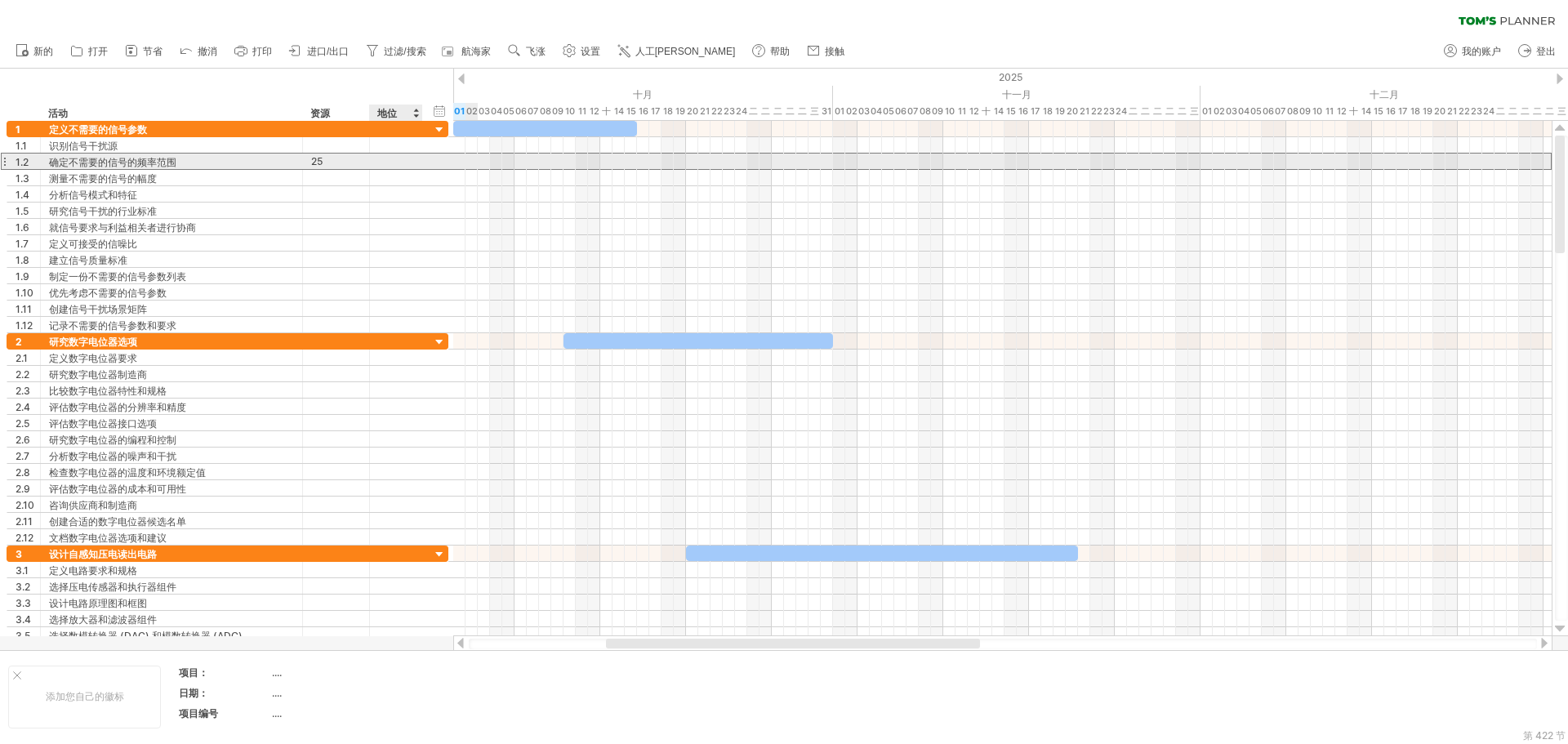
click at [409, 165] on div at bounding box center [397, 161] width 36 height 15
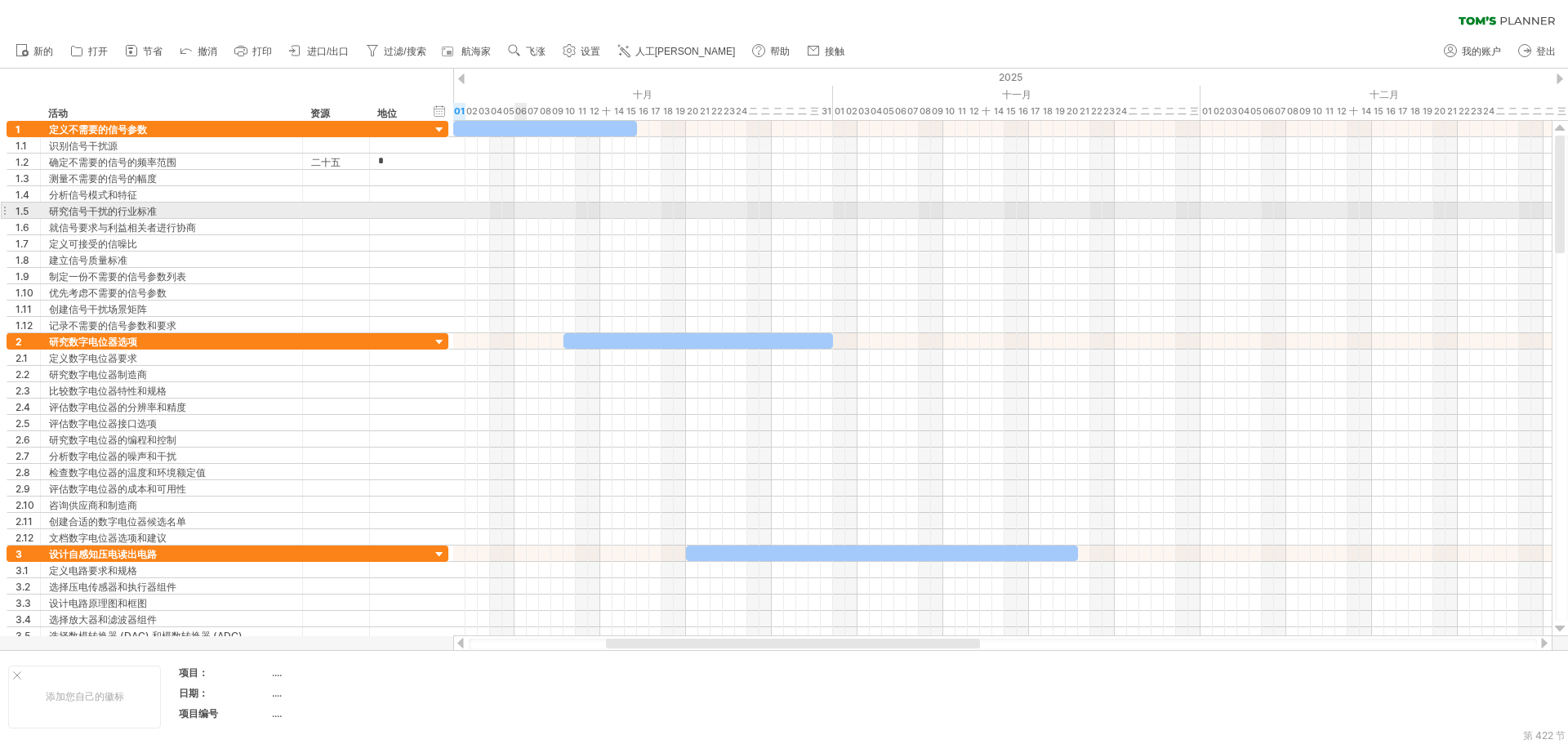
type input "**"
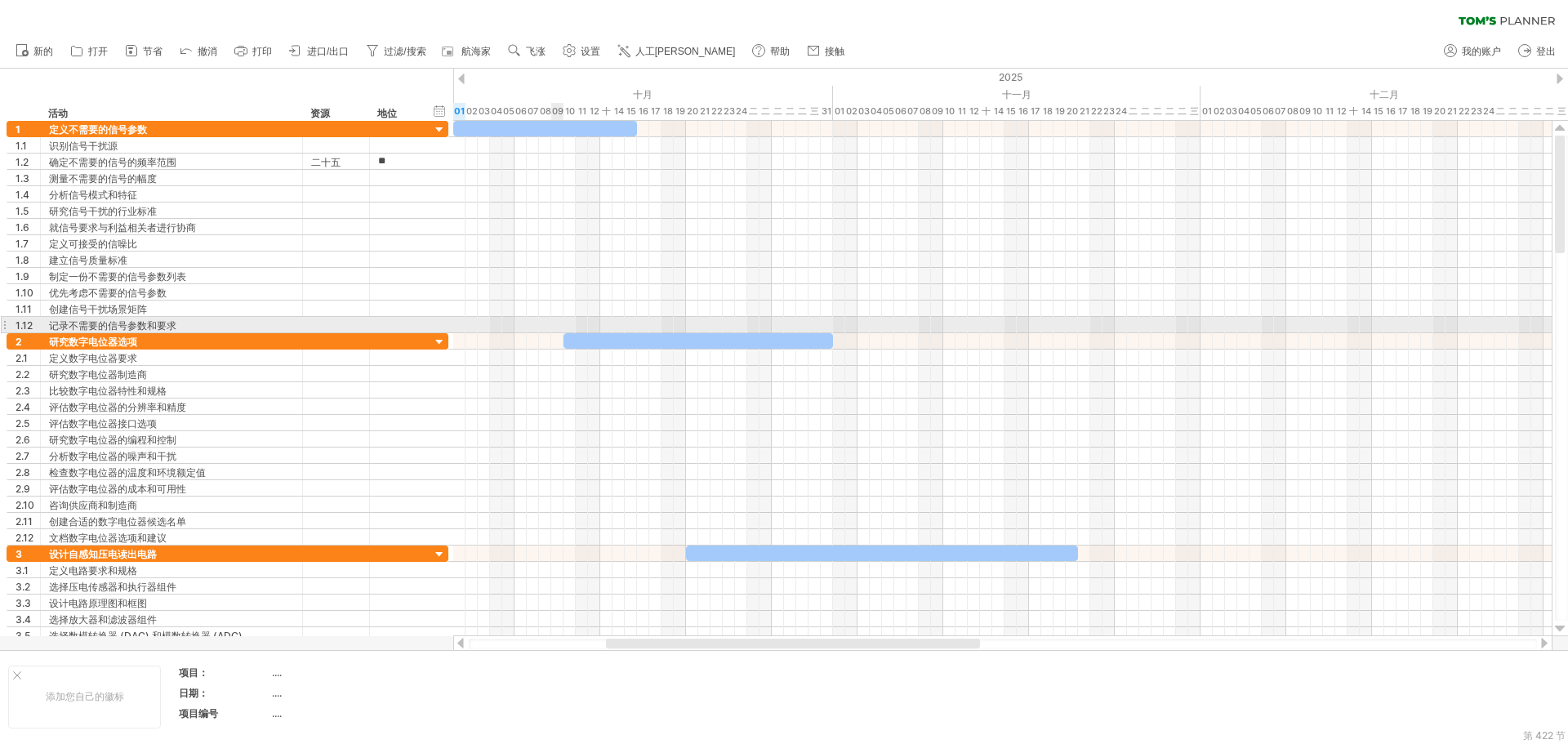
click at [558, 324] on div at bounding box center [1003, 325] width 1098 height 16
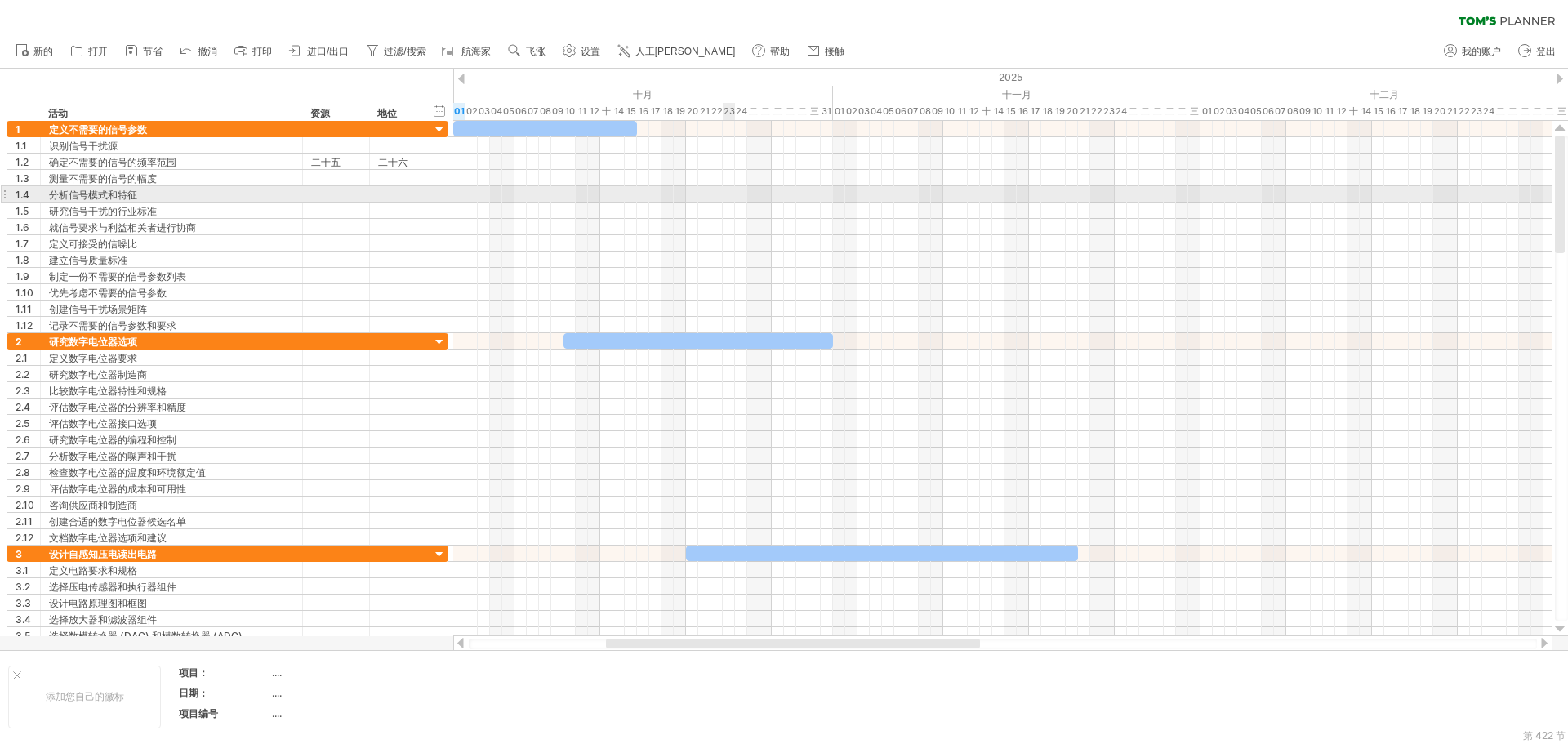
click at [730, 187] on div at bounding box center [1003, 194] width 1098 height 16
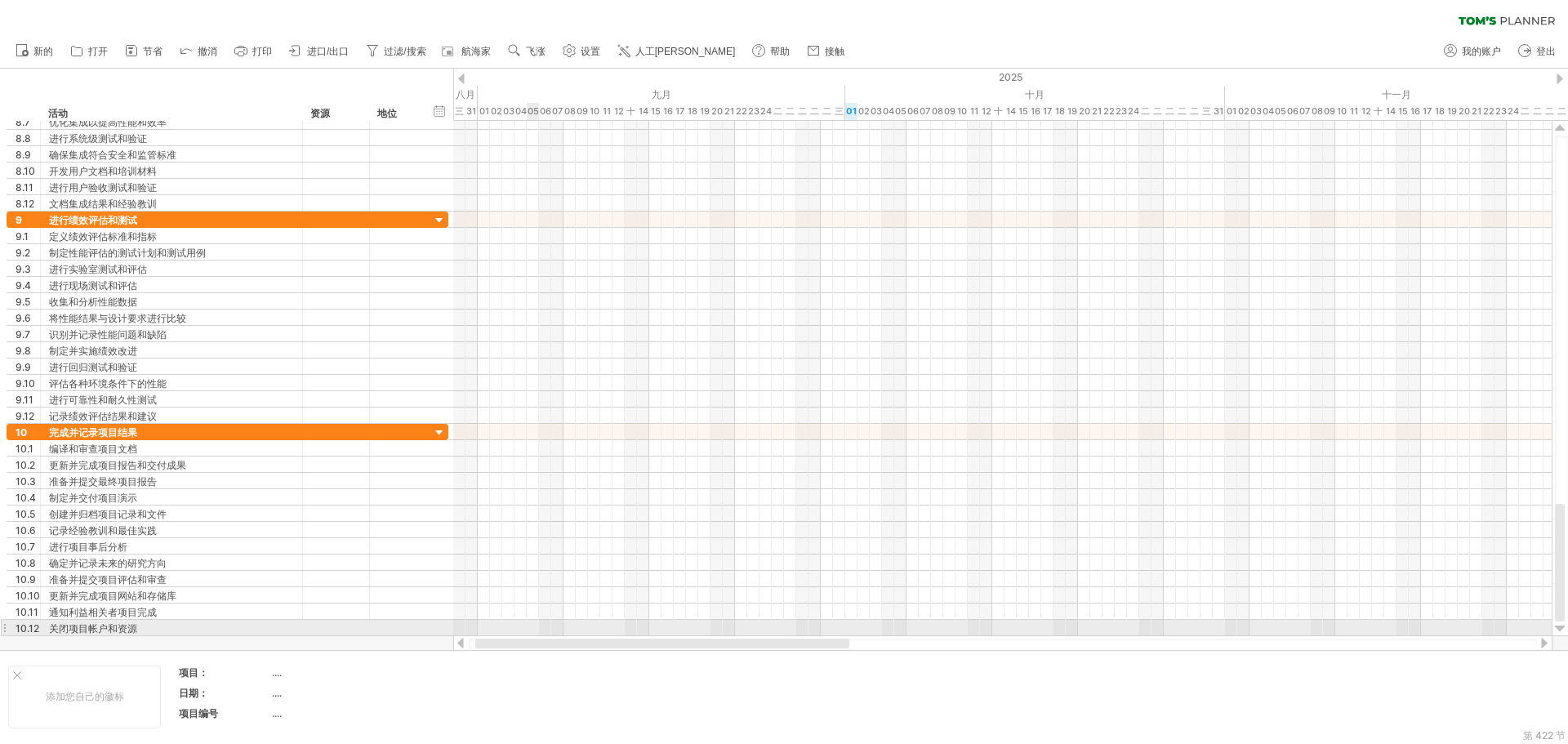
drag, startPoint x: 664, startPoint y: 647, endPoint x: 870, endPoint y: 419, distance: 307.3
click at [540, 627] on div "尝试访问 [DOMAIN_NAME] 再次连接... 0% 清除过滤器 新的" at bounding box center [784, 372] width 1568 height 744
